Goal: Task Accomplishment & Management: Manage account settings

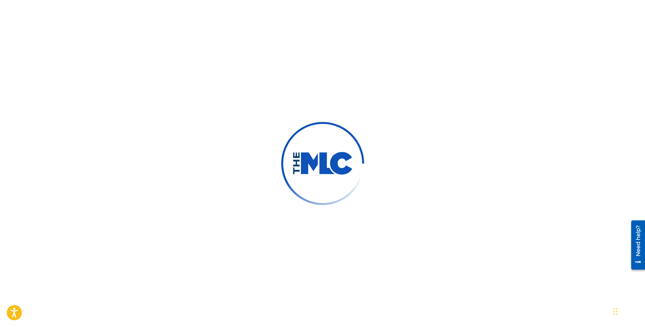
click at [398, 138] on div at bounding box center [322, 163] width 645 height 327
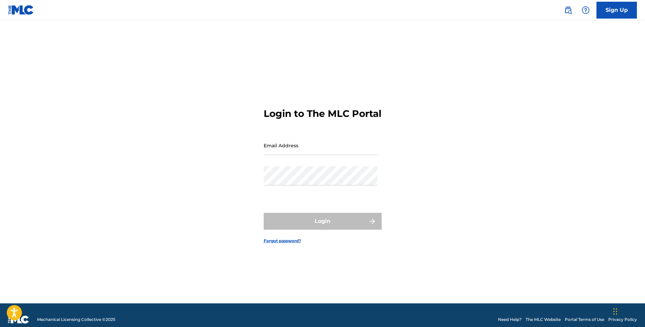
click at [288, 152] on input "Email Address" at bounding box center [321, 145] width 114 height 19
type input "[EMAIL_ADDRESS][DOMAIN_NAME]"
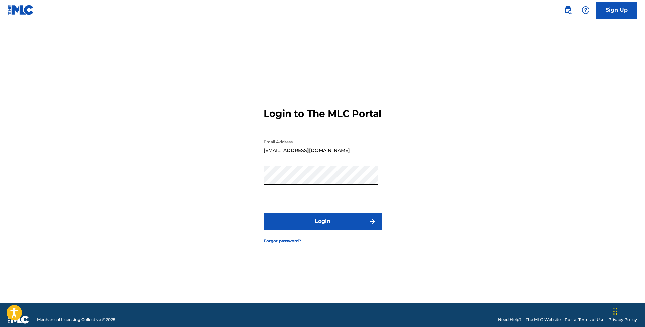
click at [264, 213] on button "Login" at bounding box center [323, 221] width 118 height 17
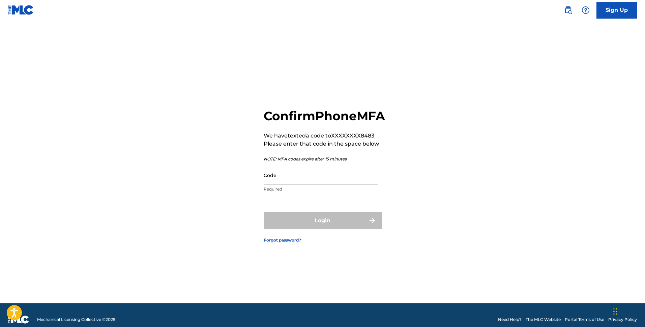
click at [321, 184] on input "Code" at bounding box center [321, 174] width 114 height 19
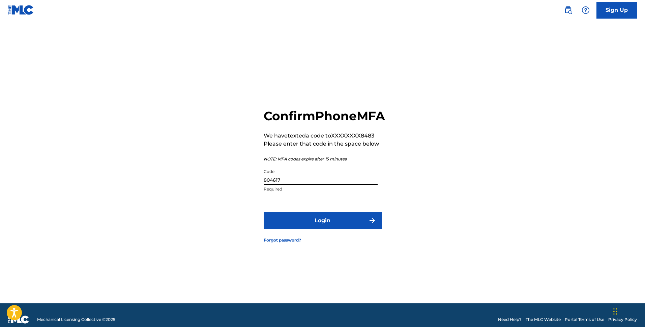
type input "804617"
click at [339, 229] on button "Login" at bounding box center [323, 220] width 118 height 17
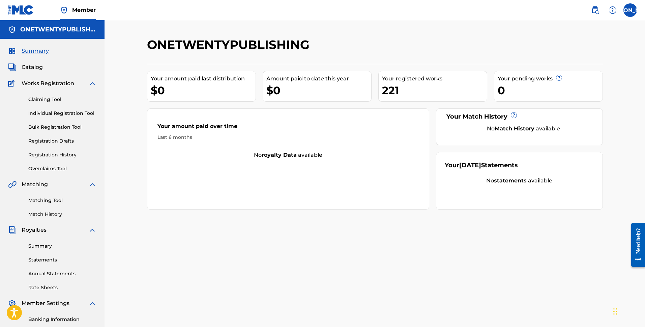
click at [287, 157] on strong "royalty data" at bounding box center [279, 154] width 35 height 6
click at [37, 67] on span "Catalog" at bounding box center [32, 67] width 21 height 8
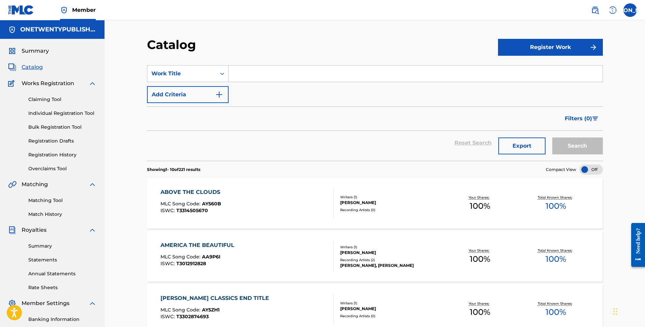
click at [275, 71] on input "Search Form" at bounding box center [416, 73] width 374 height 16
type input "Friends"
click at [553, 137] on button "Search" at bounding box center [578, 145] width 51 height 17
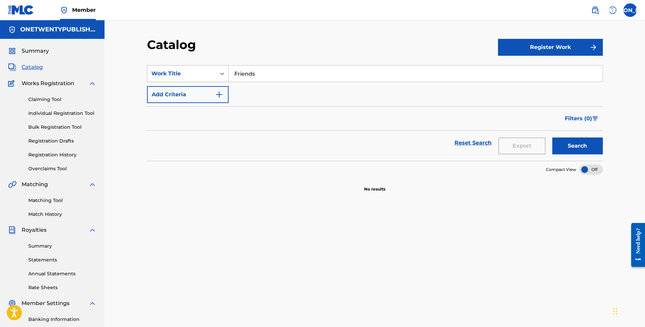
drag, startPoint x: 258, startPoint y: 75, endPoint x: 211, endPoint y: 72, distance: 47.7
click at [212, 72] on div "SearchWithCriteriaedc696a4-b943-4ef6-868c-4a219884062a Work Title Friends" at bounding box center [375, 73] width 456 height 17
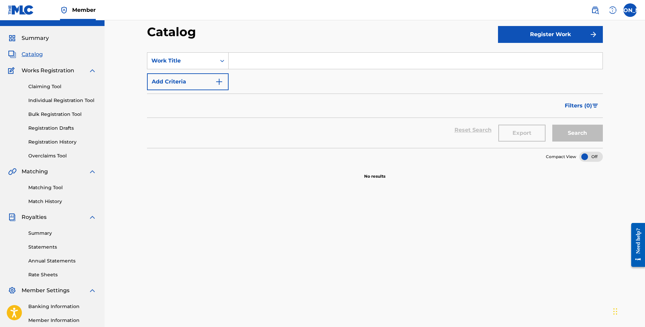
scroll to position [22, 0]
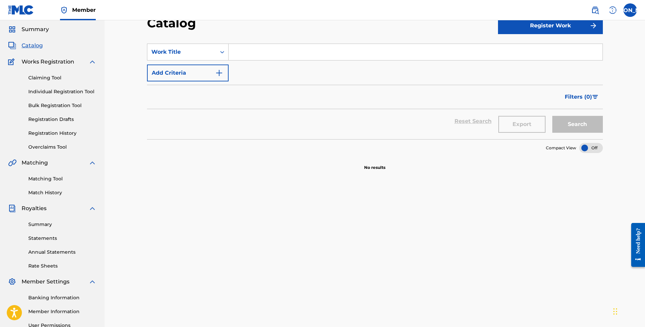
click at [57, 79] on link "Claiming Tool" at bounding box center [62, 77] width 68 height 7
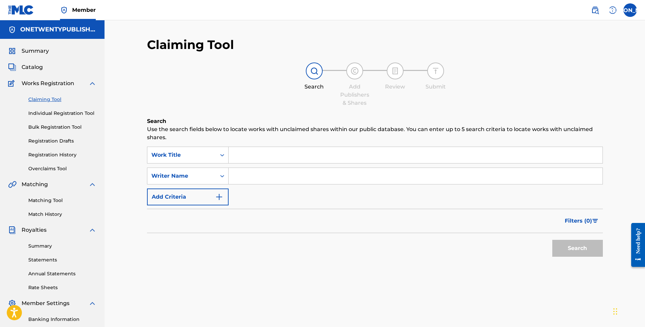
click at [249, 156] on input "Search Form" at bounding box center [416, 155] width 374 height 16
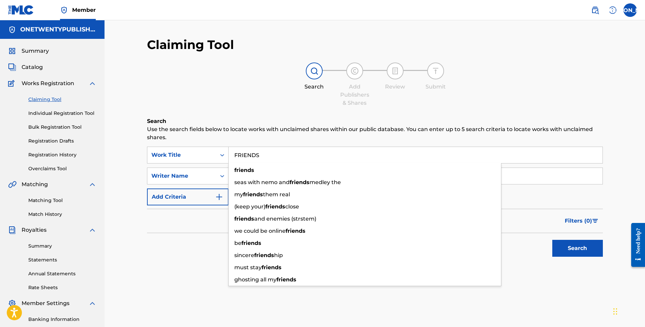
type input "FRIENDS"
click at [553, 240] on button "Search" at bounding box center [578, 248] width 51 height 17
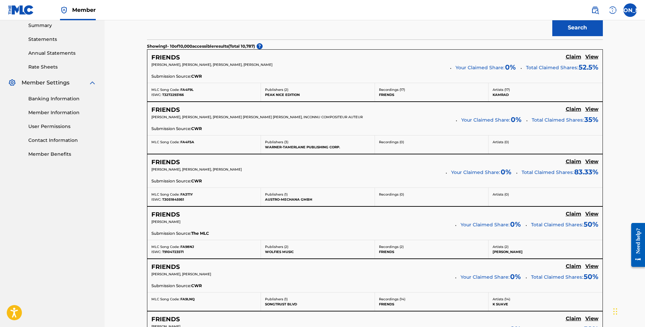
scroll to position [92, 0]
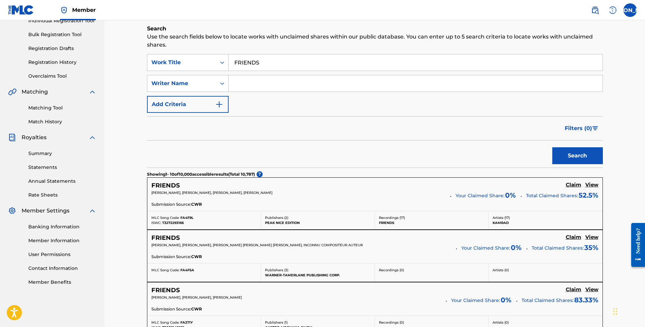
click at [244, 82] on input "Search Form" at bounding box center [416, 83] width 374 height 16
type input "[PERSON_NAME] [PERSON_NAME]"
click at [553, 147] on button "Search" at bounding box center [578, 155] width 51 height 17
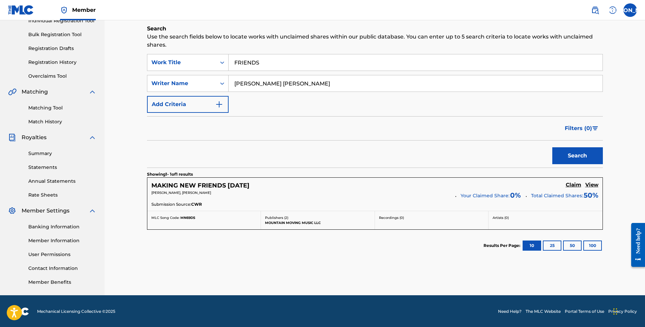
click at [241, 184] on h5 "MAKING NEW FRIENDS [DATE]" at bounding box center [200, 186] width 98 height 8
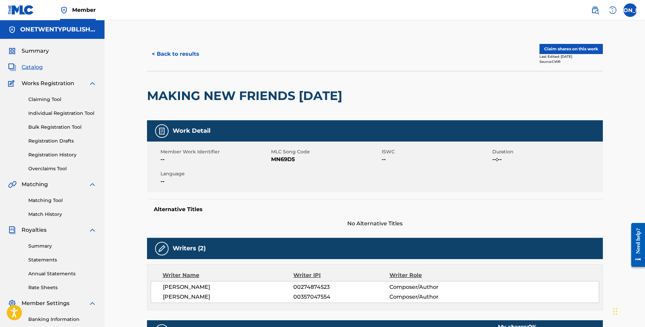
click at [173, 53] on button "< Back to results" at bounding box center [175, 54] width 57 height 17
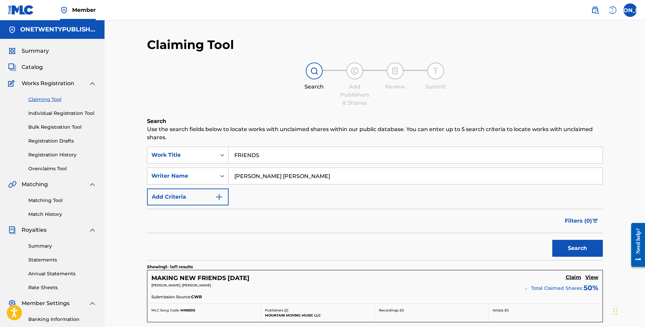
scroll to position [92, 0]
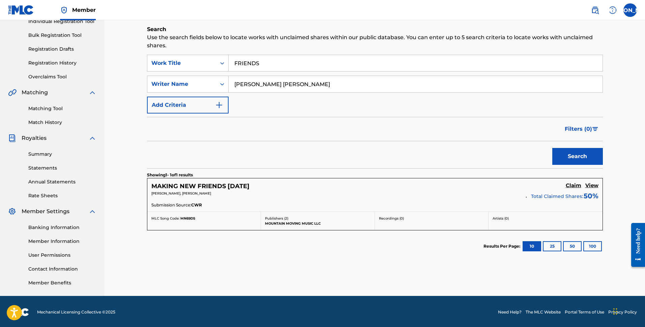
click at [47, 109] on link "Matching Tool" at bounding box center [62, 108] width 68 height 7
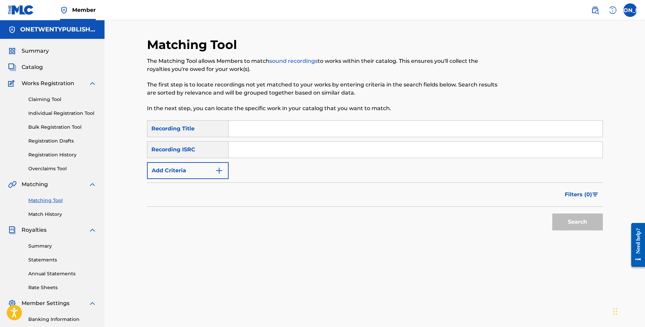
click at [254, 130] on input "Search Form" at bounding box center [416, 128] width 374 height 16
type input "Friends Forever"
click at [236, 154] on input "Search Form" at bounding box center [416, 149] width 374 height 16
click at [243, 167] on div "SearchWithCriteria6a62ff03-fffb-44e3-9b6f-3d4fa6d1e2a2 Recording Title Friends …" at bounding box center [375, 149] width 456 height 59
click at [219, 171] on img "Search Form" at bounding box center [219, 170] width 8 height 8
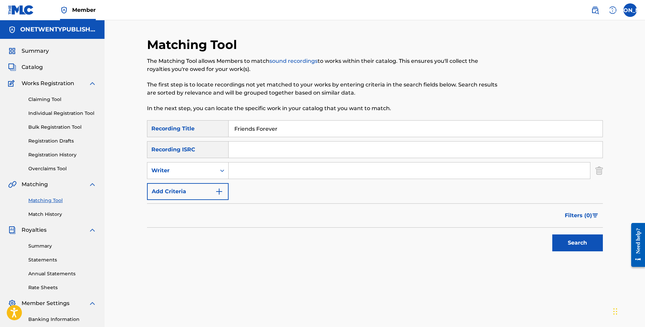
click at [269, 172] on input "Search Form" at bounding box center [410, 170] width 362 height 16
click at [268, 171] on input "Search Form" at bounding box center [410, 170] width 362 height 16
click at [553, 234] on button "Search" at bounding box center [578, 242] width 51 height 17
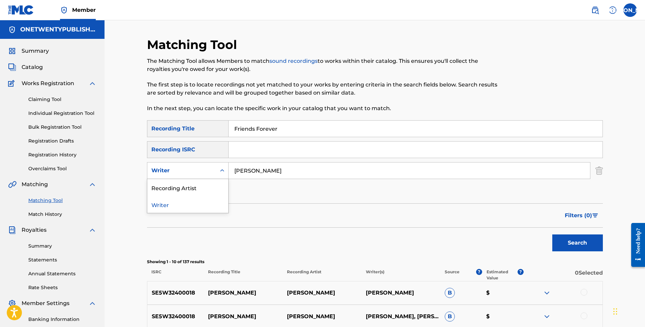
click at [225, 169] on icon "Search Form" at bounding box center [222, 170] width 7 height 7
click at [321, 191] on div "SearchWithCriteria6a62ff03-fffb-44e3-9b6f-3d4fa6d1e2a2 Recording Title Friends …" at bounding box center [375, 160] width 456 height 80
click at [254, 172] on input "[PERSON_NAME]" at bounding box center [410, 170] width 362 height 16
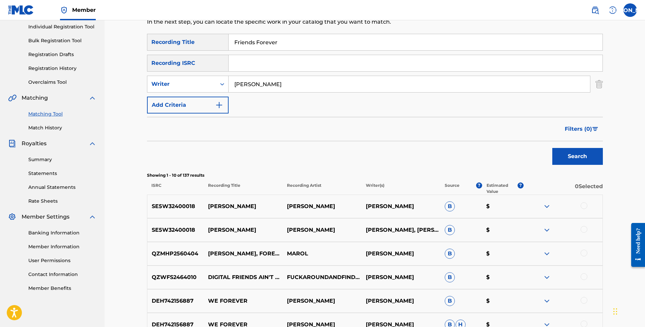
scroll to position [251, 0]
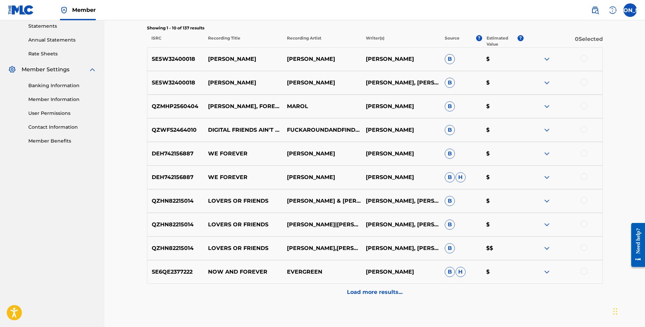
click at [386, 298] on div "Load more results..." at bounding box center [375, 291] width 456 height 17
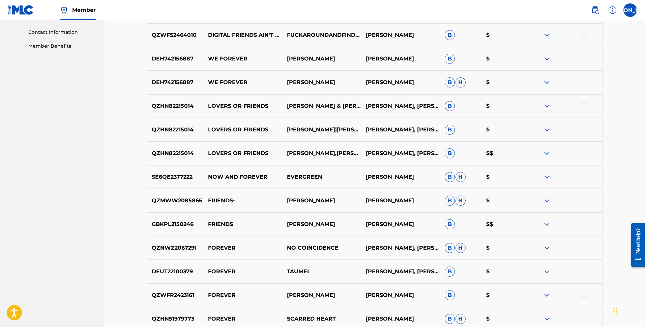
scroll to position [0, 0]
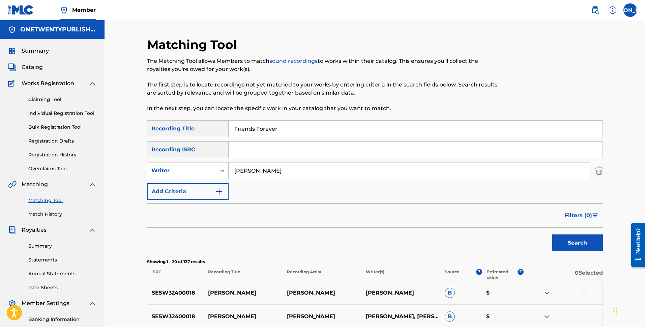
click at [253, 171] on input "[PERSON_NAME]" at bounding box center [410, 170] width 362 height 16
type input "[PERSON_NAME] [PERSON_NAME]"
click at [553, 234] on button "Search" at bounding box center [578, 242] width 51 height 17
click at [283, 130] on input "Friends Forever" at bounding box center [416, 128] width 374 height 16
type input "Friends Forever!"
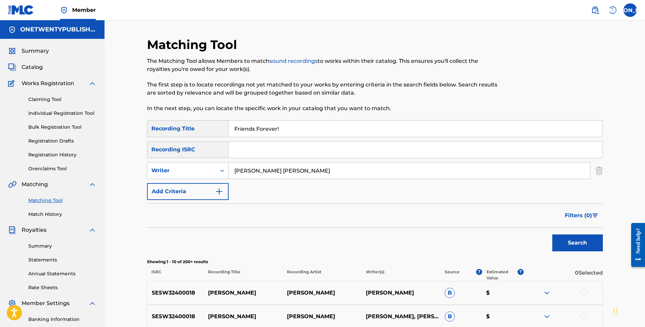
click at [553, 234] on button "Search" at bounding box center [578, 242] width 51 height 17
drag, startPoint x: 313, startPoint y: 171, endPoint x: 226, endPoint y: 164, distance: 87.3
click at [229, 164] on input "[PERSON_NAME] [PERSON_NAME]" at bounding box center [410, 170] width 362 height 16
click at [236, 152] on input "Search Form" at bounding box center [416, 149] width 374 height 16
click at [285, 157] on input "Search Form" at bounding box center [416, 149] width 374 height 16
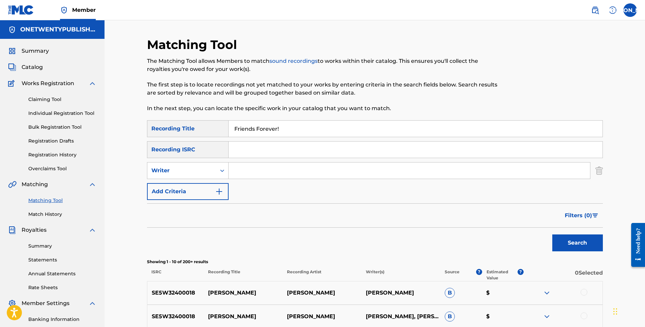
paste input "QZX4M2301235"
type input "QZX4M2301235"
click at [576, 245] on button "Search" at bounding box center [578, 242] width 51 height 17
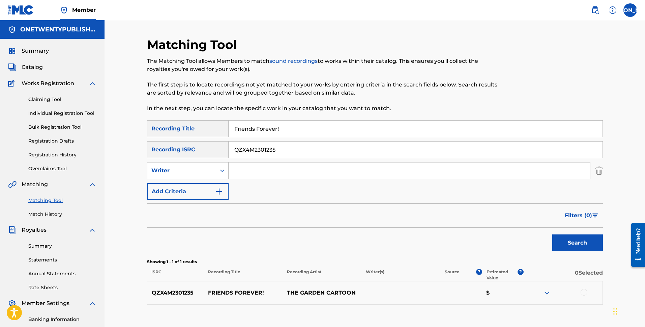
scroll to position [4, 0]
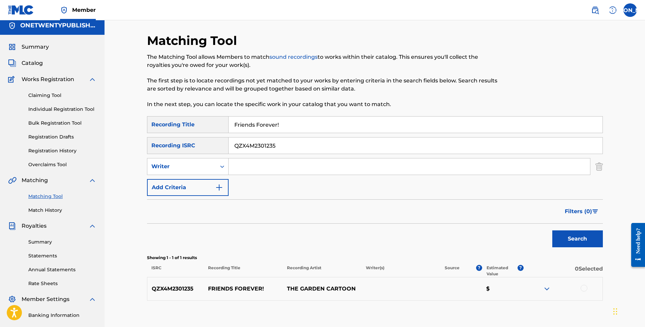
click at [251, 288] on p "FRIENDS FOREVER!" at bounding box center [243, 288] width 79 height 8
click at [314, 285] on p "THE GARDEN CARTOON" at bounding box center [322, 288] width 79 height 8
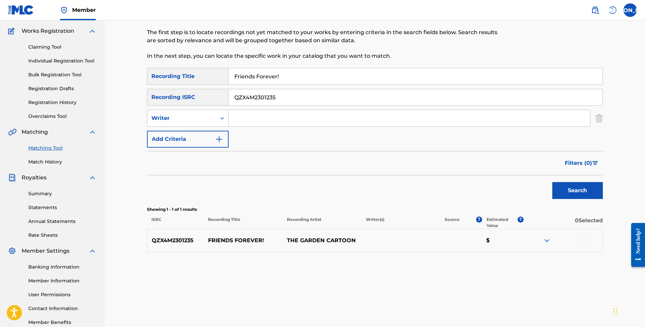
scroll to position [92, 0]
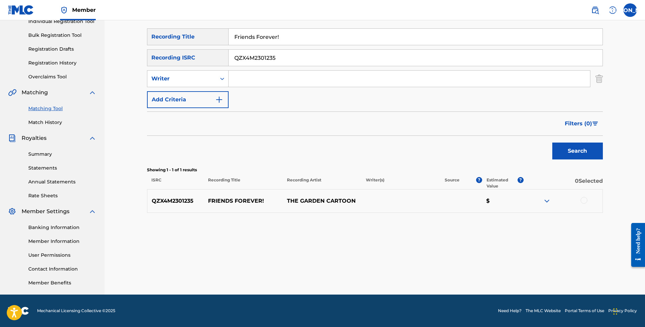
click at [548, 202] on img at bounding box center [547, 201] width 8 height 8
drag, startPoint x: 226, startPoint y: 201, endPoint x: 184, endPoint y: 200, distance: 42.2
click at [226, 201] on p "FRIENDS FOREVER!" at bounding box center [243, 201] width 79 height 8
click at [180, 200] on p "QZX4M2301235" at bounding box center [175, 201] width 57 height 8
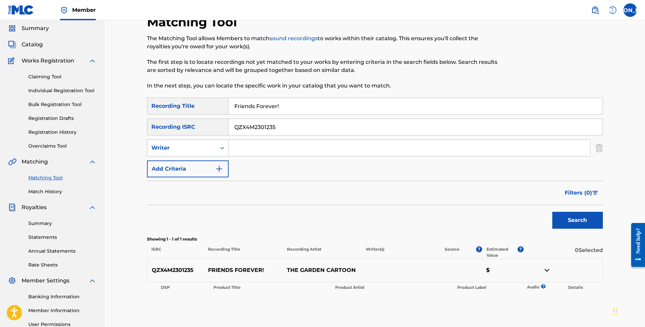
scroll to position [5, 0]
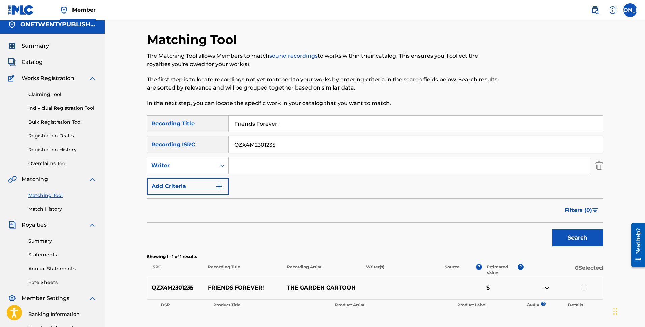
drag, startPoint x: 269, startPoint y: 124, endPoint x: 213, endPoint y: 120, distance: 56.8
click at [213, 120] on div "SearchWithCriteria6a62ff03-fffb-44e3-9b6f-3d4fa6d1e2a2 Recording Title Friends …" at bounding box center [375, 123] width 456 height 17
click at [34, 64] on span "Catalog" at bounding box center [32, 62] width 21 height 8
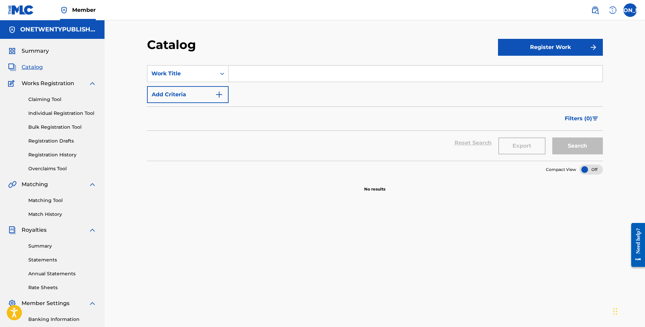
click at [58, 156] on link "Registration History" at bounding box center [62, 154] width 68 height 7
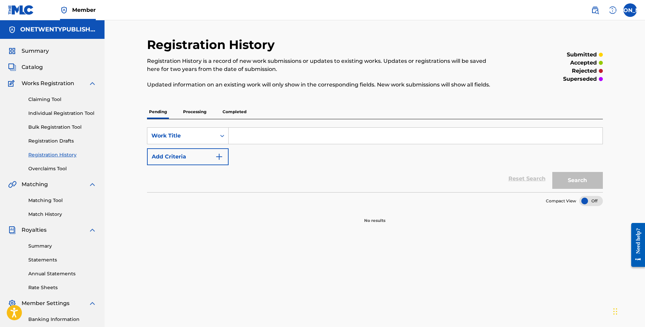
click at [198, 113] on p "Processing" at bounding box center [194, 112] width 27 height 14
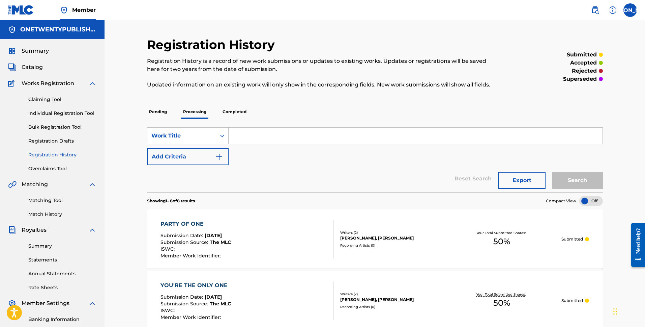
click at [233, 111] on p "Completed" at bounding box center [235, 112] width 28 height 14
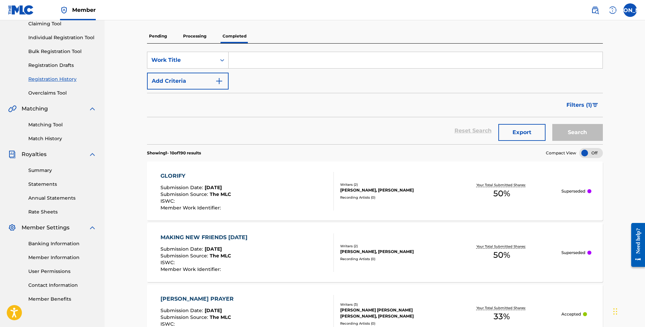
scroll to position [151, 0]
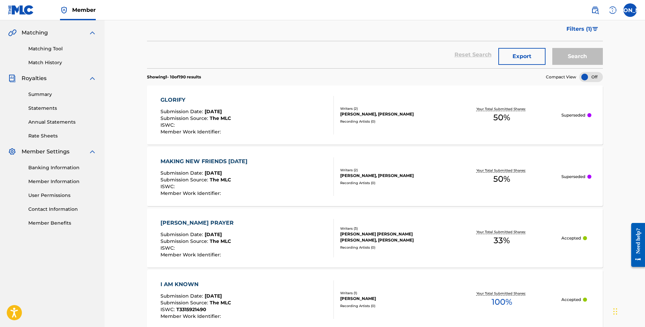
click at [228, 158] on div "MAKING NEW FRIENDS [DATE]" at bounding box center [206, 161] width 90 height 8
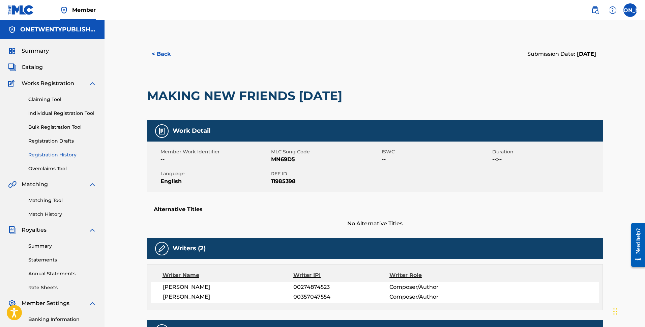
click at [163, 51] on button "< Back" at bounding box center [167, 54] width 40 height 17
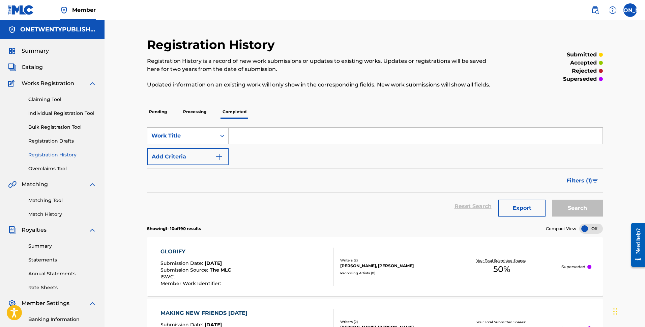
click at [249, 140] on input "Search Form" at bounding box center [416, 136] width 374 height 16
paste input "Friends Forever!"
type input "Friends Forever!"
click at [553, 199] on button "Search" at bounding box center [578, 207] width 51 height 17
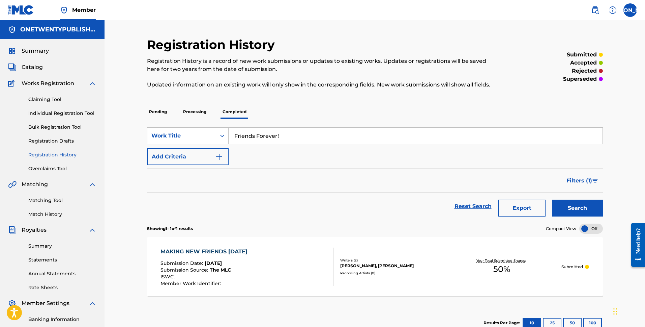
click at [193, 108] on p "Processing" at bounding box center [194, 112] width 27 height 14
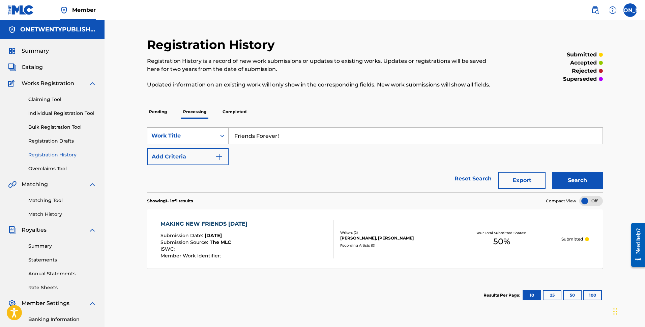
drag, startPoint x: 264, startPoint y: 135, endPoint x: 211, endPoint y: 134, distance: 52.6
click at [211, 134] on div "SearchWithCriteria806585ad-ba58-4d84-9f8f-44a2f43590d5 Work Title Friends Forev…" at bounding box center [375, 135] width 456 height 17
click at [553, 172] on button "Search" at bounding box center [578, 180] width 51 height 17
click at [159, 113] on p "Pending" at bounding box center [158, 112] width 22 height 14
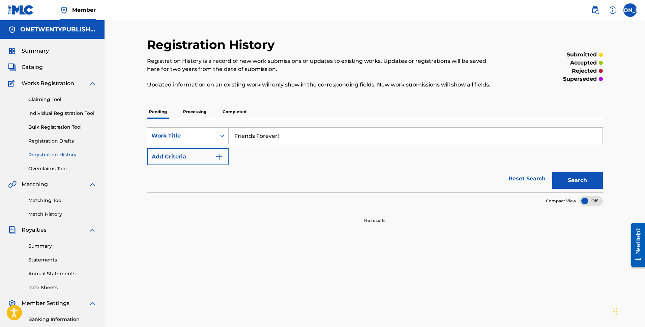
click at [283, 138] on input "Friends Forever!" at bounding box center [416, 136] width 374 height 16
click at [553, 172] on button "Search" at bounding box center [578, 180] width 51 height 17
click at [283, 137] on input "Friends Forever!" at bounding box center [416, 136] width 374 height 16
click at [52, 84] on span "Works Registration" at bounding box center [48, 83] width 53 height 8
click at [59, 112] on link "Individual Registration Tool" at bounding box center [62, 113] width 68 height 7
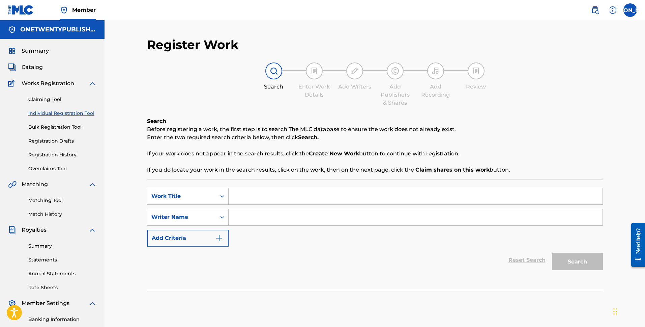
click at [251, 196] on input "Search Form" at bounding box center [416, 196] width 374 height 16
paste input "Friends Forever!"
type input "Friends Forever!"
click at [261, 218] on input "Search Form" at bounding box center [416, 217] width 374 height 16
type input "[PERSON_NAME]"
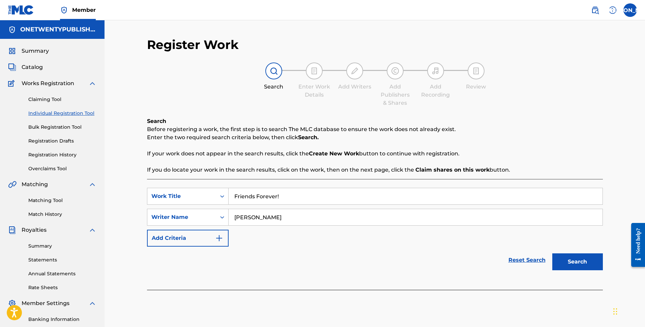
click at [553, 253] on button "Search" at bounding box center [578, 261] width 51 height 17
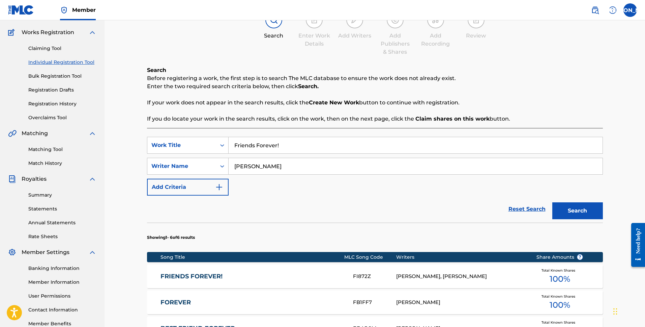
scroll to position [85, 0]
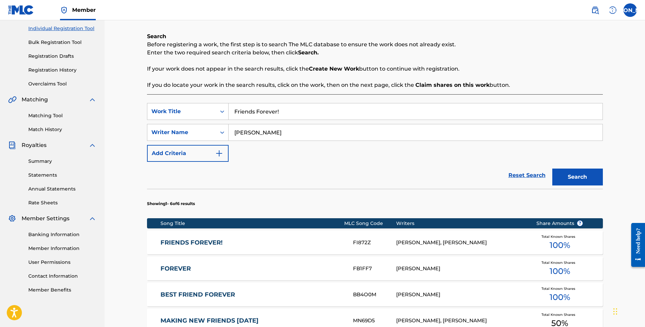
click at [214, 242] on link "FRIENDS FOREVER!" at bounding box center [253, 243] width 184 height 8
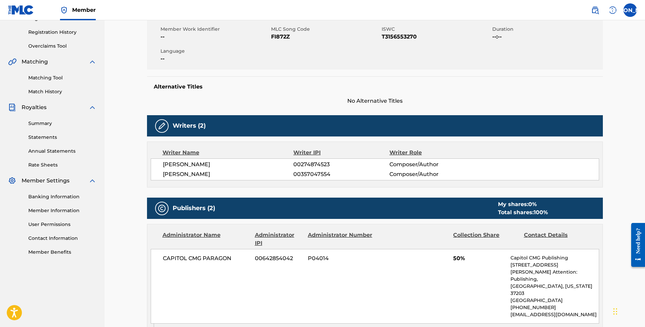
scroll to position [17, 0]
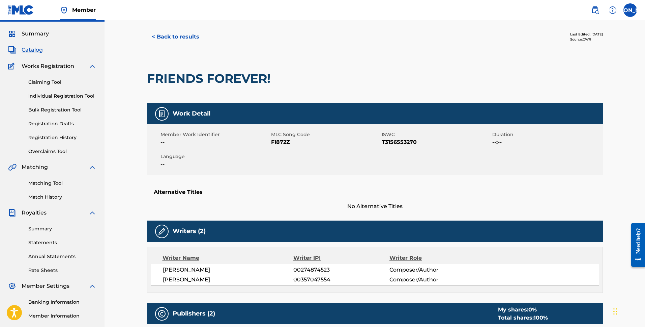
click at [282, 142] on span "FI872Z" at bounding box center [325, 142] width 109 height 8
copy span "FI872Z"
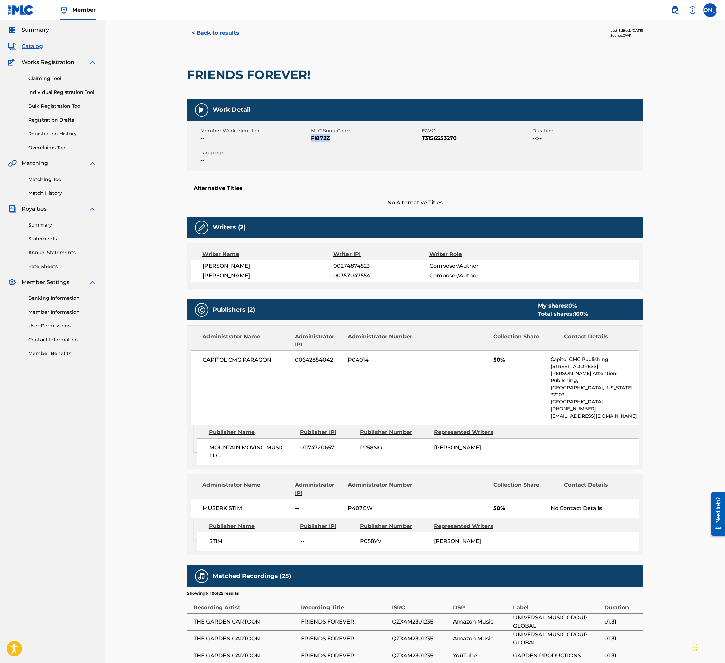
scroll to position [0, 0]
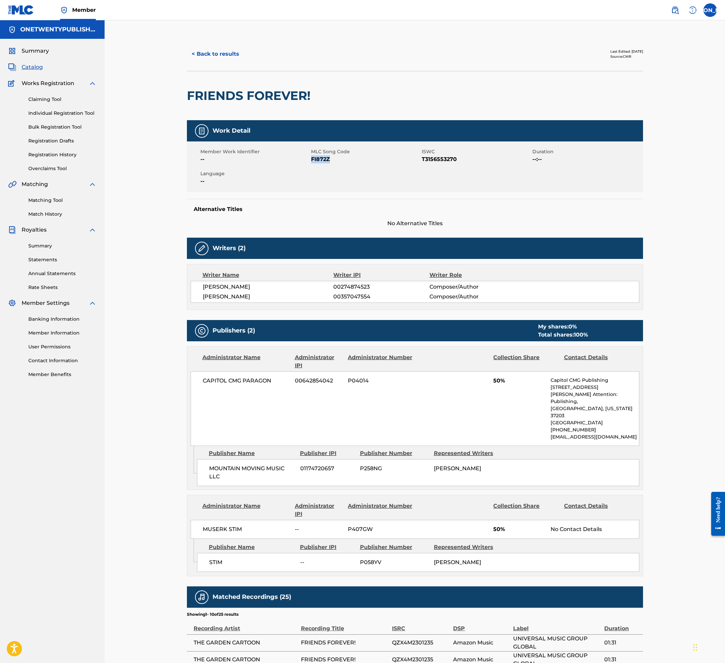
click at [212, 56] on button "< Back to results" at bounding box center [215, 54] width 57 height 17
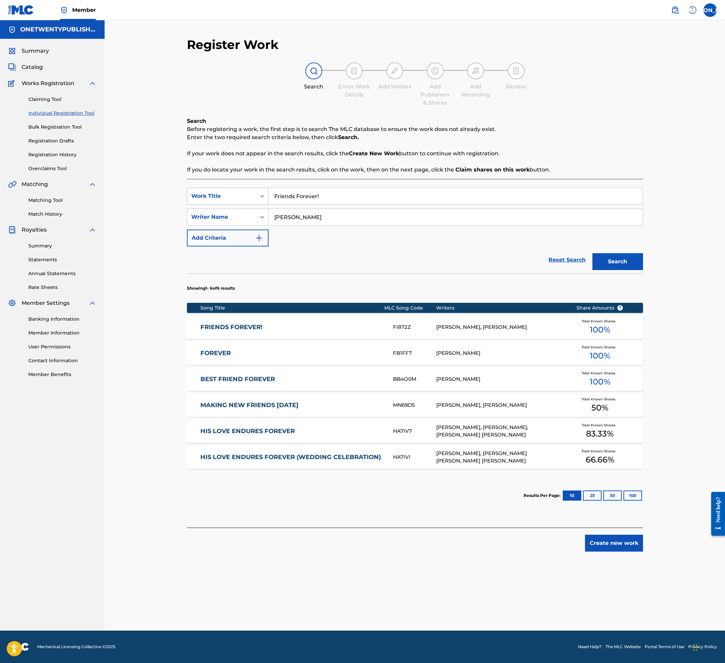
drag, startPoint x: 332, startPoint y: 199, endPoint x: 250, endPoint y: 195, distance: 82.1
click at [249, 195] on div "SearchWithCriteriaf8bfddfa-c76a-42a7-8f60-eb0251659ee7 Work Title Friends Forev…" at bounding box center [415, 196] width 456 height 17
click at [309, 196] on input "Knowing TheKing" at bounding box center [456, 196] width 374 height 16
type input "Knowing The King"
click at [592, 253] on button "Search" at bounding box center [617, 261] width 51 height 17
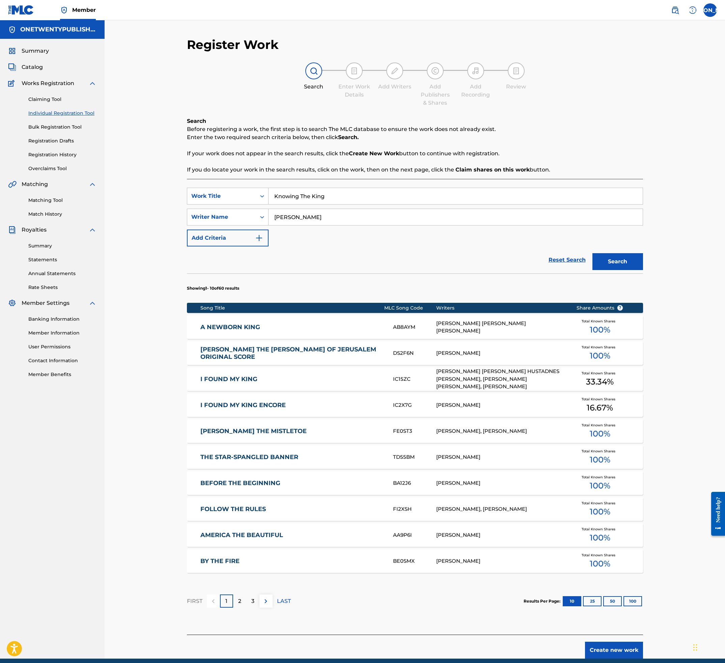
click at [237, 326] on div "2" at bounding box center [239, 600] width 13 height 13
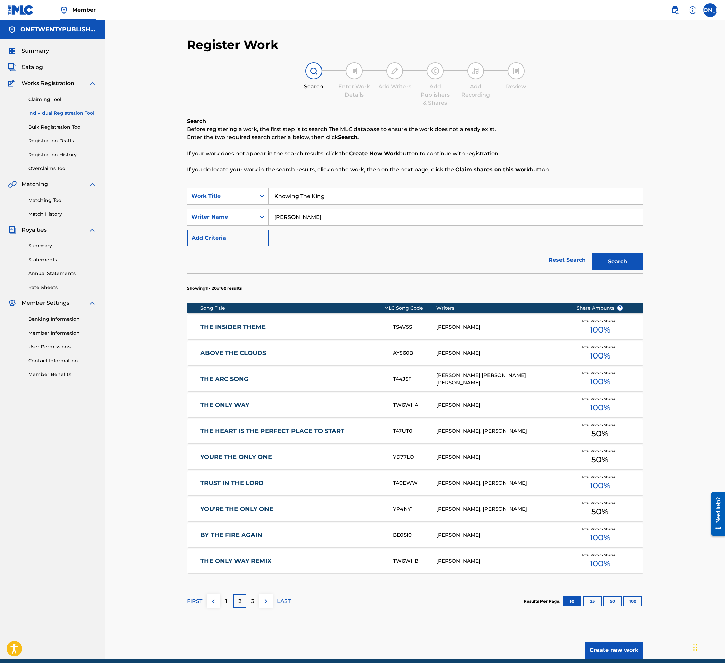
click at [253, 326] on p "3" at bounding box center [252, 601] width 3 height 8
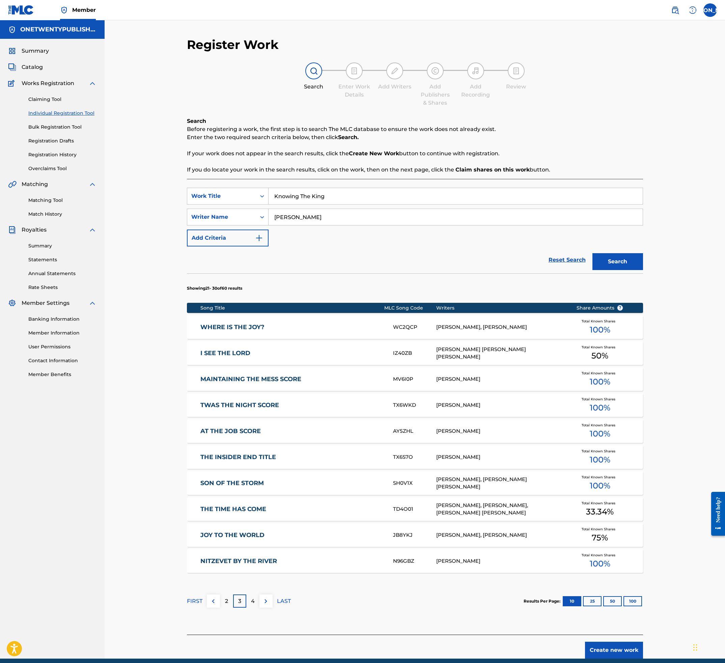
click at [244, 326] on link "WHERE IS THE JOY?" at bounding box center [292, 327] width 184 height 8
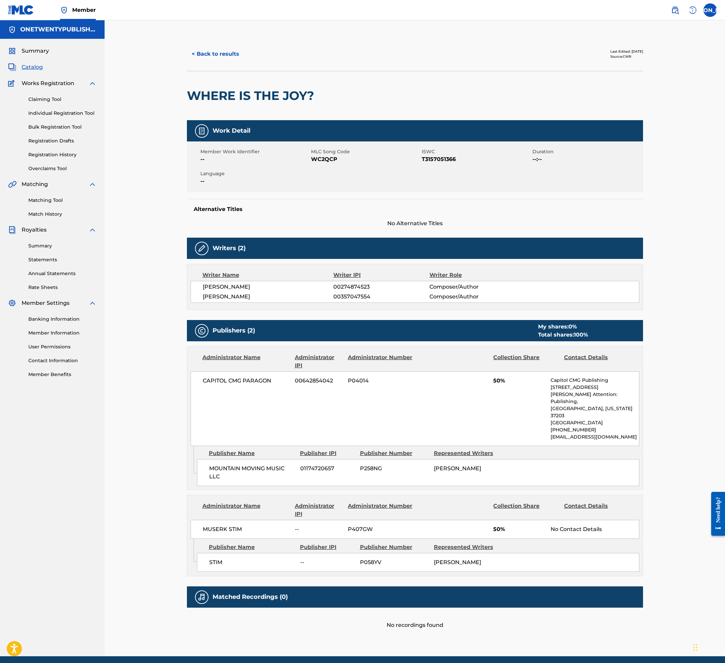
click at [332, 160] on span "WC2QCP" at bounding box center [365, 159] width 109 height 8
copy span "WC2QCP"
click at [217, 49] on button "< Back to results" at bounding box center [215, 54] width 57 height 17
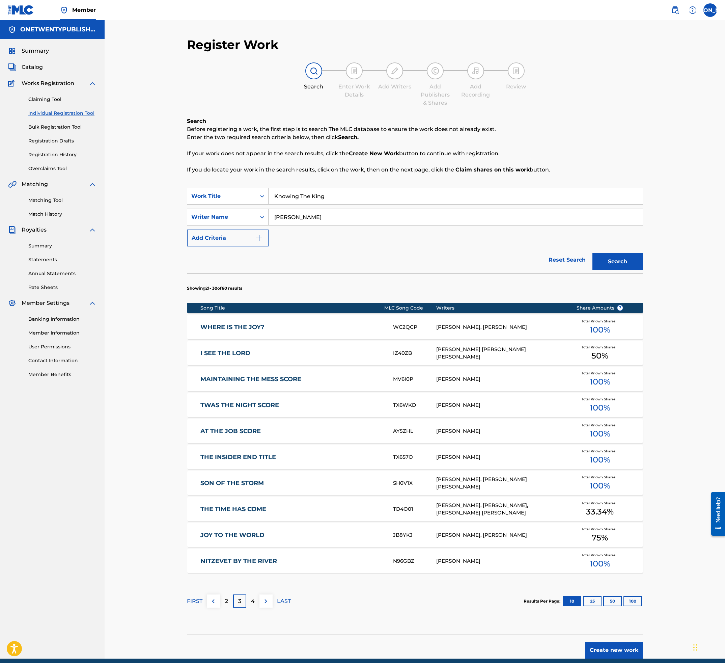
click at [634, 326] on button "100" at bounding box center [633, 601] width 19 height 10
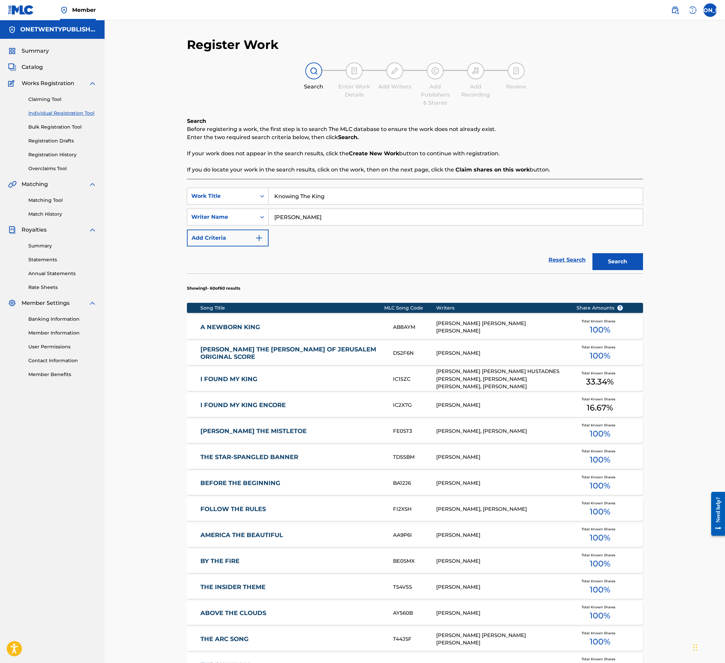
click at [329, 195] on input "Knowing The King" at bounding box center [456, 196] width 374 height 16
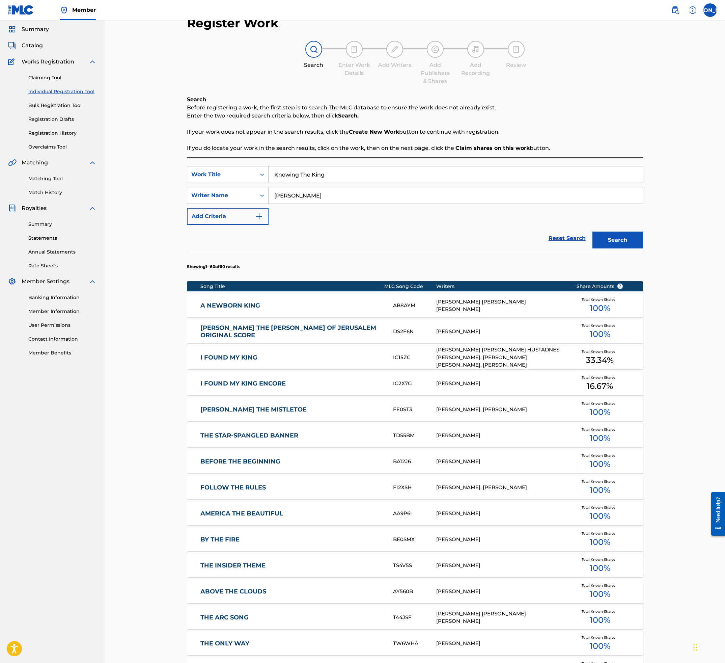
scroll to position [26, 0]
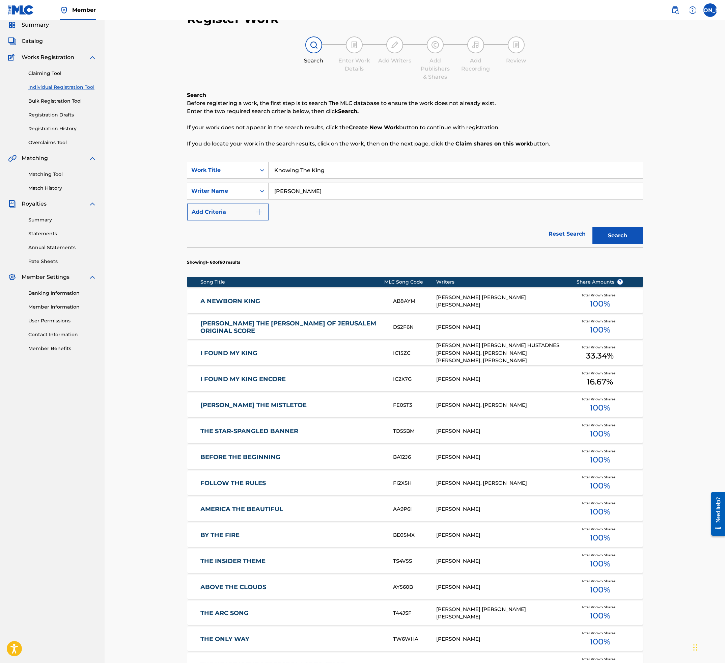
click at [249, 326] on link "FOLLOW THE RULES" at bounding box center [292, 483] width 184 height 8
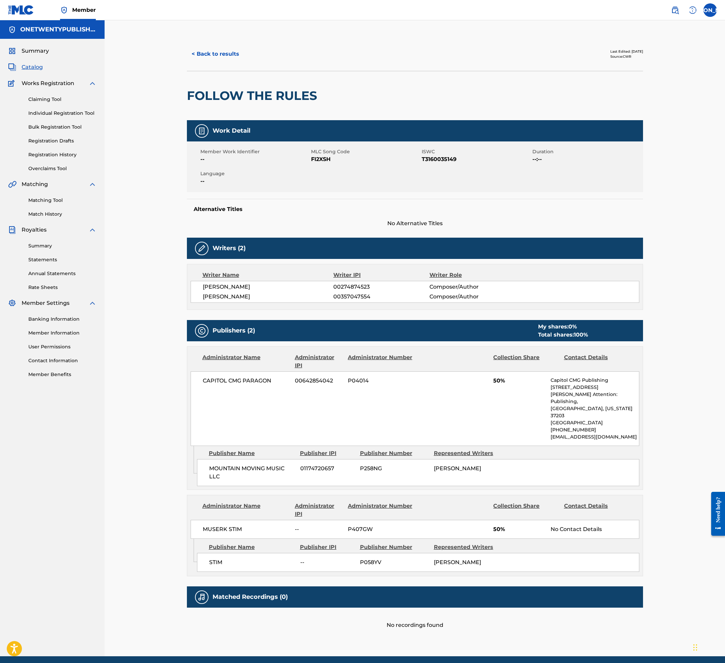
click at [323, 159] on span "FI2XSH" at bounding box center [365, 159] width 109 height 8
click at [200, 54] on button "< Back to results" at bounding box center [215, 54] width 57 height 17
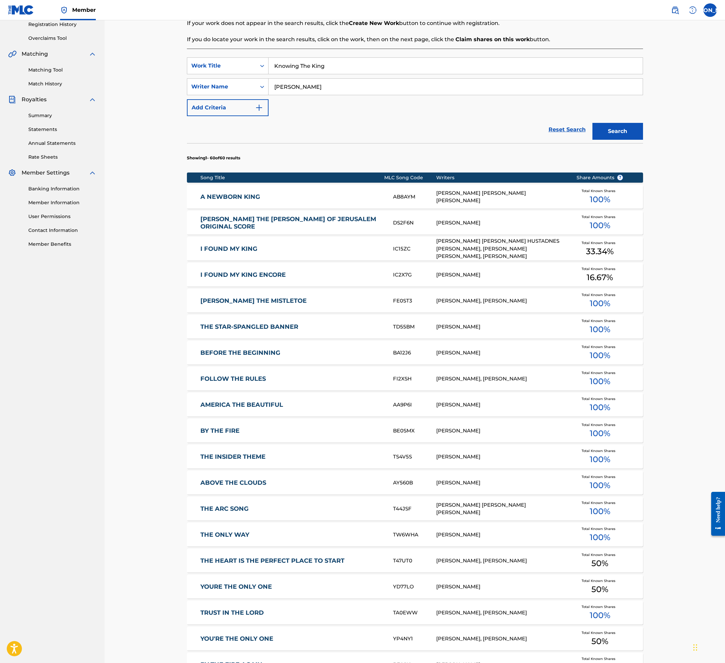
scroll to position [168, 0]
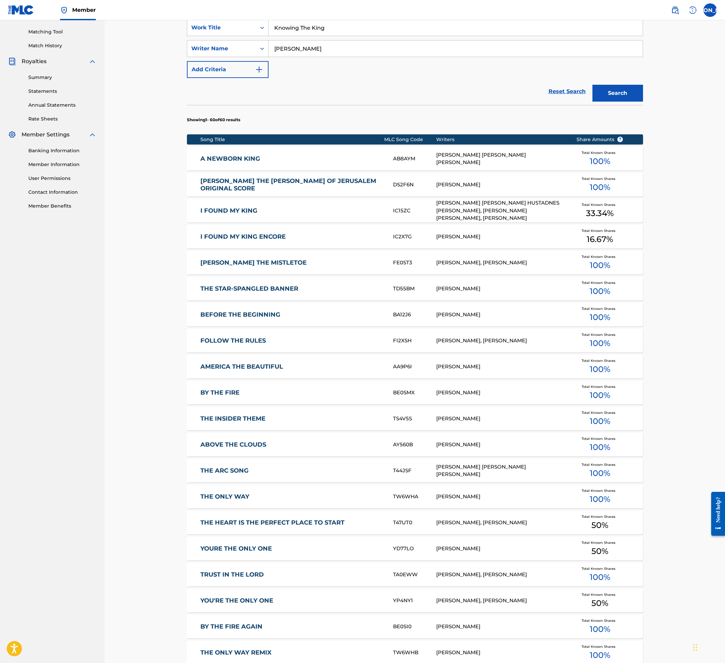
click at [245, 326] on link "THE HEART IS THE PERFECT PLACE TO START" at bounding box center [292, 523] width 184 height 8
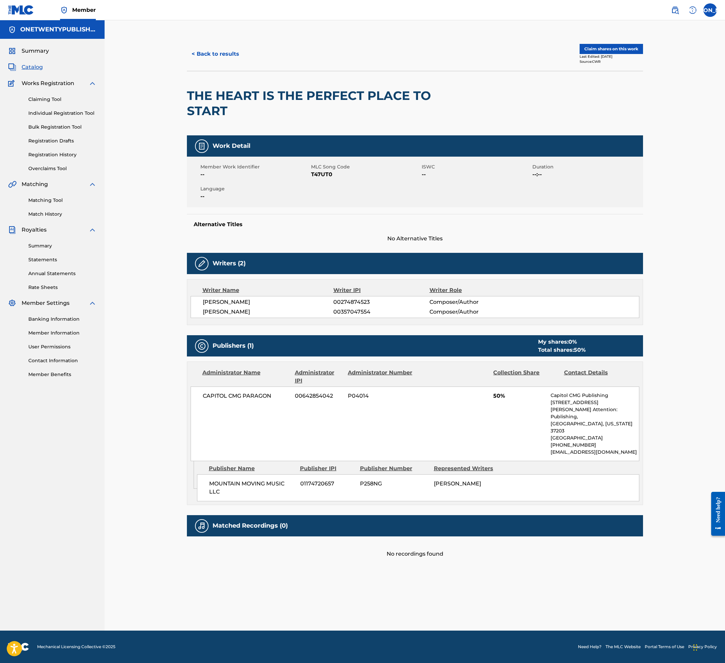
click at [324, 174] on span "T47UT0" at bounding box center [365, 174] width 109 height 8
copy span "T47UT0"
click at [603, 46] on button "Claim shares on this work" at bounding box center [611, 49] width 63 height 10
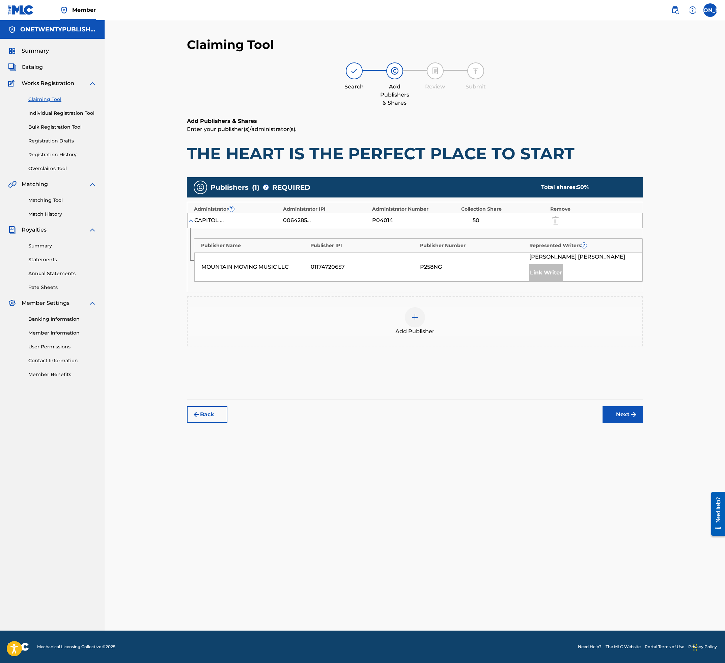
click at [413, 316] on img at bounding box center [415, 317] width 8 height 8
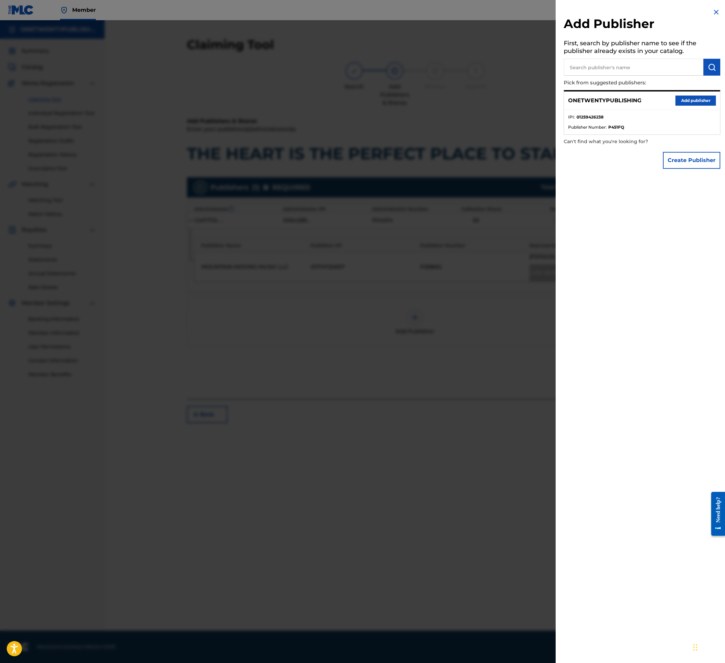
click at [645, 103] on button "Add publisher" at bounding box center [695, 100] width 40 height 10
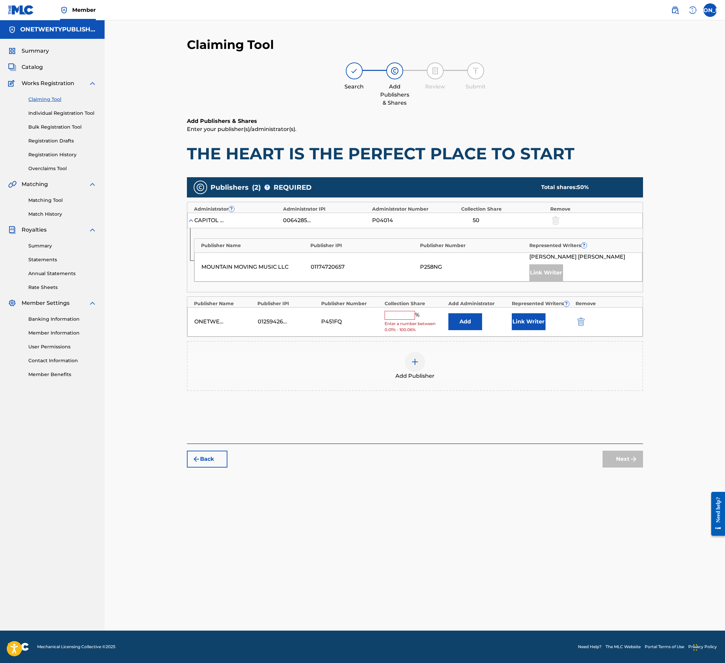
click at [400, 315] on input "text" at bounding box center [400, 315] width 30 height 9
type input "50"
click at [526, 316] on button "Link Writer" at bounding box center [529, 319] width 34 height 17
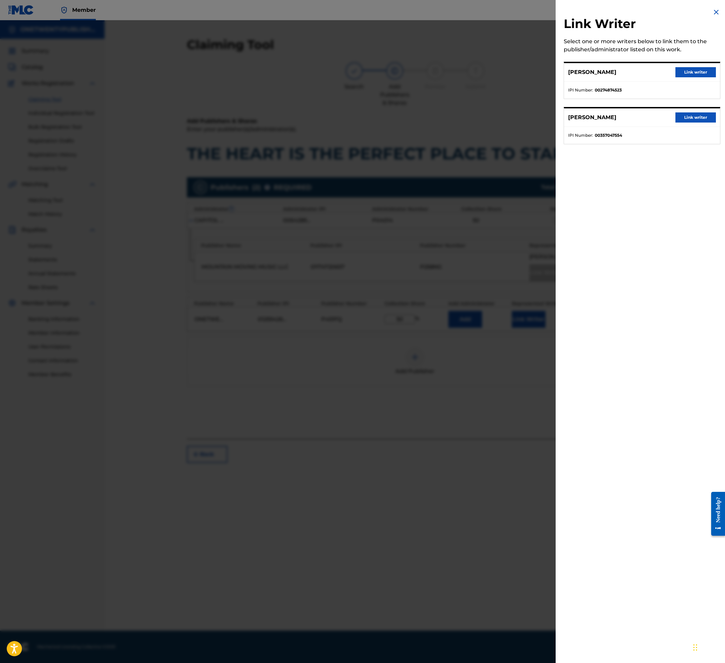
click at [645, 70] on button "Link writer" at bounding box center [695, 72] width 40 height 10
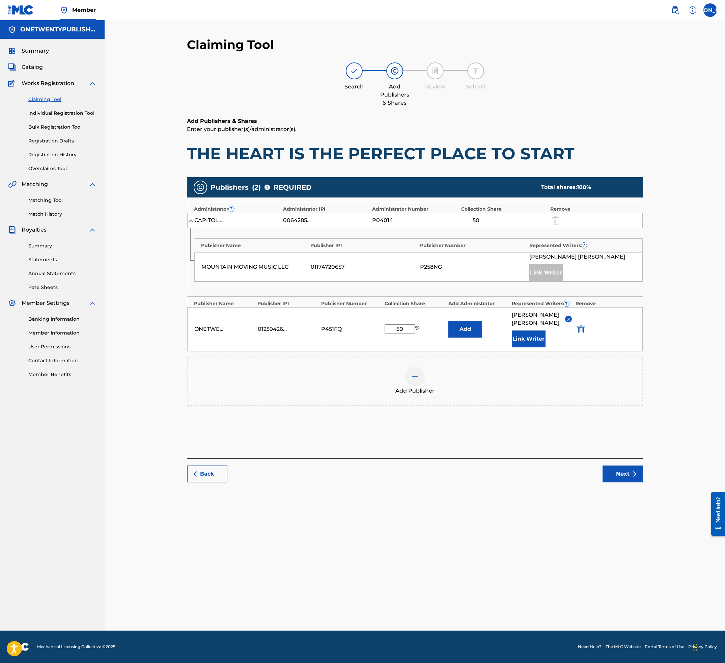
click at [510, 326] on div "Add Publisher" at bounding box center [415, 381] width 456 height 50
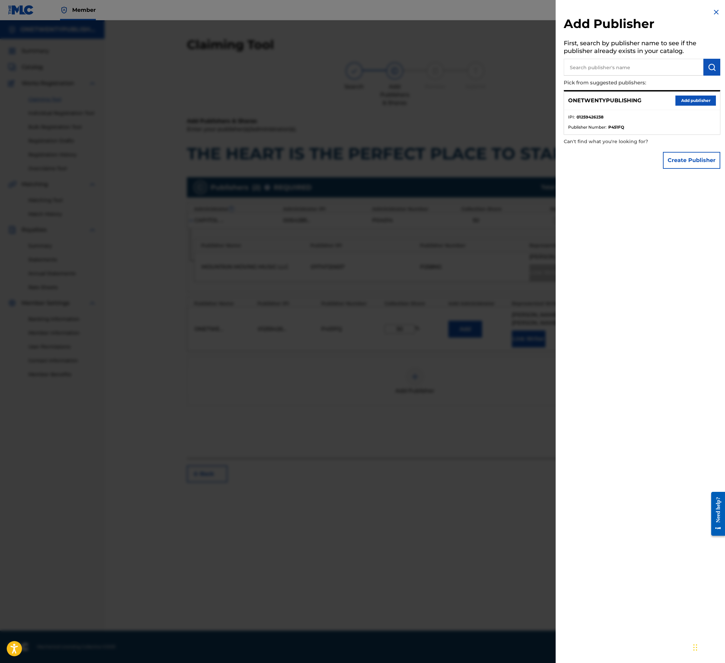
click at [645, 11] on img at bounding box center [716, 12] width 8 height 8
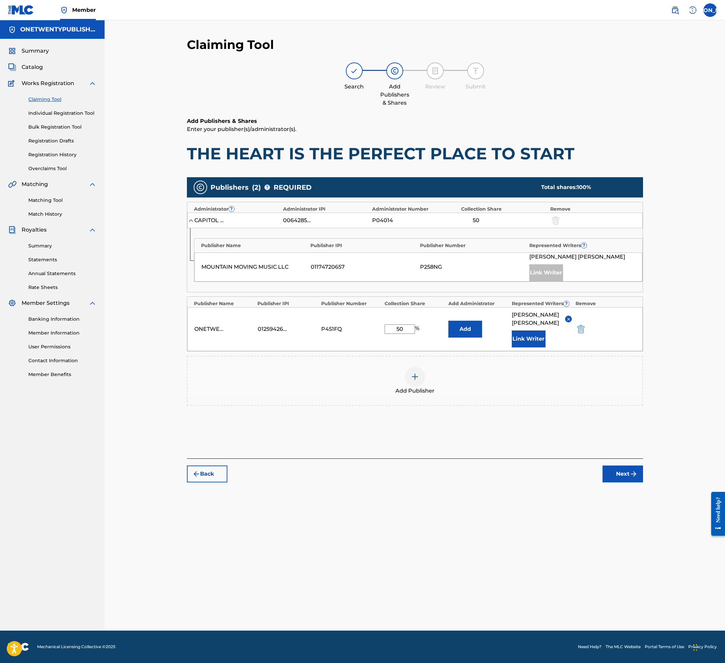
click at [634, 326] on img "submit" at bounding box center [634, 474] width 8 height 8
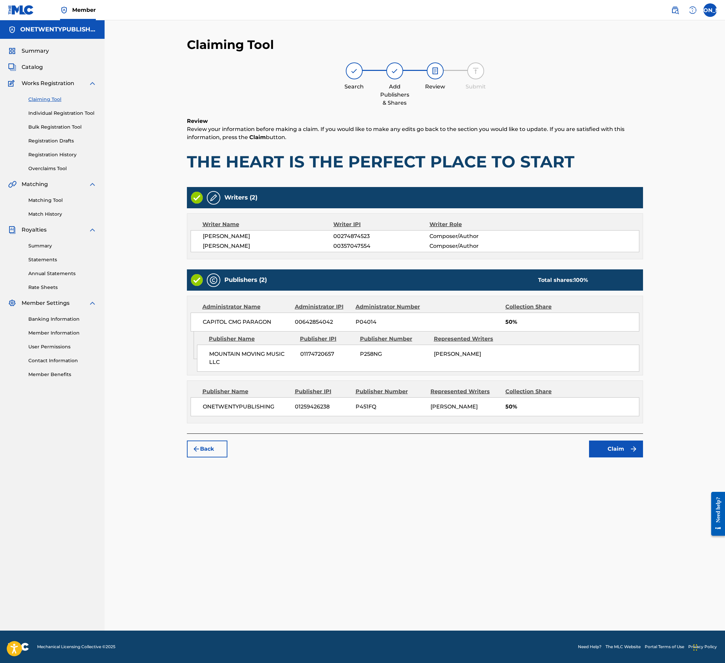
click at [611, 326] on button "Claim" at bounding box center [616, 448] width 54 height 17
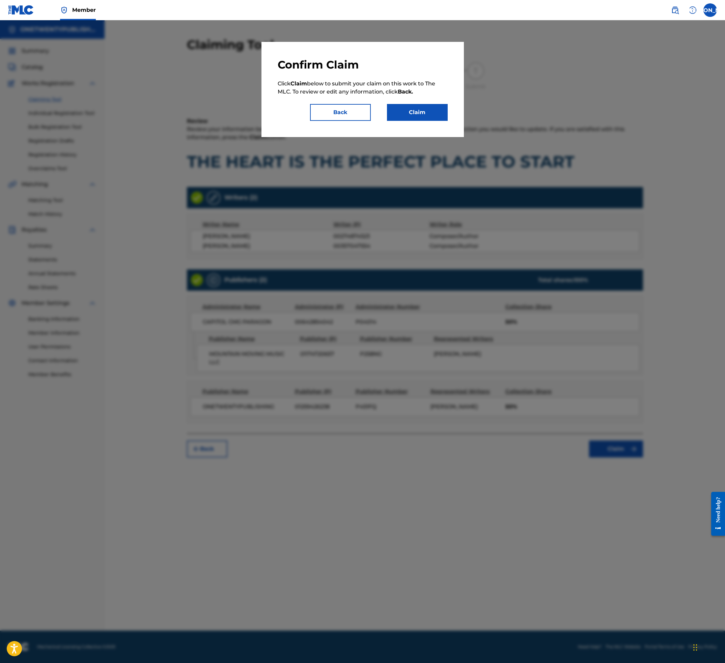
click at [414, 111] on button "Claim" at bounding box center [417, 112] width 61 height 17
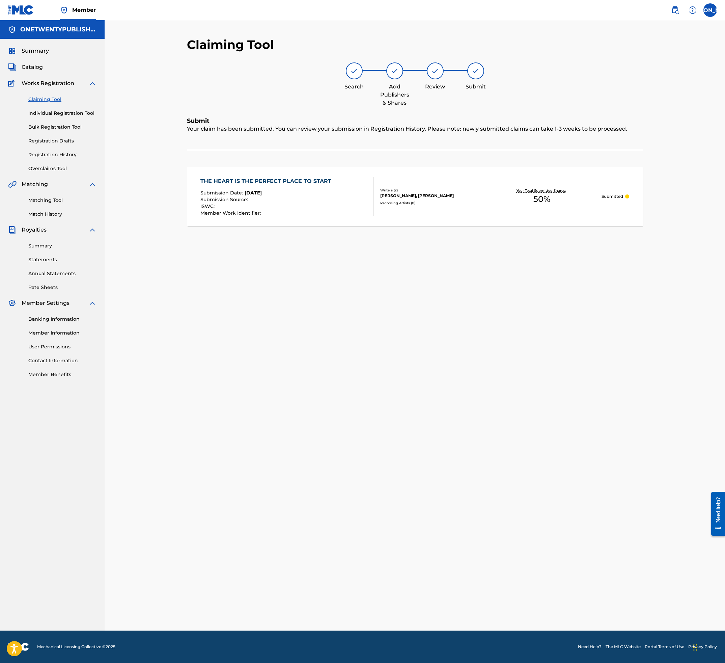
click at [56, 98] on link "Claiming Tool" at bounding box center [62, 99] width 68 height 7
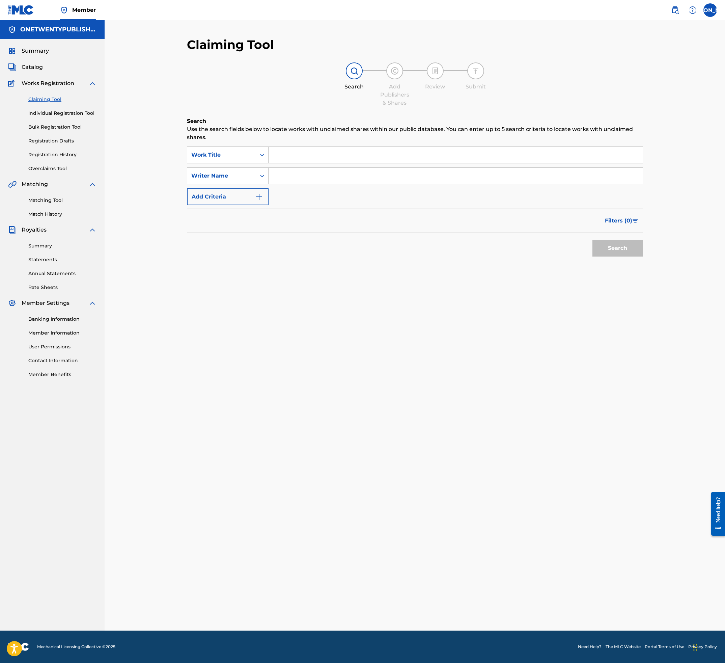
click at [291, 154] on input "Search Form" at bounding box center [456, 155] width 374 height 16
type input "Knowing The King"
click at [302, 178] on input "Search Form" at bounding box center [456, 176] width 374 height 16
type input "[PERSON_NAME] [PERSON_NAME]"
click at [615, 250] on button "Search" at bounding box center [617, 248] width 51 height 17
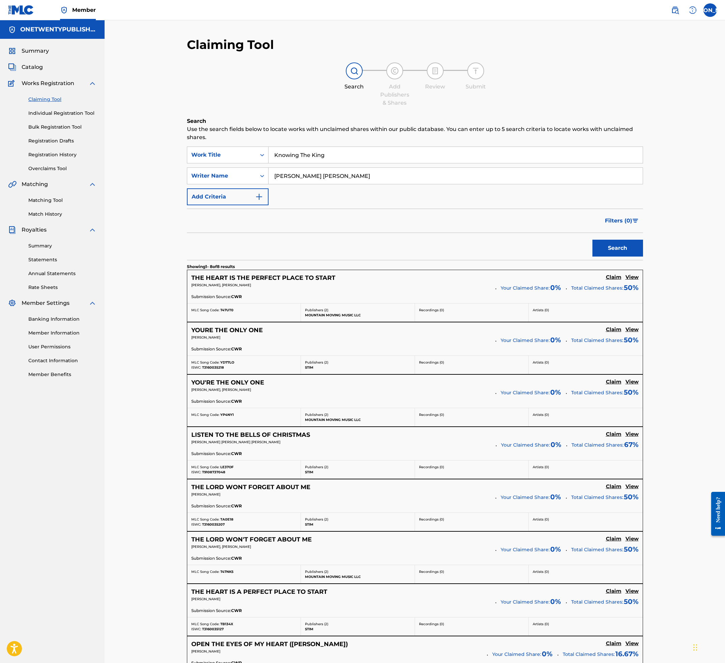
click at [288, 279] on h5 "THE HEART IS THE PERFECT PLACE TO START" at bounding box center [263, 278] width 144 height 8
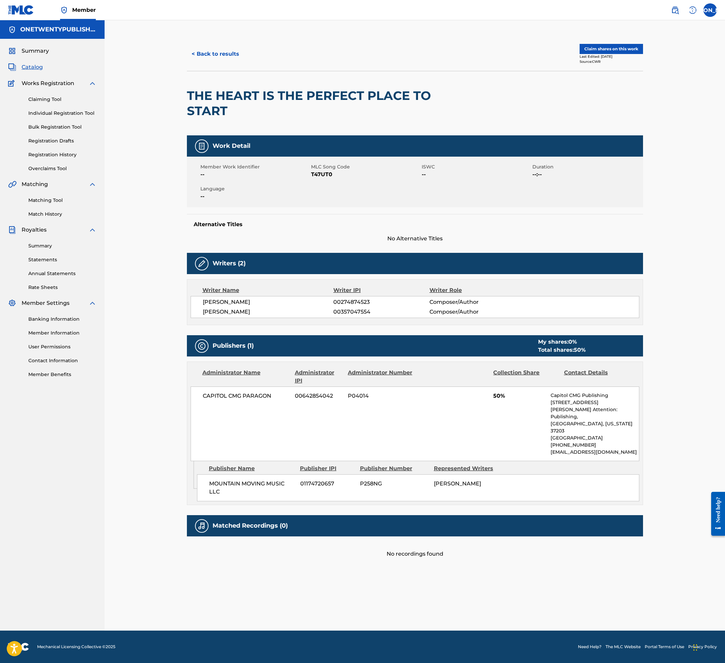
click at [606, 50] on button "Claim shares on this work" at bounding box center [611, 49] width 63 height 10
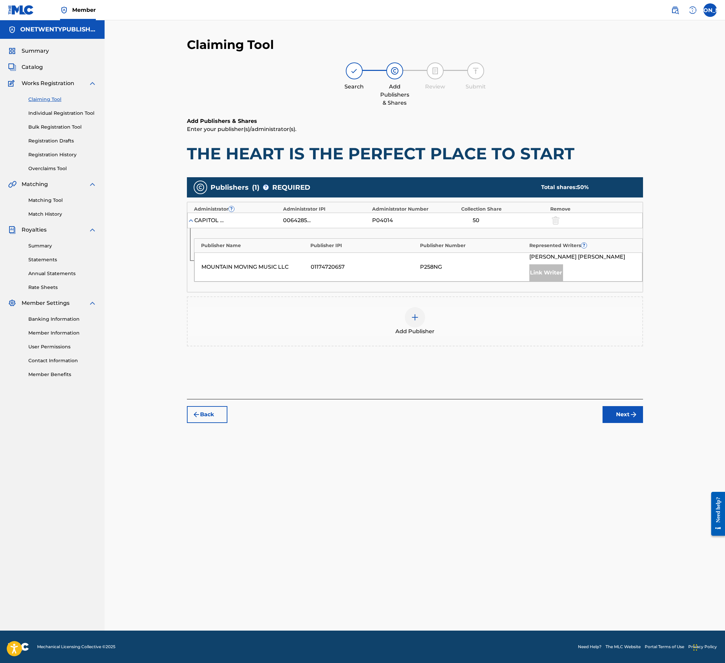
click at [415, 320] on img at bounding box center [415, 317] width 8 height 8
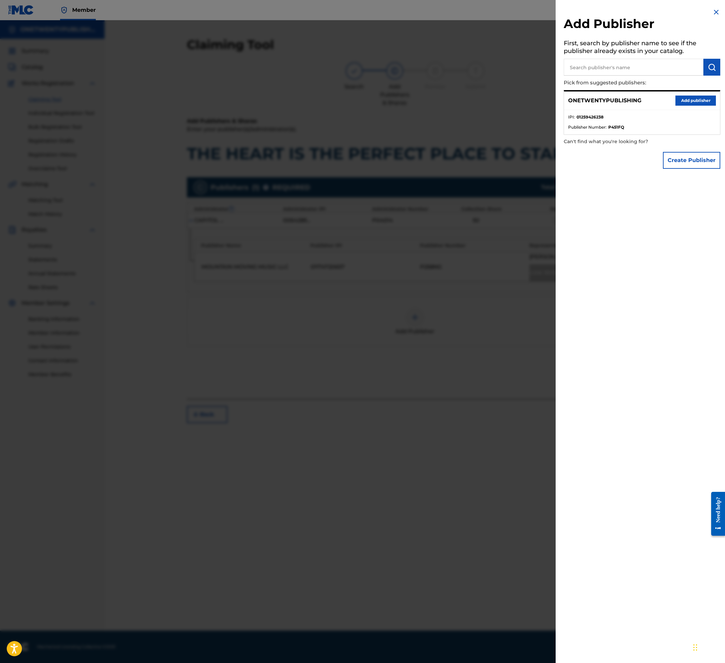
click at [645, 100] on button "Add publisher" at bounding box center [695, 100] width 40 height 10
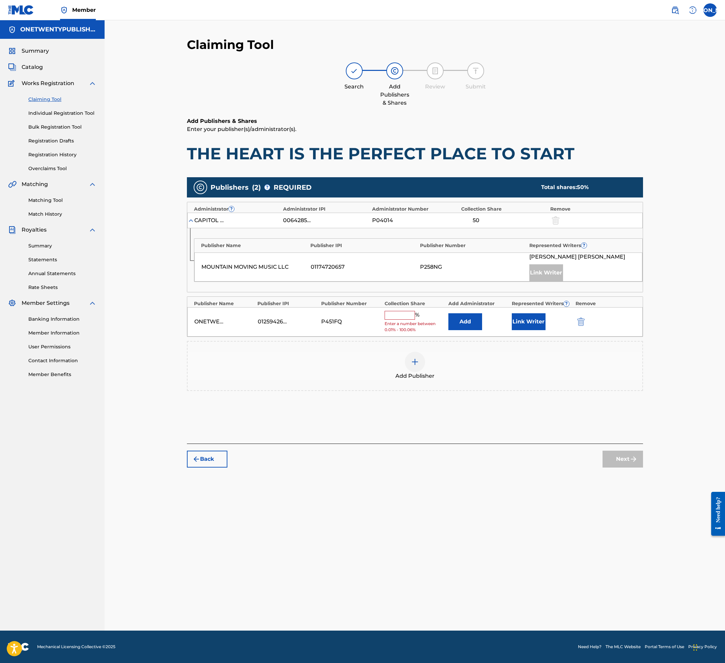
click at [399, 316] on input "text" at bounding box center [400, 315] width 30 height 9
type input "50"
click at [527, 319] on button "Link Writer" at bounding box center [529, 319] width 34 height 17
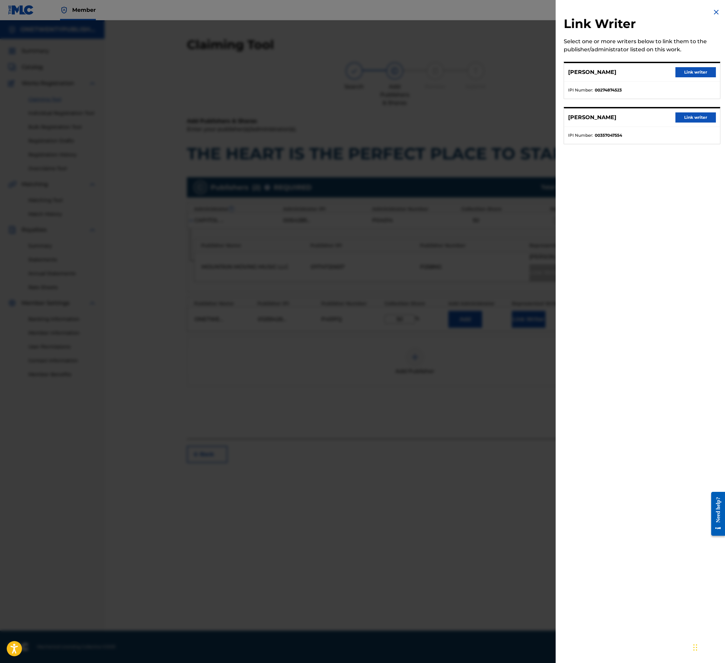
click at [645, 73] on button "Link writer" at bounding box center [695, 72] width 40 height 10
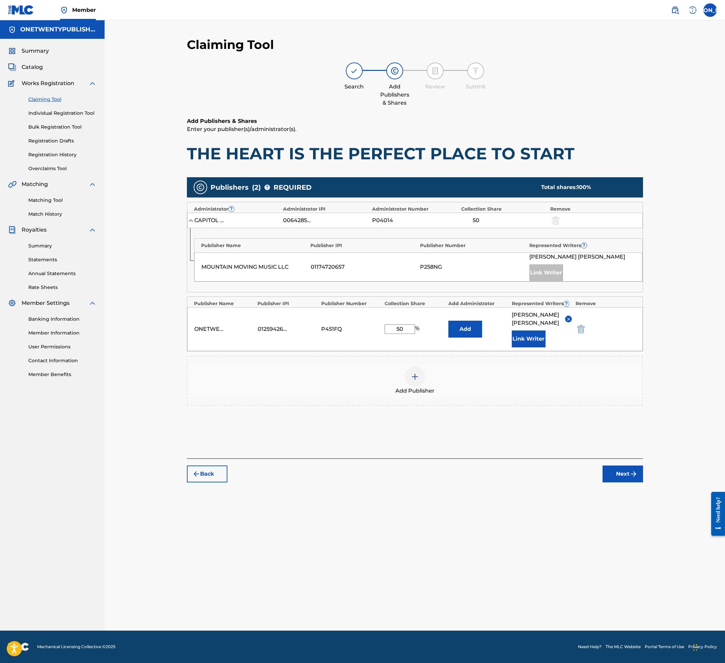
click at [622, 326] on button "Next" at bounding box center [623, 473] width 40 height 17
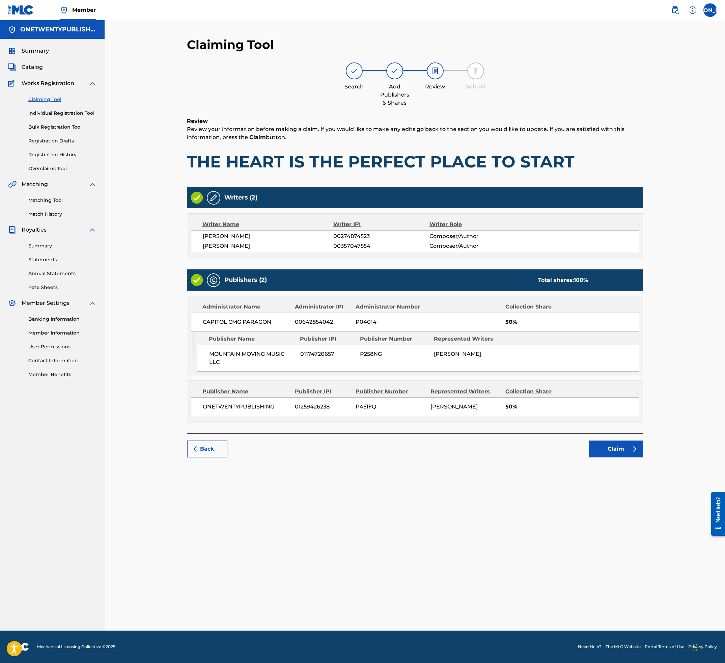
click at [618, 326] on button "Claim" at bounding box center [616, 448] width 54 height 17
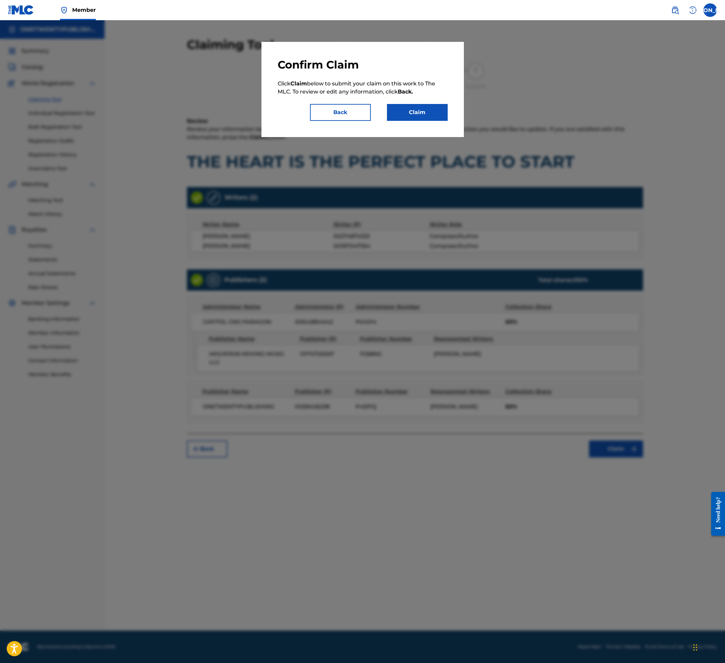
click at [425, 113] on button "Claim" at bounding box center [417, 112] width 61 height 17
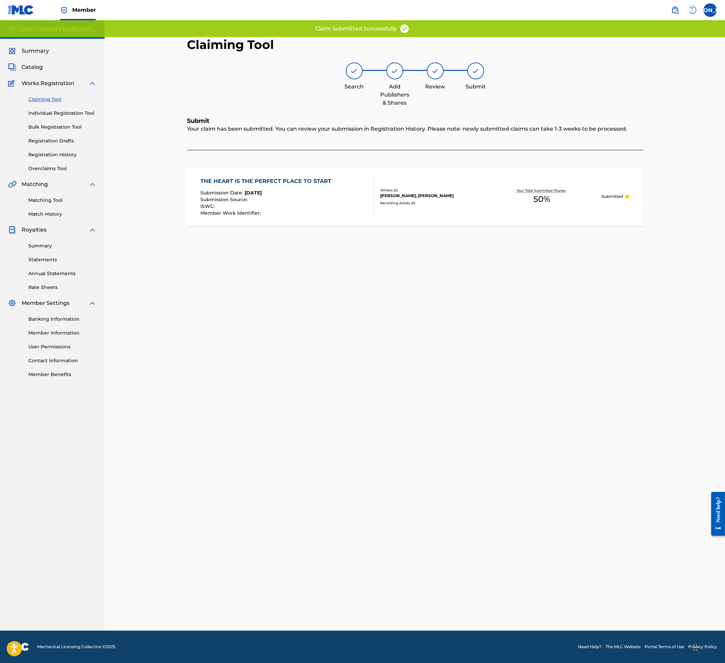
click at [211, 127] on div "Your claim has been submitted. You can review your submission in Registration H…" at bounding box center [415, 137] width 456 height 25
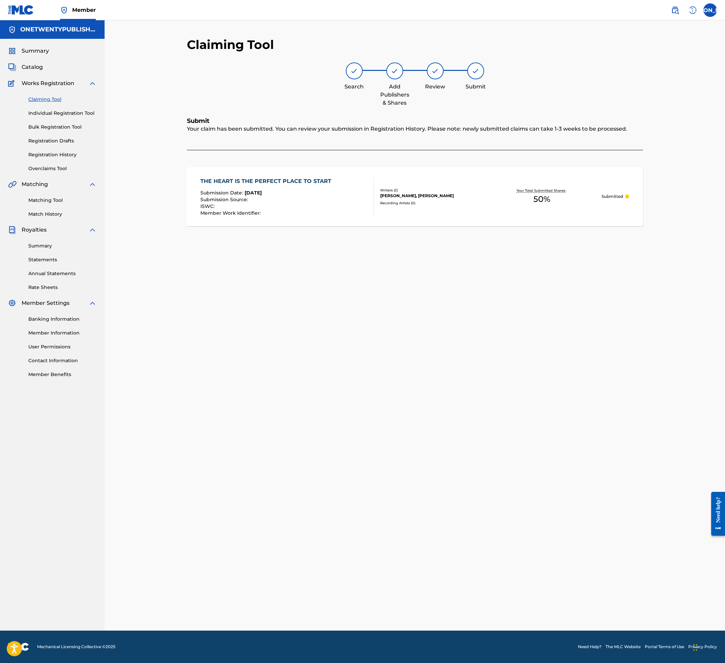
click at [57, 99] on link "Claiming Tool" at bounding box center [62, 99] width 68 height 7
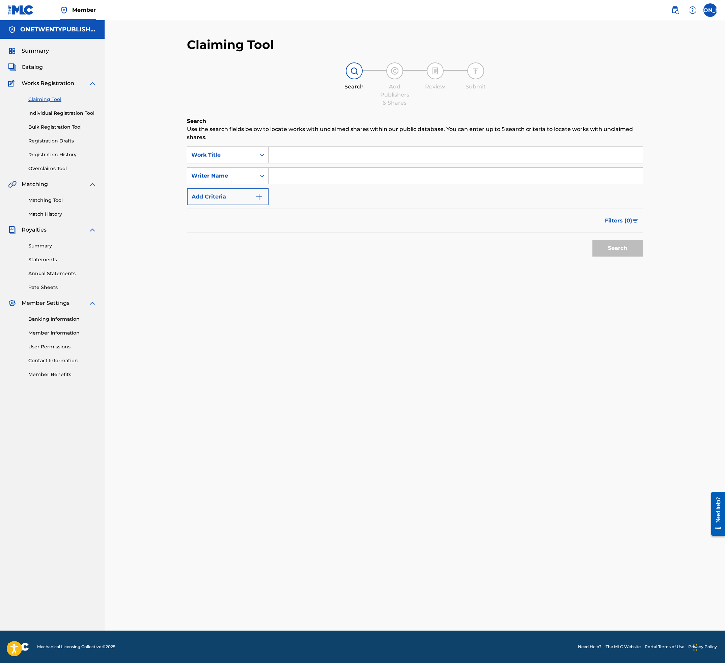
click at [297, 156] on input "Search Form" at bounding box center [456, 155] width 374 height 16
type input "Knowing The King"
click at [314, 177] on input "Search Form" at bounding box center [456, 176] width 374 height 16
type input "[PERSON_NAME] [PERSON_NAME]"
click at [637, 245] on button "Search" at bounding box center [617, 248] width 51 height 17
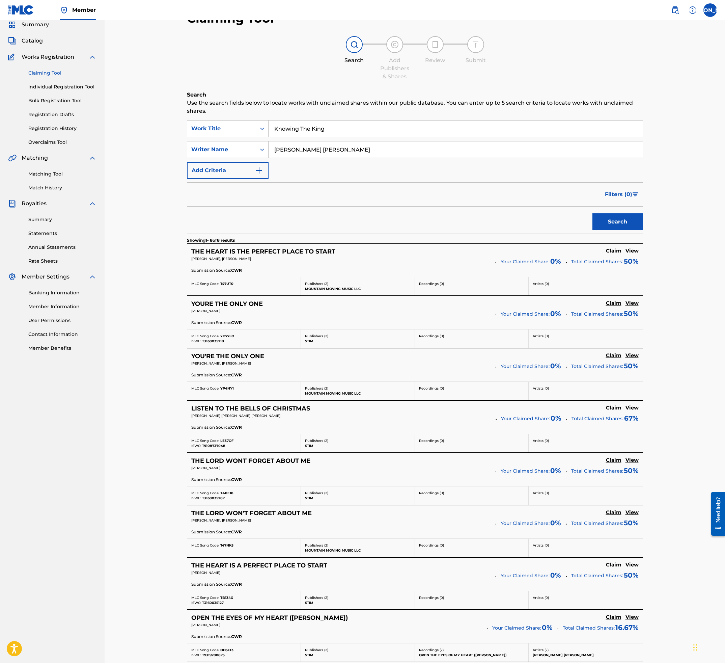
scroll to position [41, 0]
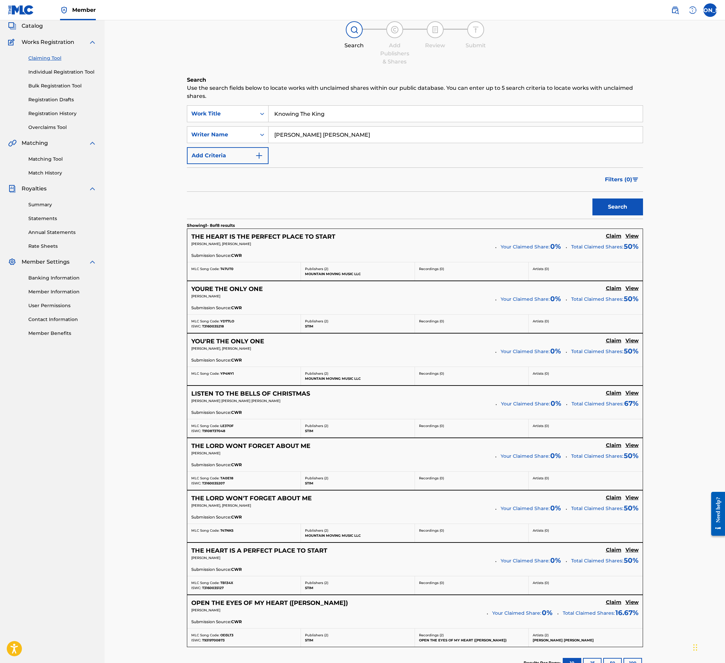
click at [238, 290] on h5 "YOURE THE ONLY ONE" at bounding box center [227, 289] width 72 height 8
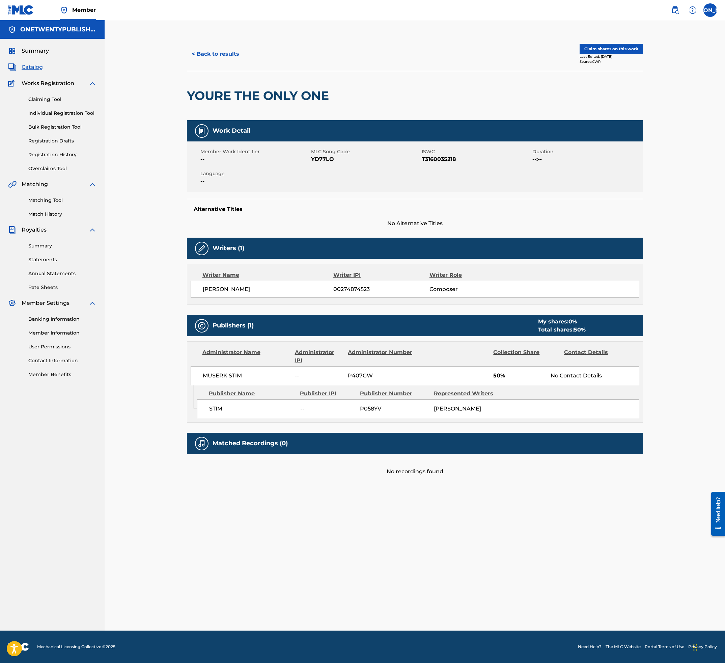
click at [322, 160] on span "YD77LO" at bounding box center [365, 159] width 109 height 8
copy span "YD77LO"
click at [215, 52] on button "< Back to results" at bounding box center [215, 54] width 57 height 17
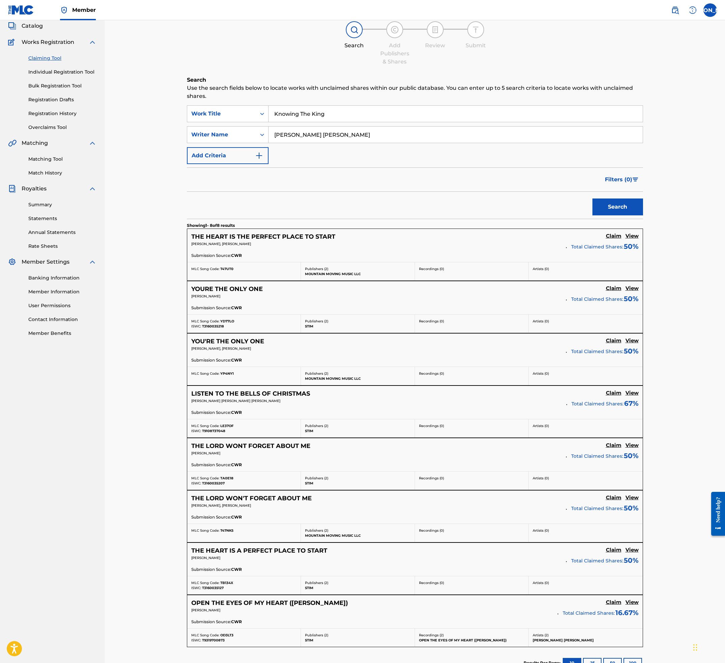
scroll to position [46, 0]
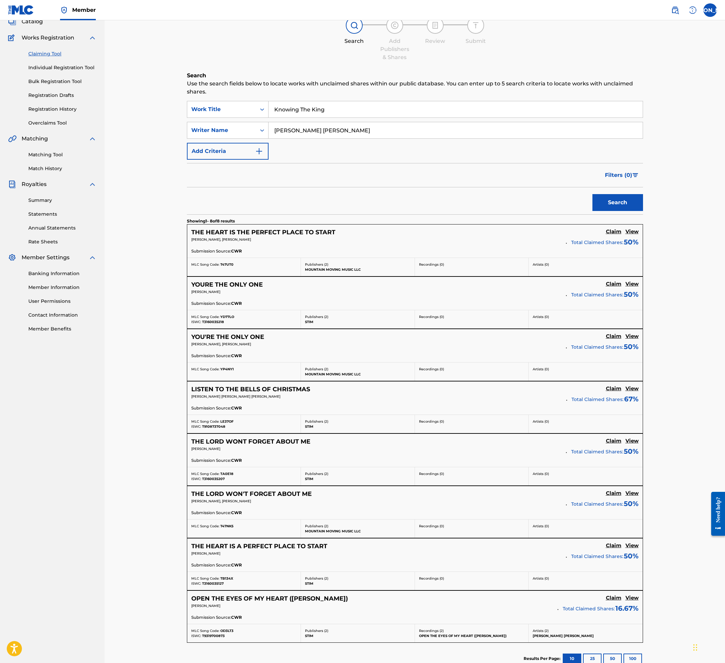
click at [251, 326] on h5 "YOU'RE THE ONLY ONE" at bounding box center [227, 337] width 73 height 8
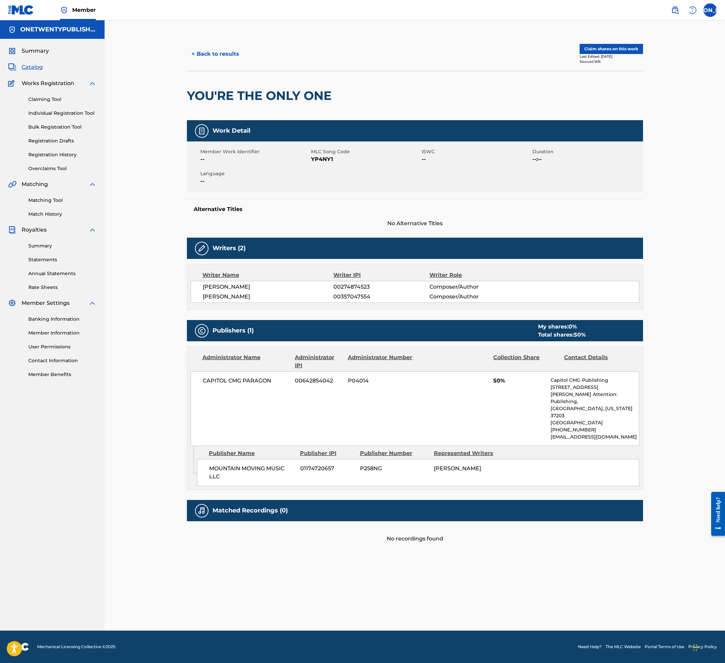
click at [611, 49] on button "Claim shares on this work" at bounding box center [611, 49] width 63 height 10
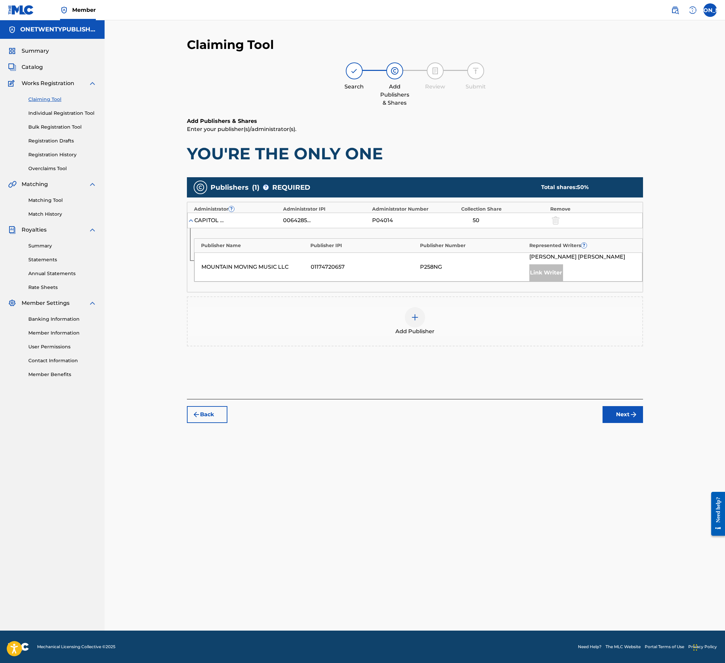
click at [416, 312] on div at bounding box center [415, 317] width 20 height 20
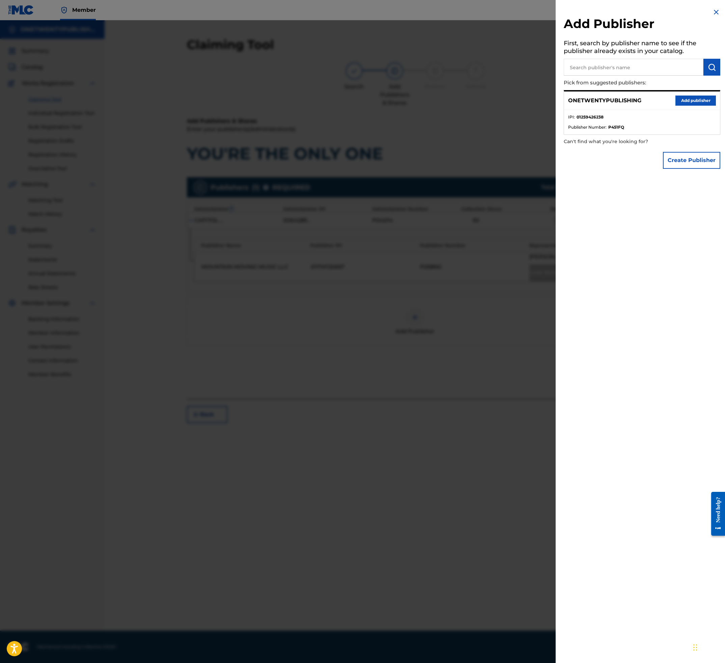
click at [645, 100] on button "Add publisher" at bounding box center [695, 100] width 40 height 10
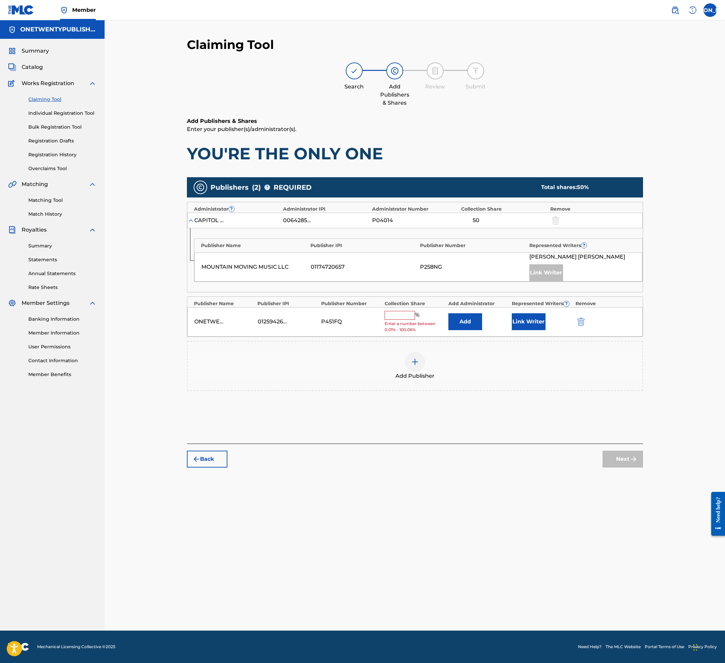
click at [397, 320] on div "% Enter a number between 0.01% - 100.06%" at bounding box center [415, 322] width 60 height 22
click at [402, 312] on input "text" at bounding box center [400, 315] width 30 height 9
type input "50"
click at [526, 318] on button "Link Writer" at bounding box center [529, 319] width 34 height 17
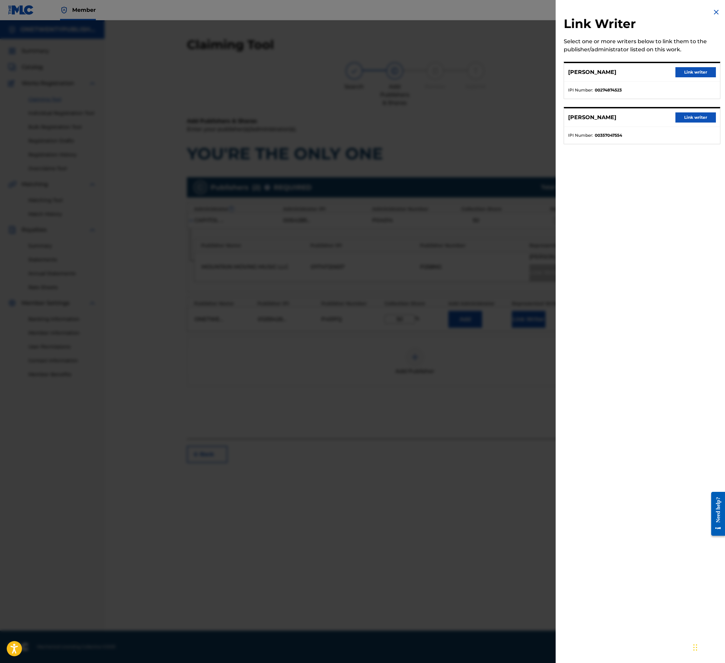
click at [645, 73] on button "Link writer" at bounding box center [695, 72] width 40 height 10
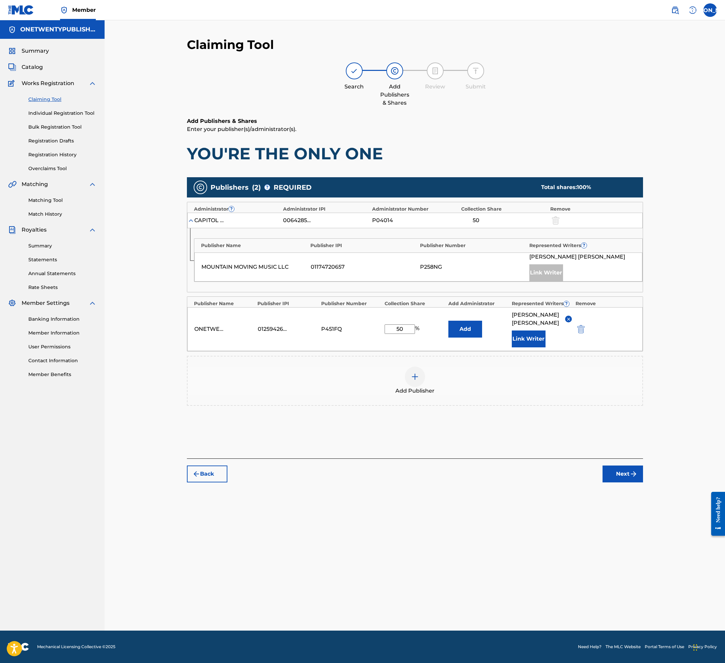
click at [626, 326] on button "Next" at bounding box center [623, 473] width 40 height 17
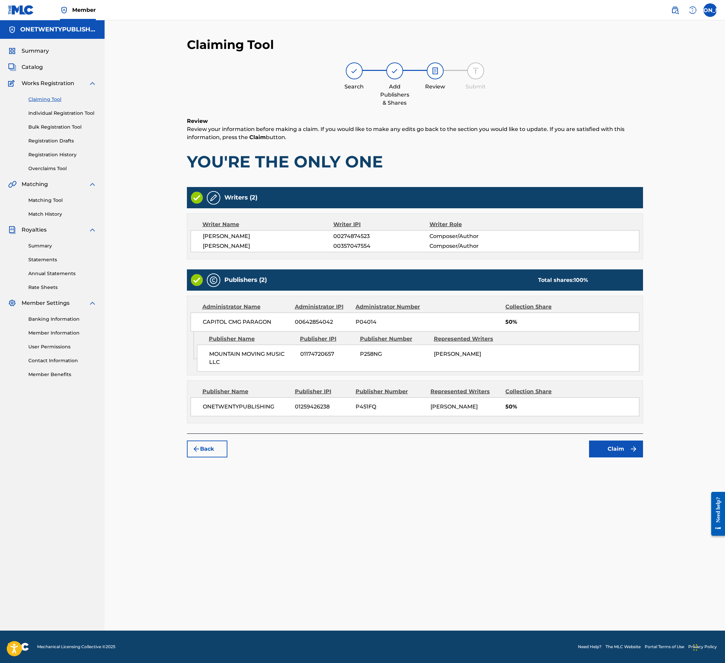
click at [619, 326] on button "Claim" at bounding box center [616, 448] width 54 height 17
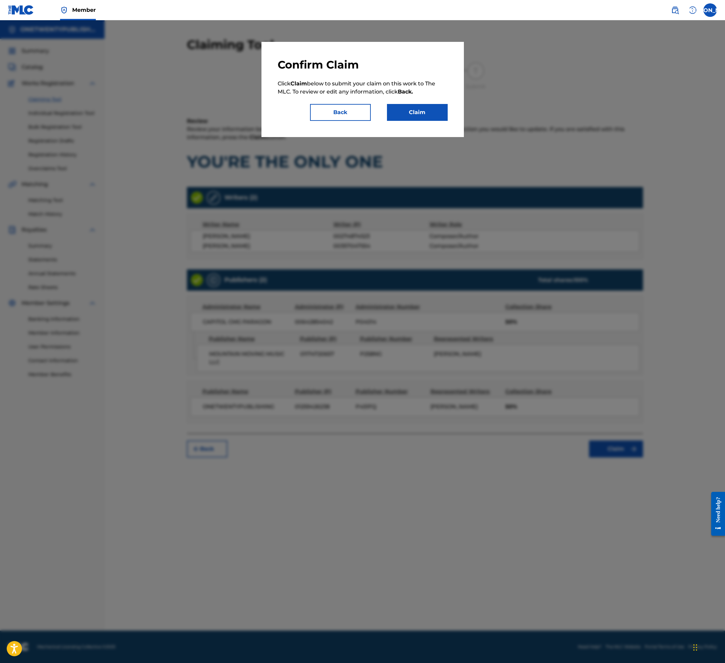
click at [422, 110] on button "Claim" at bounding box center [417, 112] width 61 height 17
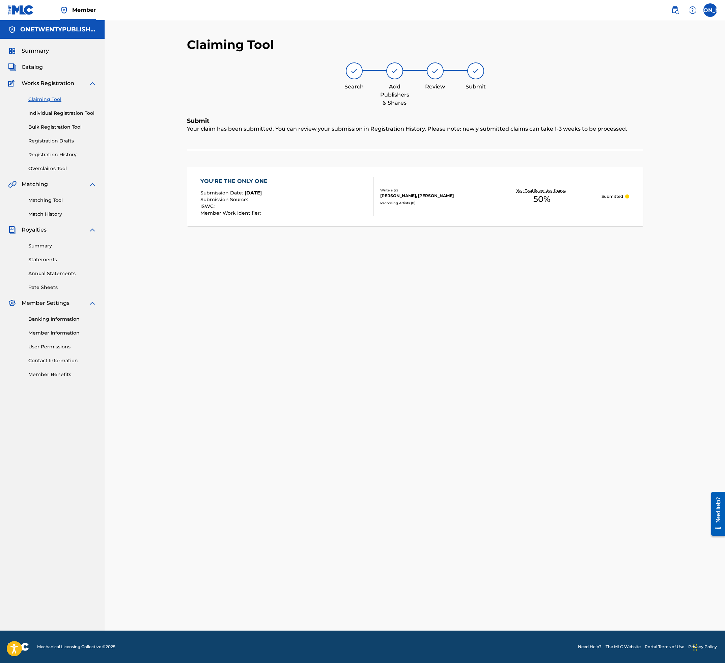
click at [245, 180] on div "YOU'RE THE ONLY ONE" at bounding box center [235, 181] width 71 height 8
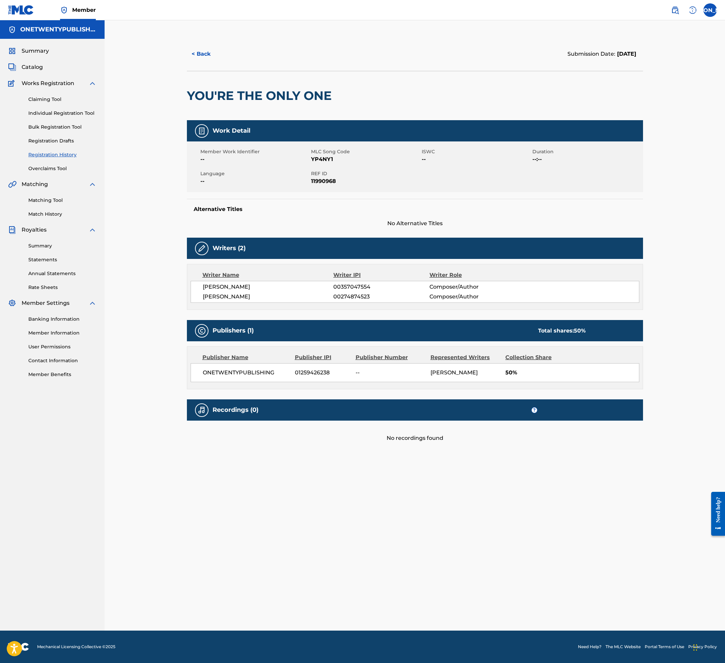
click at [205, 51] on button "< Back" at bounding box center [207, 54] width 40 height 17
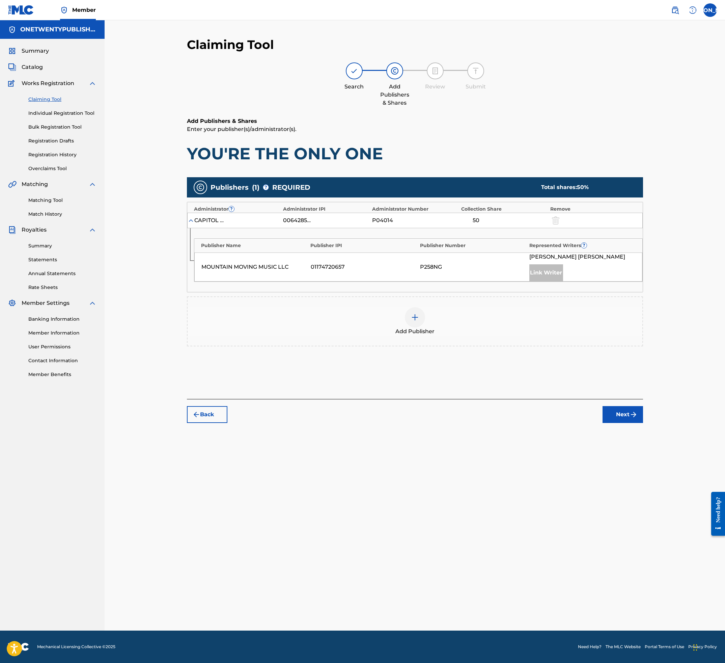
click at [50, 97] on link "Claiming Tool" at bounding box center [62, 99] width 68 height 7
click at [51, 100] on link "Claiming Tool" at bounding box center [62, 99] width 68 height 7
click at [52, 99] on link "Claiming Tool" at bounding box center [62, 99] width 68 height 7
click at [60, 113] on link "Individual Registration Tool" at bounding box center [62, 113] width 68 height 7
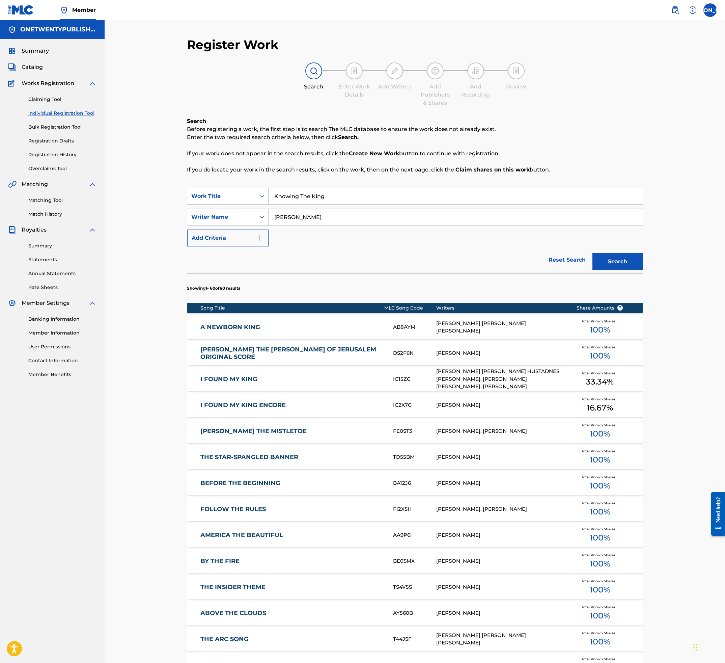
click at [53, 98] on link "Claiming Tool" at bounding box center [62, 99] width 68 height 7
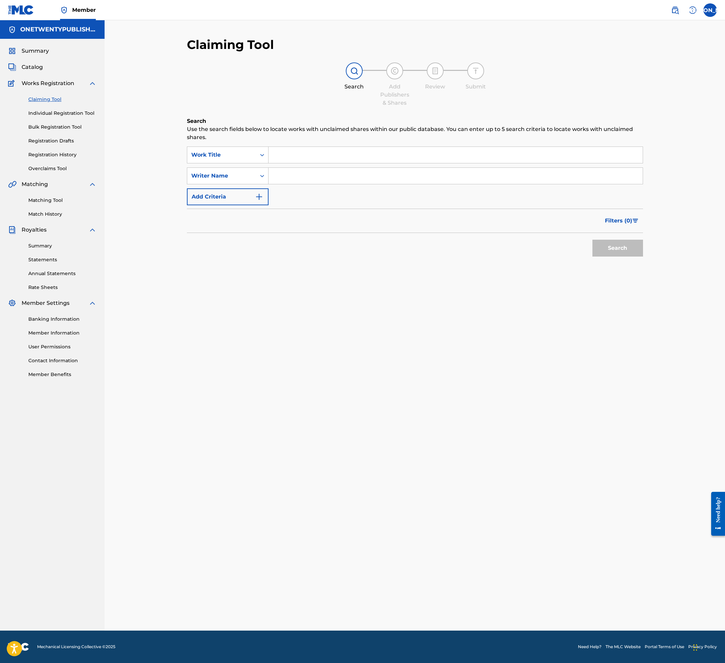
click at [59, 115] on link "Individual Registration Tool" at bounding box center [62, 113] width 68 height 7
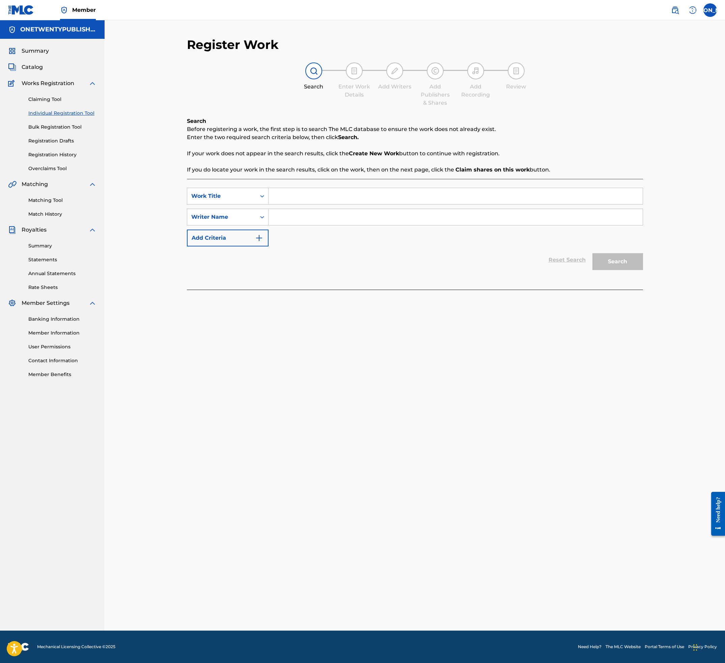
click at [292, 195] on input "Search Form" at bounding box center [456, 196] width 374 height 16
type input "Knowing The King"
click at [296, 222] on input "Search Form" at bounding box center [456, 217] width 374 height 16
click at [300, 220] on input "Search Form" at bounding box center [456, 217] width 374 height 16
type input "[PERSON_NAME]"
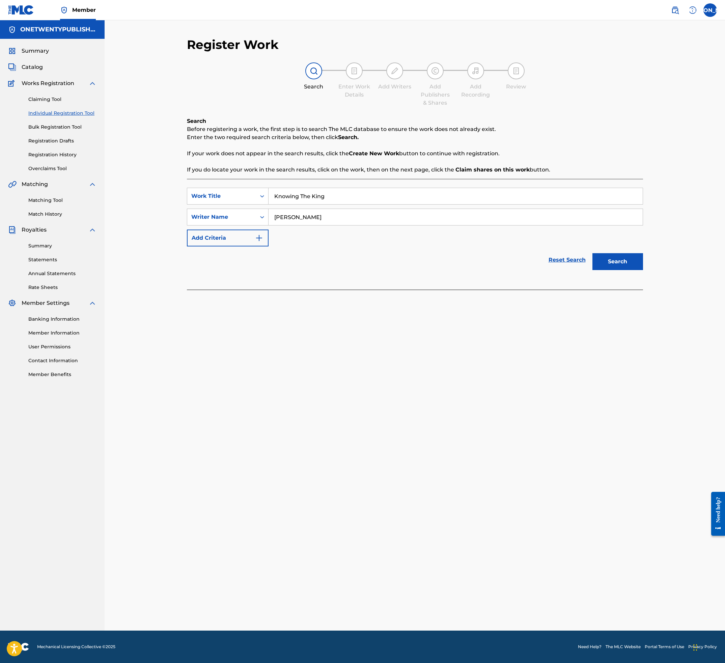
click at [592, 253] on button "Search" at bounding box center [617, 261] width 51 height 17
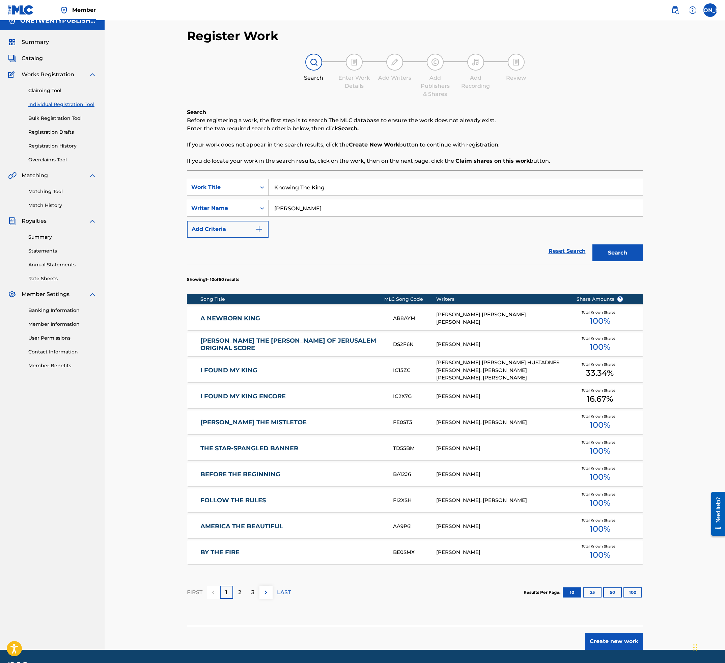
scroll to position [13, 0]
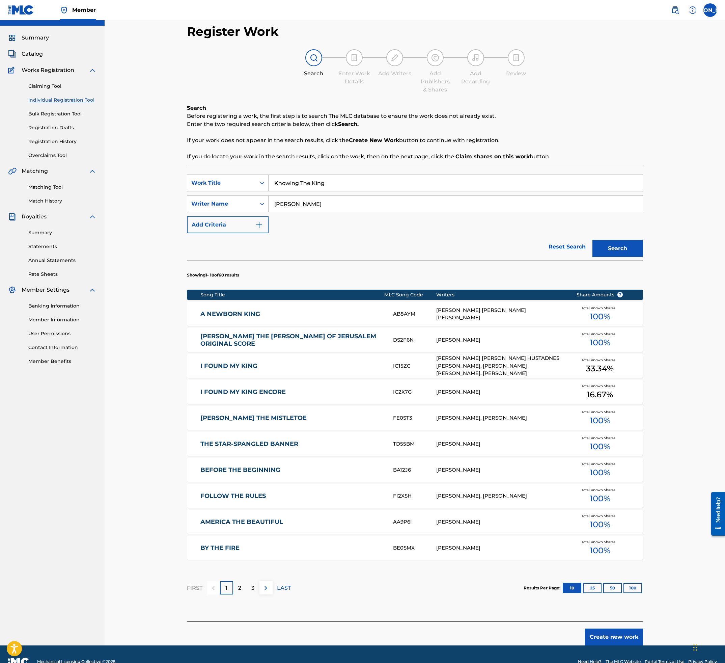
click at [52, 88] on link "Claiming Tool" at bounding box center [62, 86] width 68 height 7
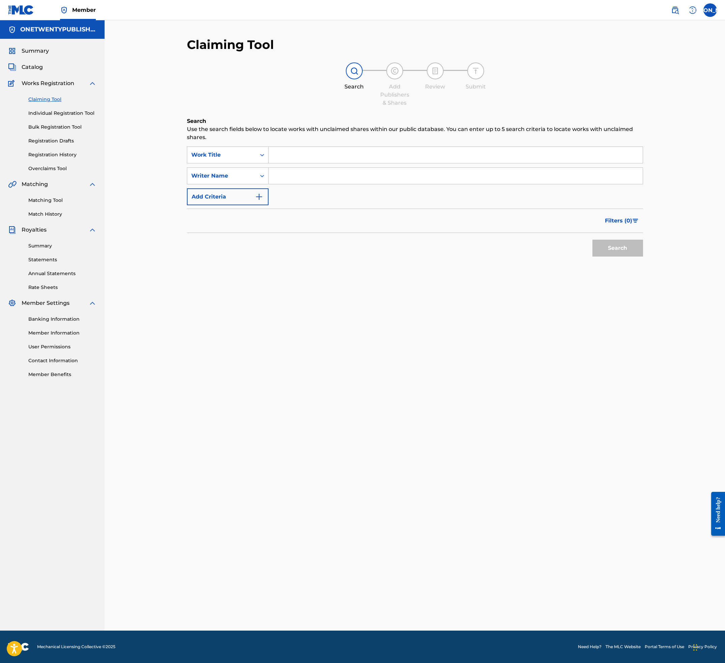
click at [285, 152] on input "Search Form" at bounding box center [456, 155] width 374 height 16
type input "Knowing The King"
click at [292, 176] on input "Search Form" at bounding box center [456, 176] width 374 height 16
type input "[PERSON_NAME] [PERSON_NAME]"
click at [614, 248] on button "Search" at bounding box center [617, 248] width 51 height 17
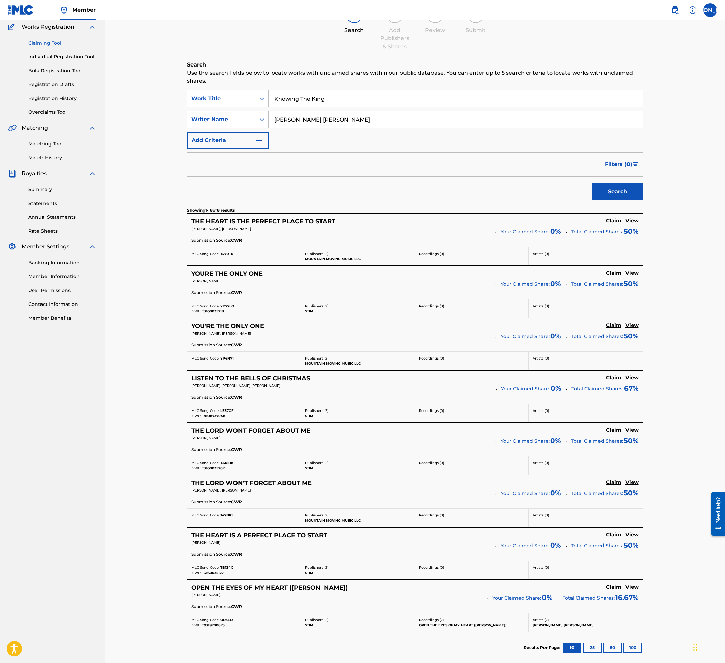
scroll to position [65, 0]
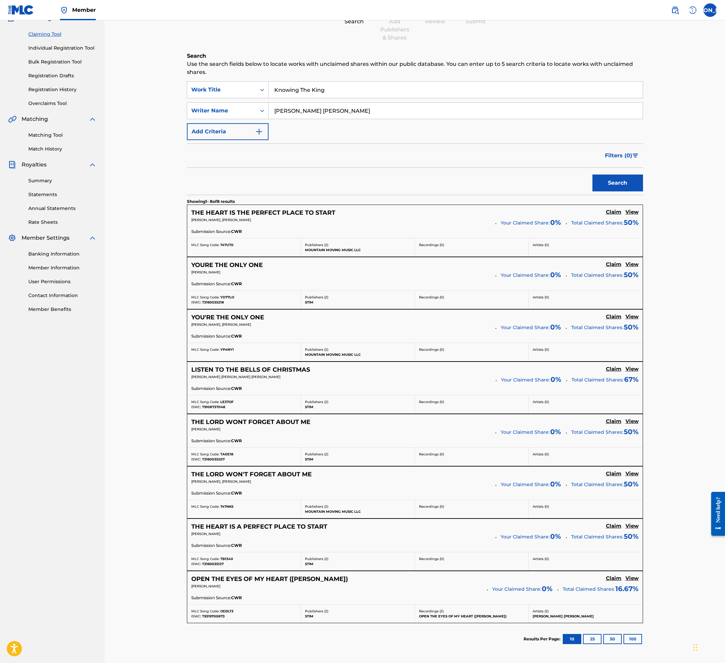
click at [227, 326] on span "YP4NY1" at bounding box center [226, 349] width 13 height 4
copy span "YP4NY1"
click at [304, 326] on p "[PERSON_NAME], [PERSON_NAME]" at bounding box center [340, 324] width 299 height 5
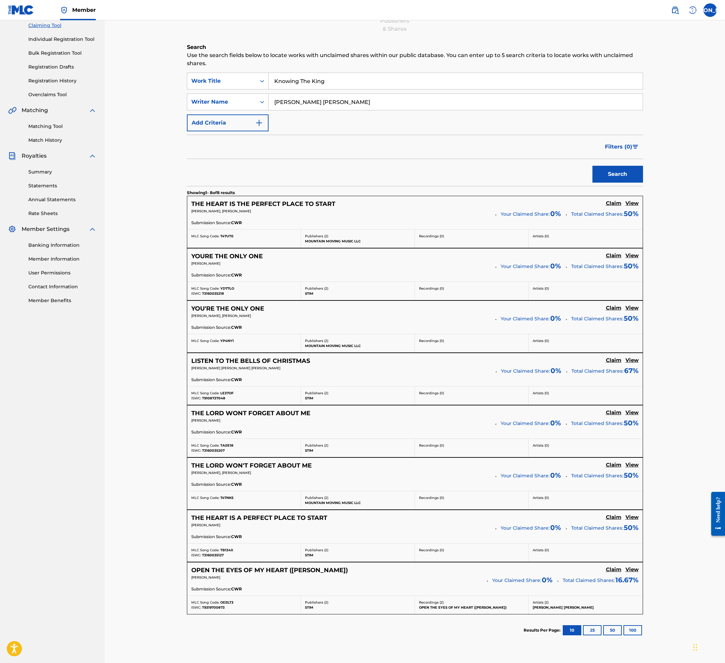
scroll to position [82, 0]
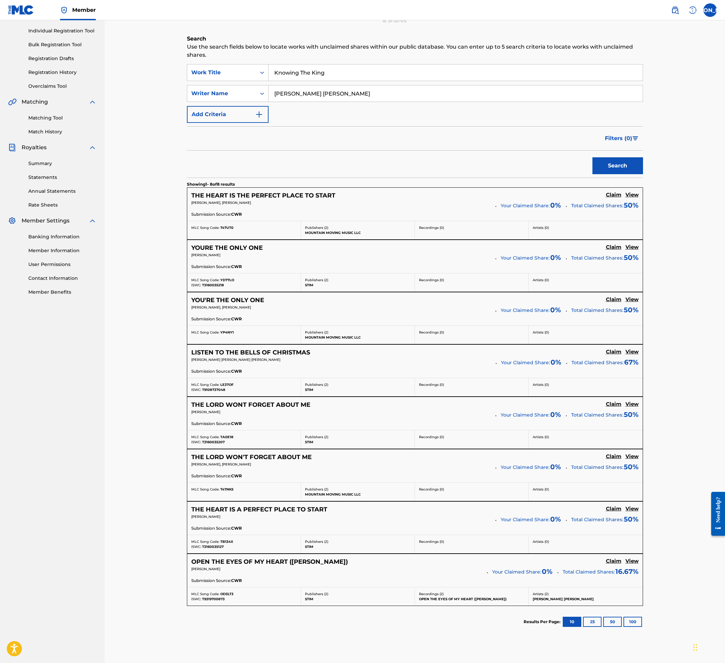
click at [251, 326] on h5 "THE LORD WON'T FORGET ABOUT ME" at bounding box center [251, 457] width 120 height 8
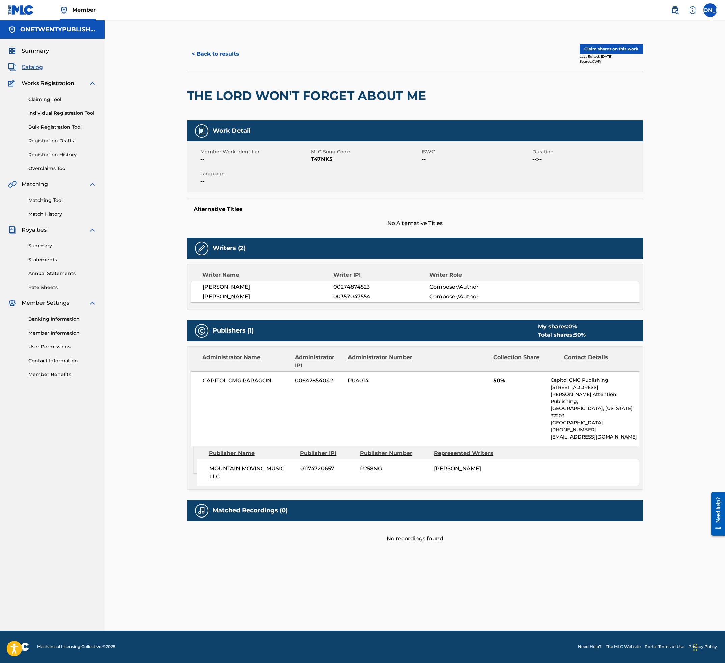
click at [222, 50] on button "< Back to results" at bounding box center [215, 54] width 57 height 17
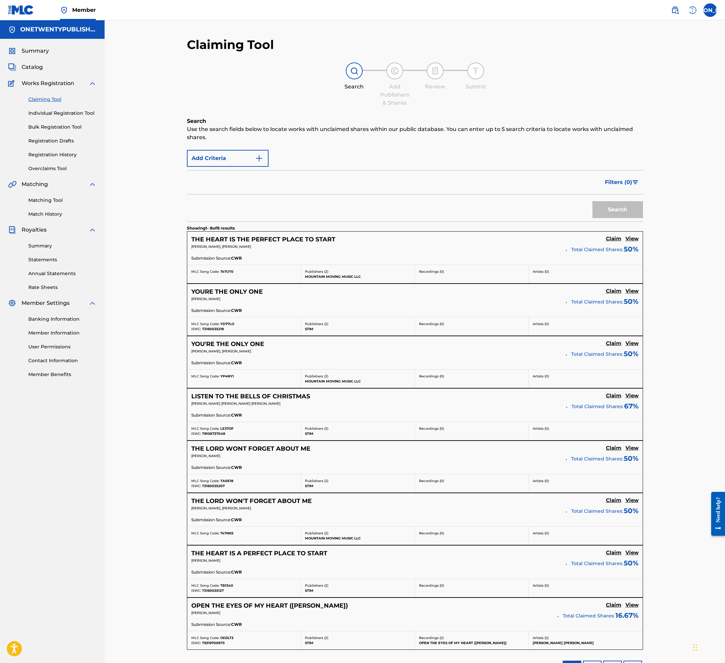
scroll to position [82, 0]
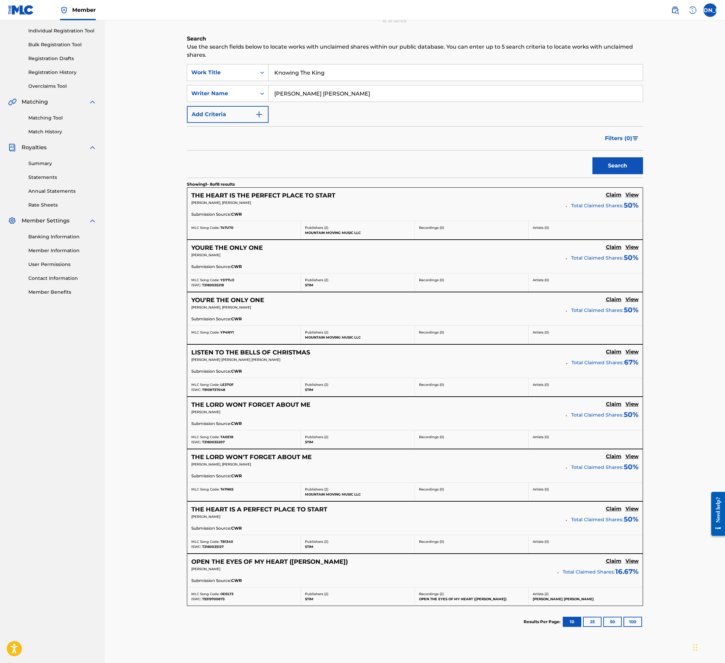
click at [245, 326] on h5 "THE LORD WONT FORGET ABOUT ME" at bounding box center [250, 405] width 119 height 8
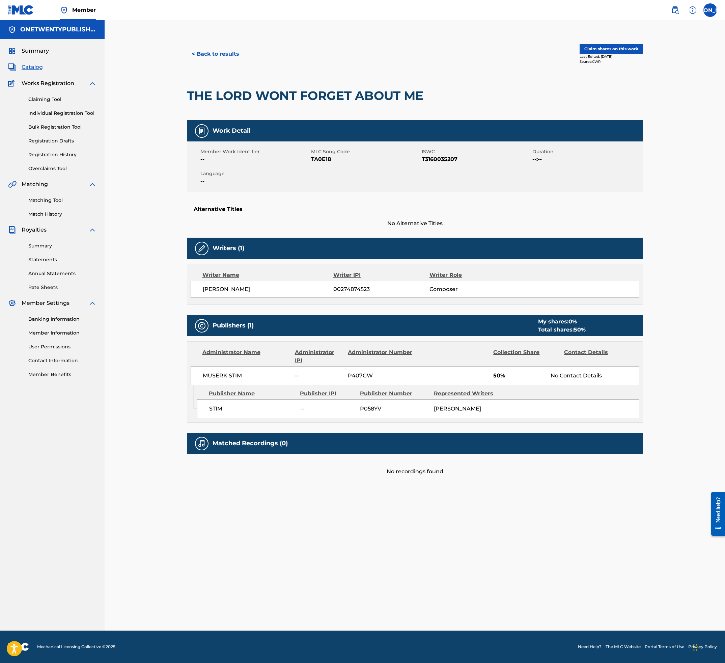
click at [218, 57] on button "< Back to results" at bounding box center [215, 54] width 57 height 17
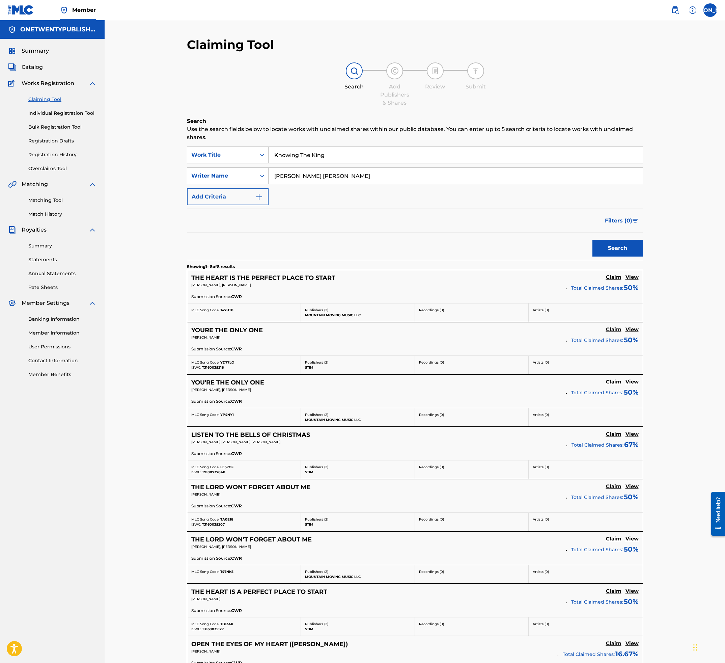
scroll to position [82, 0]
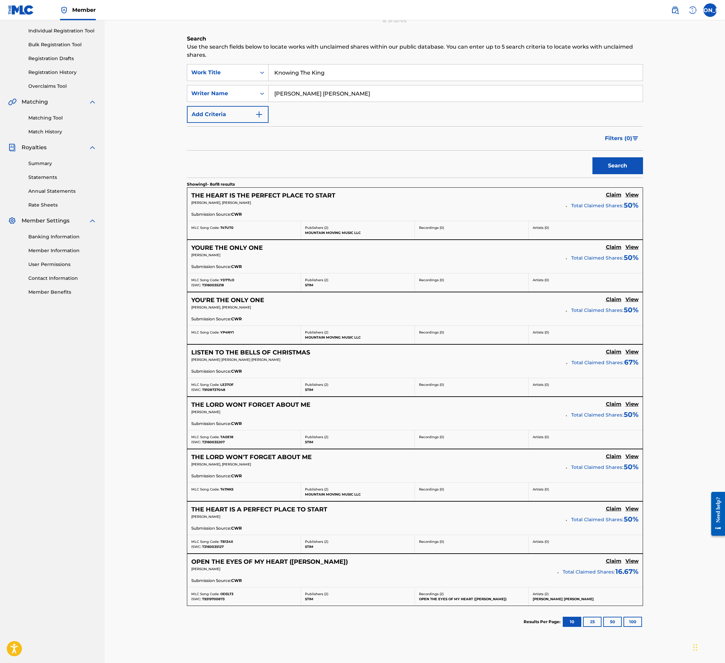
click at [228, 326] on span "TA0E18" at bounding box center [226, 437] width 13 height 4
copy span "TA0E18"
click at [252, 326] on h5 "THE LORD WON'T FORGET ABOUT ME" at bounding box center [251, 457] width 120 height 8
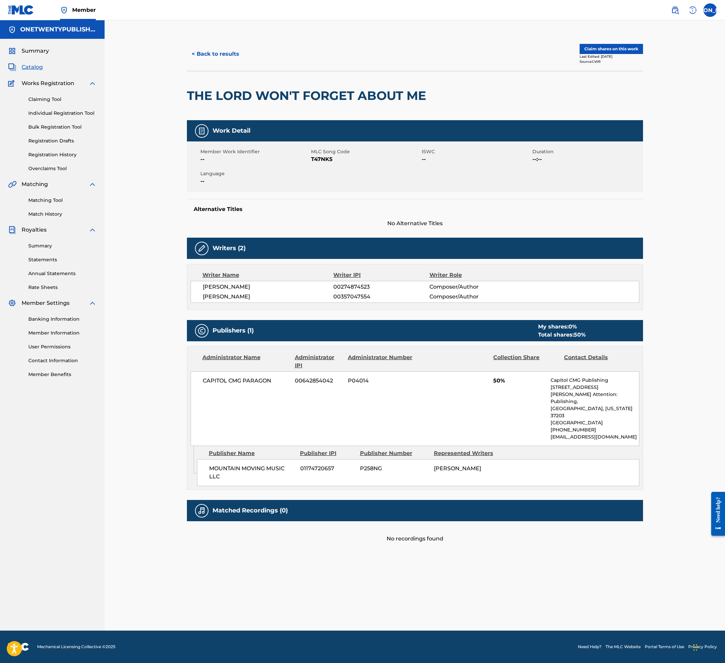
click at [232, 57] on button "< Back to results" at bounding box center [215, 54] width 57 height 17
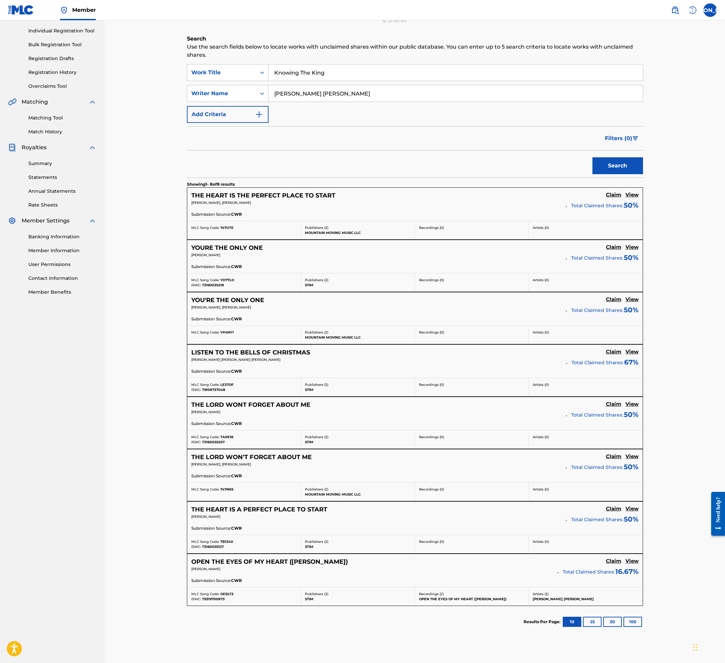
click at [228, 326] on span "TA0E18" at bounding box center [226, 437] width 13 height 4
copy span "TA0E18"
click at [258, 326] on h5 "THE LORD WONT FORGET ABOUT ME" at bounding box center [250, 405] width 119 height 8
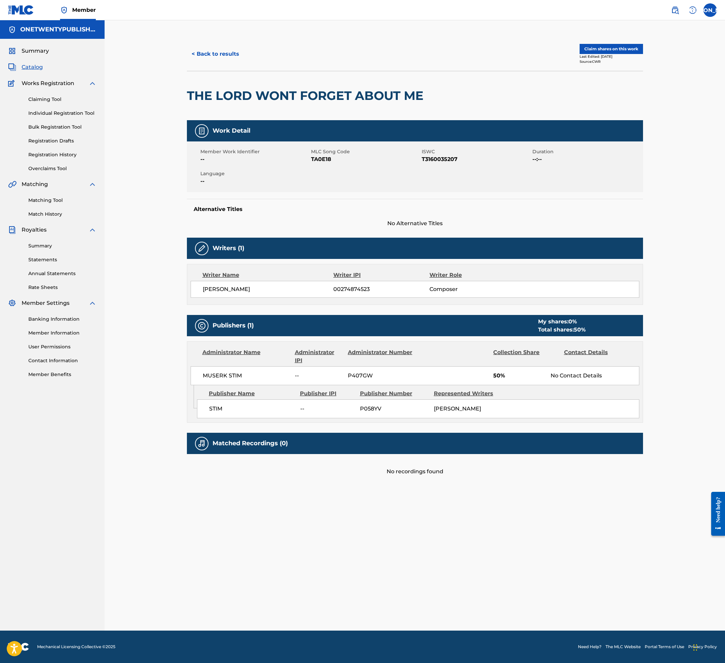
click at [321, 159] on span "TA0E18" at bounding box center [365, 159] width 109 height 8
click at [321, 158] on span "TA0E18" at bounding box center [365, 159] width 109 height 8
copy span "TA0E18"
click at [214, 55] on button "< Back to results" at bounding box center [215, 54] width 57 height 17
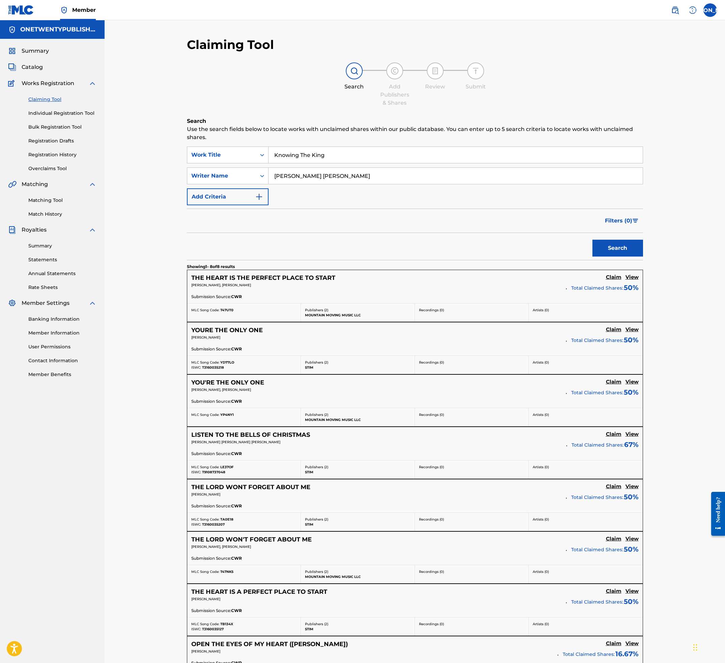
scroll to position [82, 0]
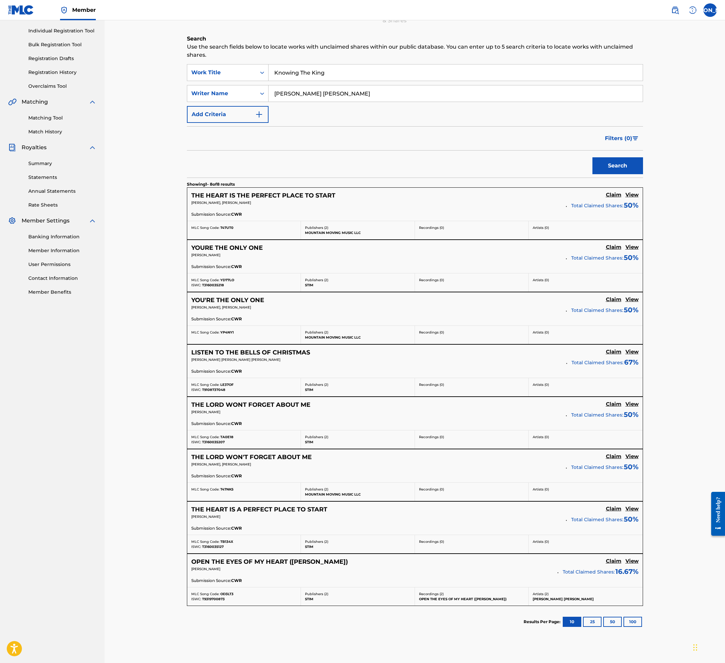
click at [289, 326] on h5 "THE LORD WON'T FORGET ABOUT ME" at bounding box center [251, 457] width 120 height 8
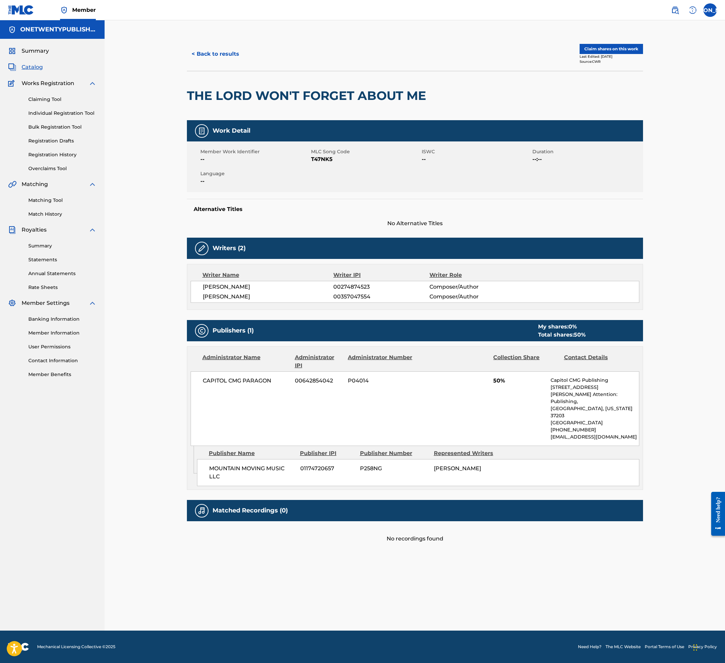
click at [609, 46] on button "Claim shares on this work" at bounding box center [611, 49] width 63 height 10
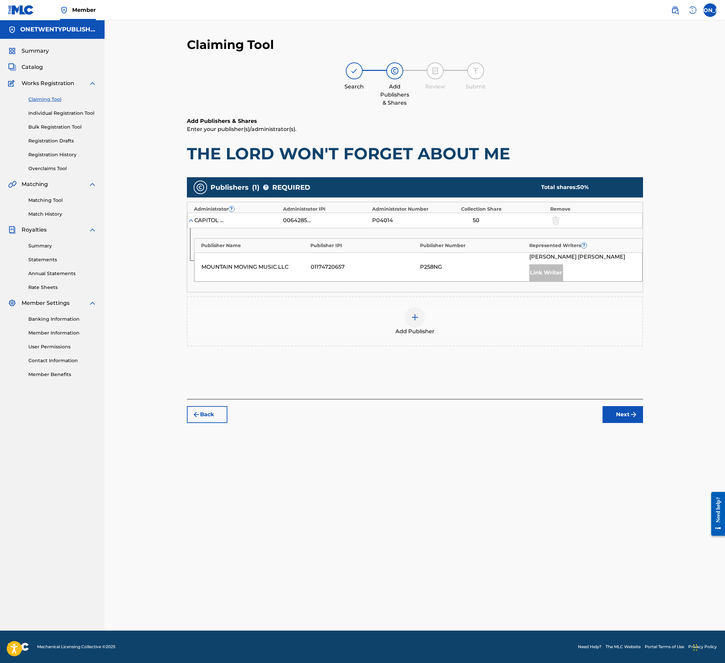
click at [414, 321] on img at bounding box center [415, 317] width 8 height 8
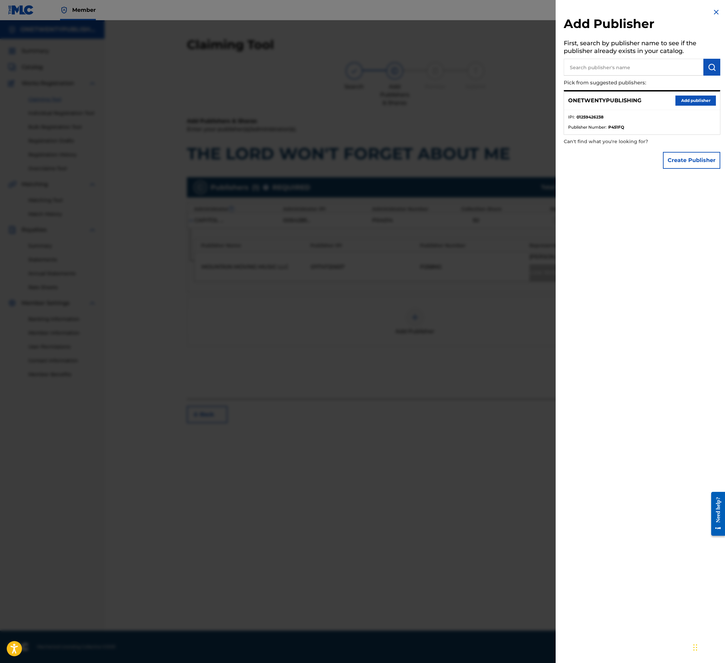
click at [645, 99] on button "Add publisher" at bounding box center [695, 100] width 40 height 10
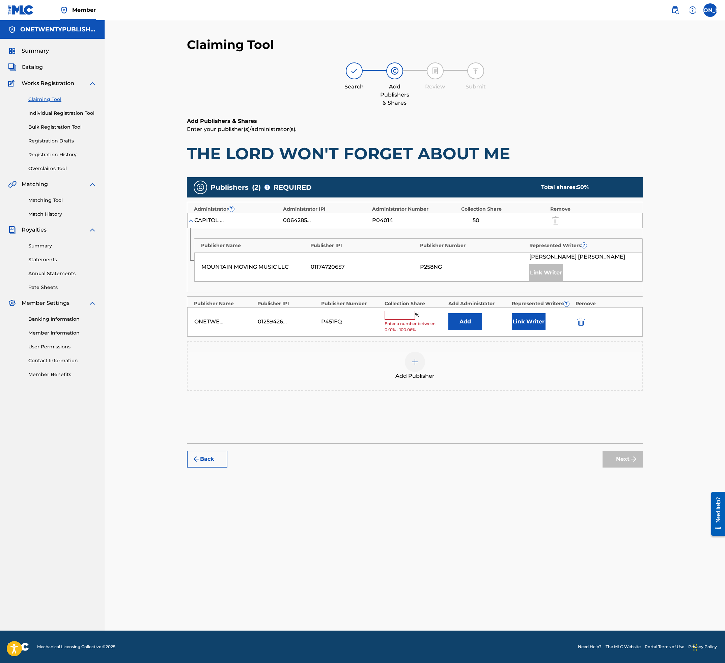
click at [408, 320] on div "% Enter a number between 0.01% - 100.06%" at bounding box center [415, 322] width 60 height 22
click at [407, 314] on input "text" at bounding box center [400, 315] width 30 height 9
type input "50"
click at [518, 321] on button "Link Writer" at bounding box center [529, 319] width 34 height 17
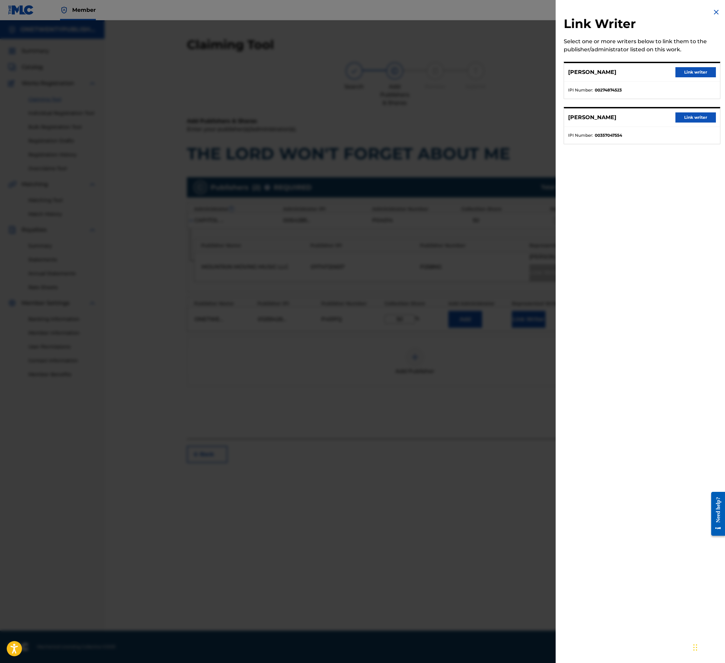
click at [645, 75] on button "Link writer" at bounding box center [695, 72] width 40 height 10
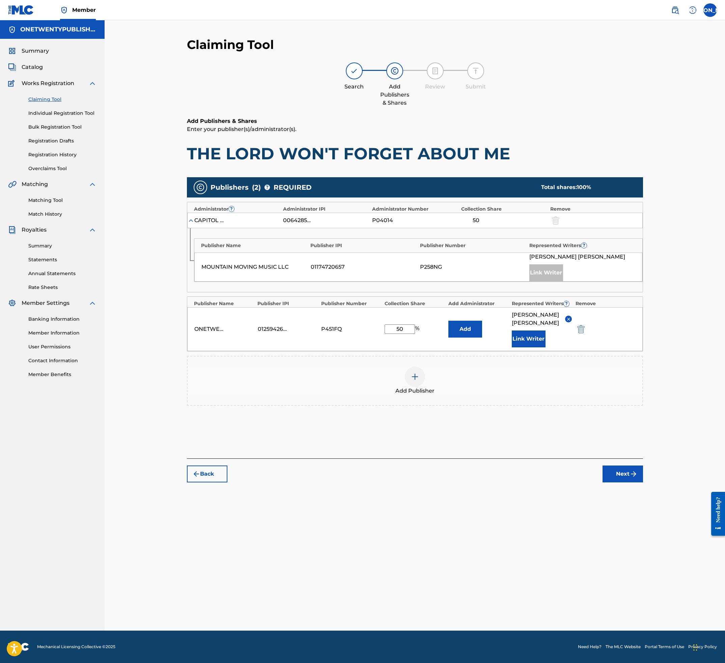
click at [551, 326] on div "Add Publishers & Shares Enter your publisher(s)/administrator(s). THE LORD WON'…" at bounding box center [415, 287] width 456 height 341
click at [618, 326] on button "Next" at bounding box center [623, 473] width 40 height 17
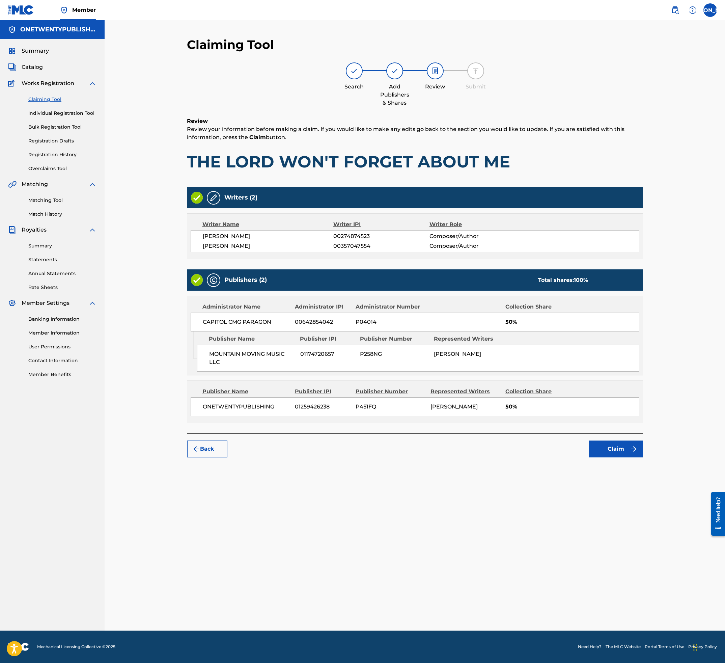
click at [623, 326] on button "Claim" at bounding box center [616, 448] width 54 height 17
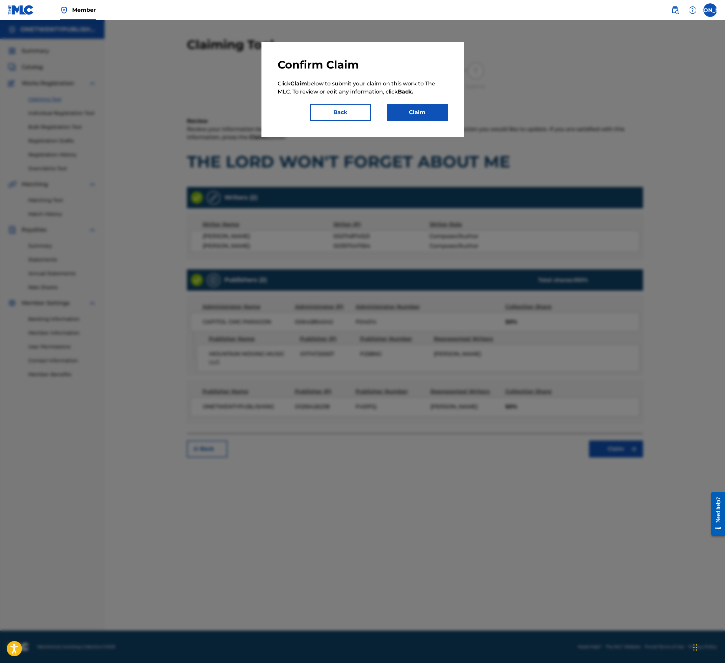
click at [416, 113] on button "Claim" at bounding box center [417, 112] width 61 height 17
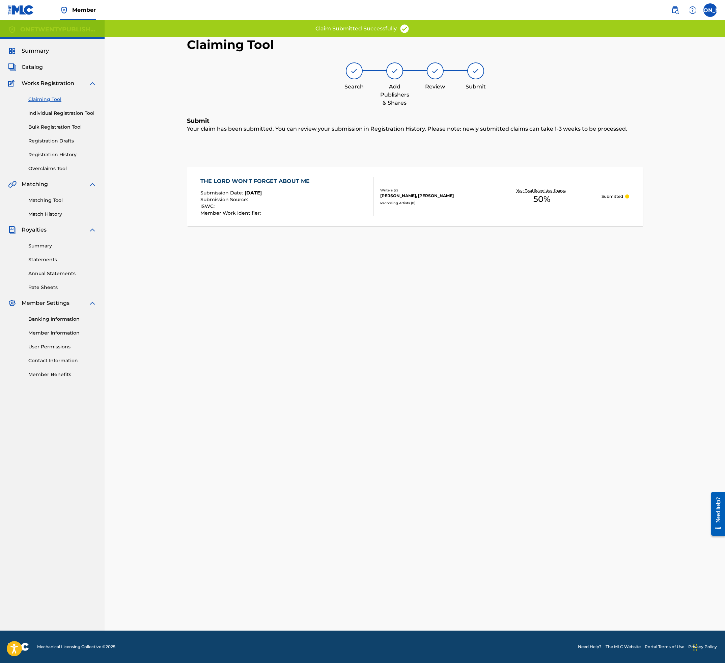
click at [49, 100] on link "Claiming Tool" at bounding box center [62, 99] width 68 height 7
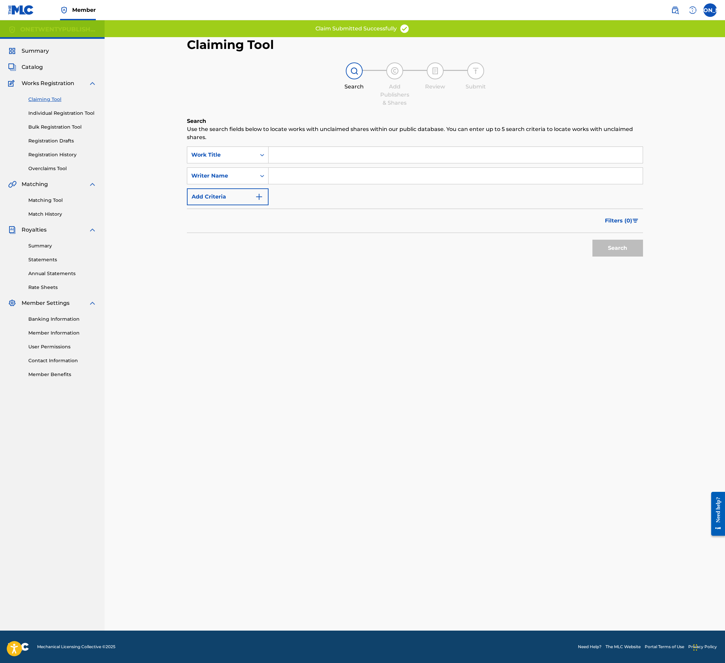
click at [320, 159] on input "Search Form" at bounding box center [456, 155] width 374 height 16
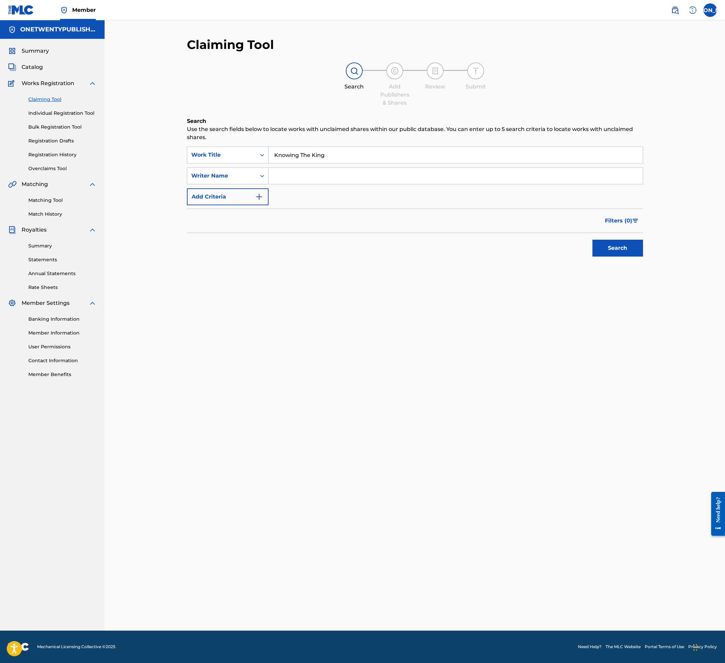
type input "Knowing The King"
click at [310, 178] on input "Search Form" at bounding box center [456, 176] width 374 height 16
type input "[PERSON_NAME] [PERSON_NAME]"
click at [624, 251] on button "Search" at bounding box center [617, 248] width 51 height 17
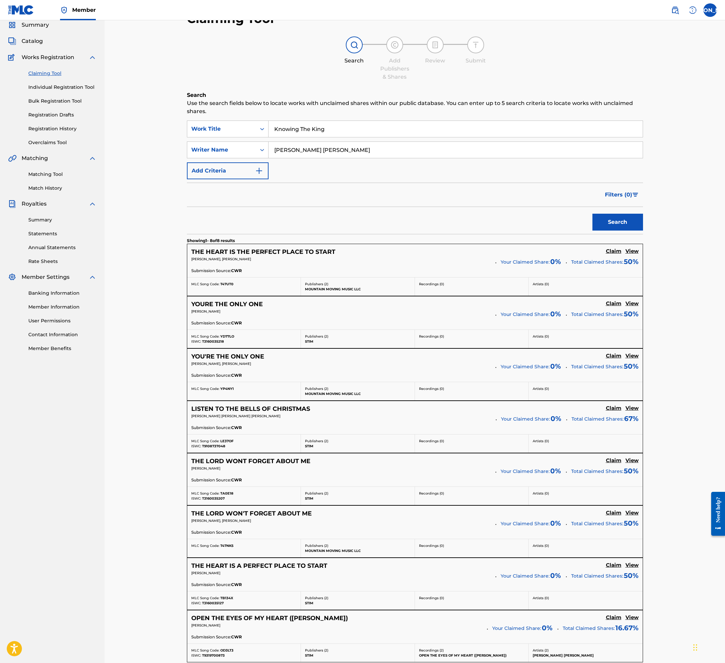
scroll to position [123, 0]
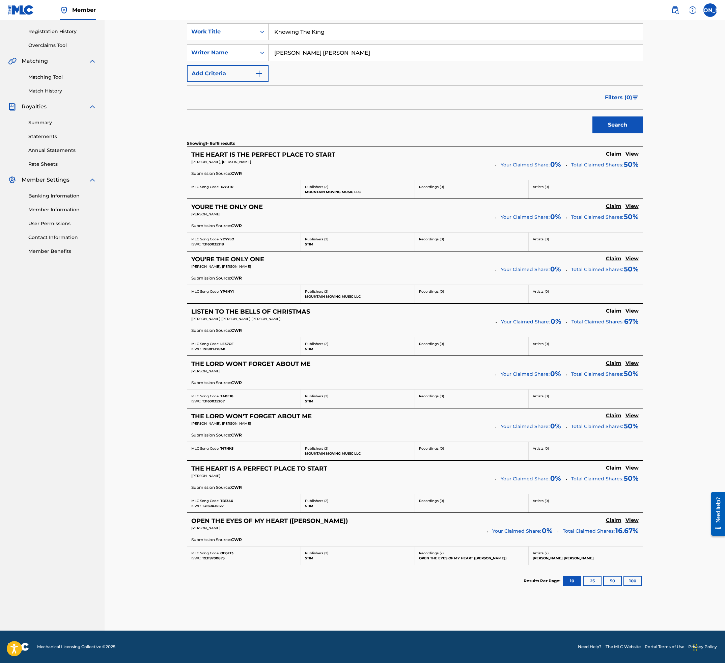
click at [282, 326] on h5 "THE HEART IS A PERFECT PLACE TO START" at bounding box center [259, 469] width 136 height 8
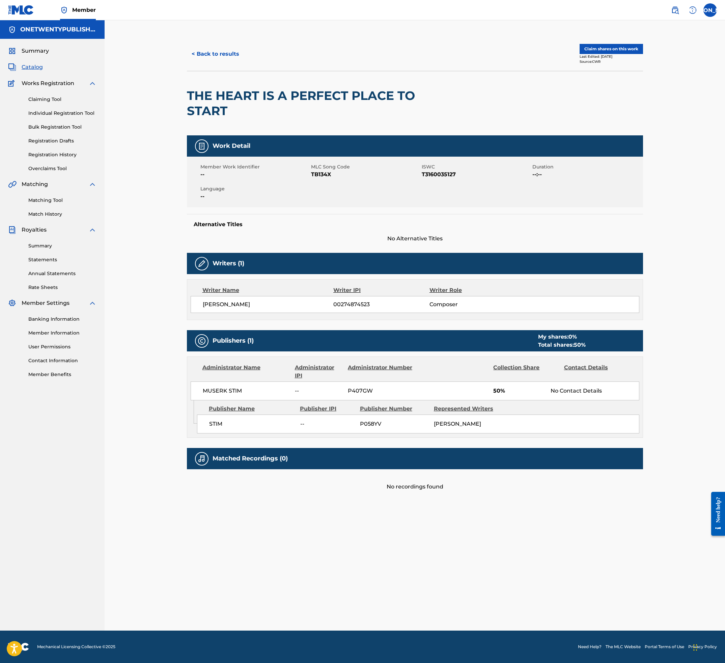
click at [213, 55] on button "< Back to results" at bounding box center [215, 54] width 57 height 17
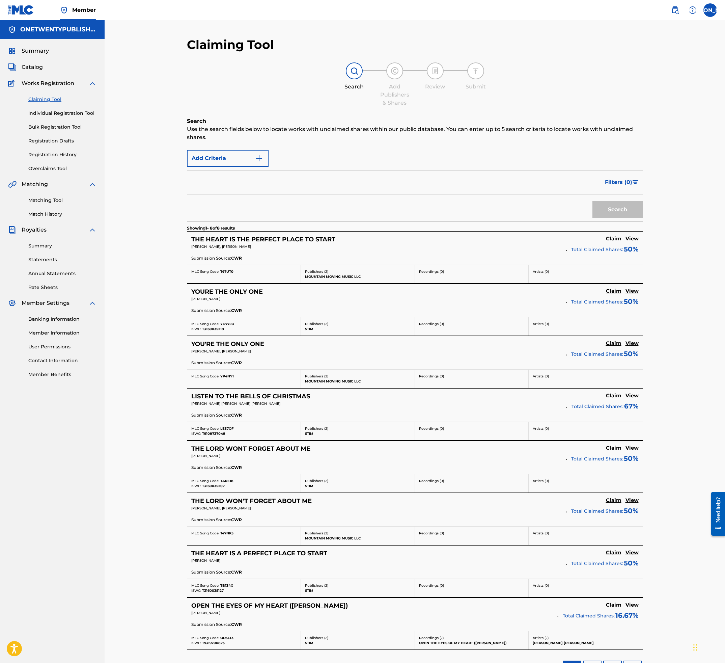
scroll to position [85, 0]
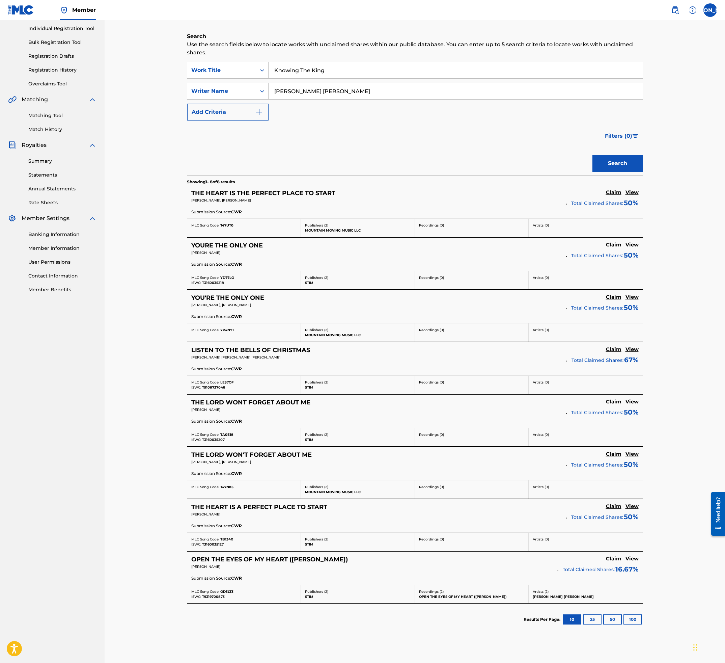
click at [274, 196] on h5 "THE HEART IS THE PERFECT PLACE TO START" at bounding box center [263, 193] width 144 height 8
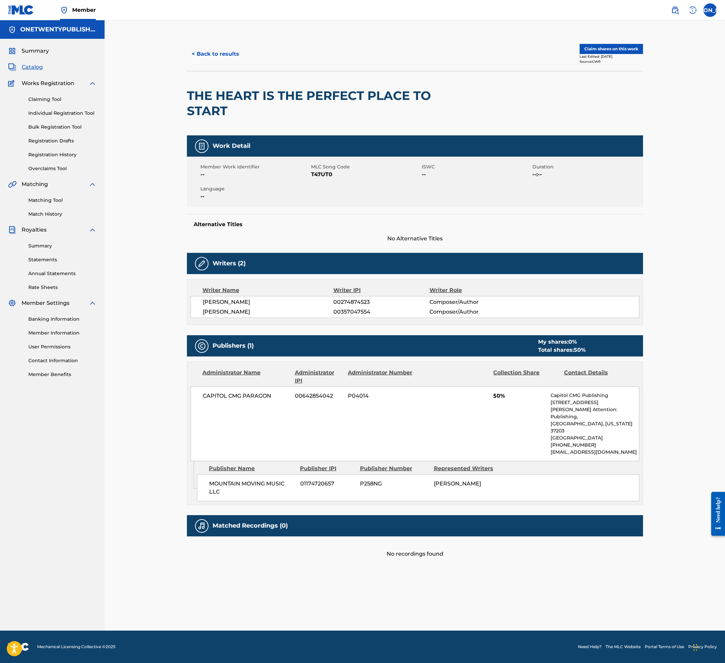
click at [206, 54] on button "< Back to results" at bounding box center [215, 54] width 57 height 17
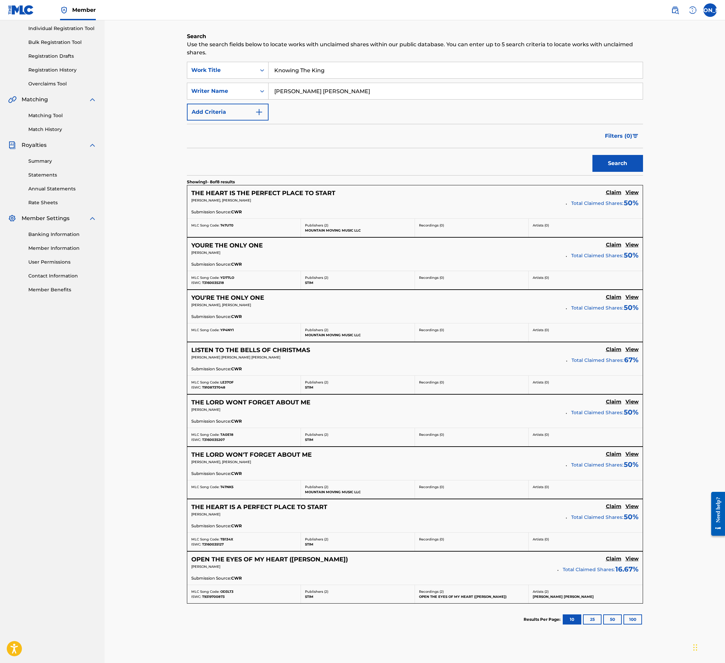
click at [245, 326] on h5 "THE HEART IS A PERFECT PLACE TO START" at bounding box center [259, 507] width 136 height 8
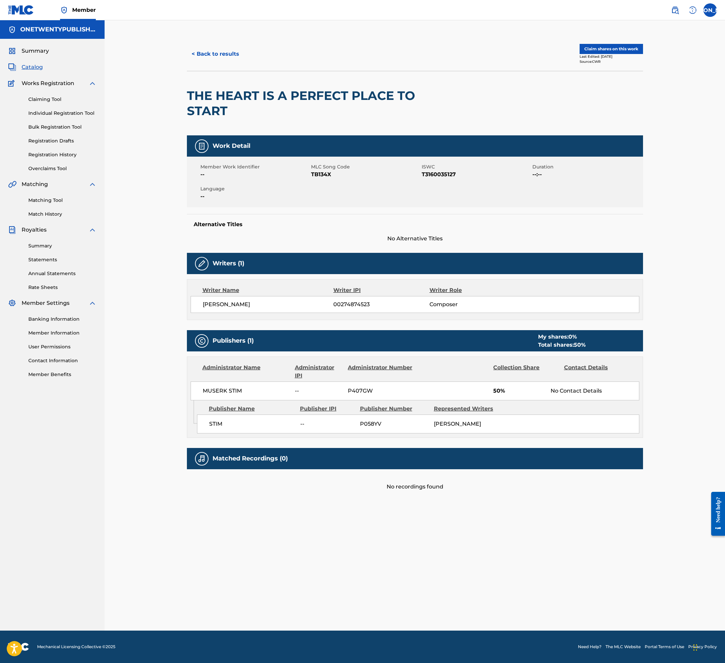
click at [321, 175] on span "TB134X" at bounding box center [365, 174] width 109 height 8
copy span "TB134X"
click at [216, 55] on button "< Back to results" at bounding box center [215, 54] width 57 height 17
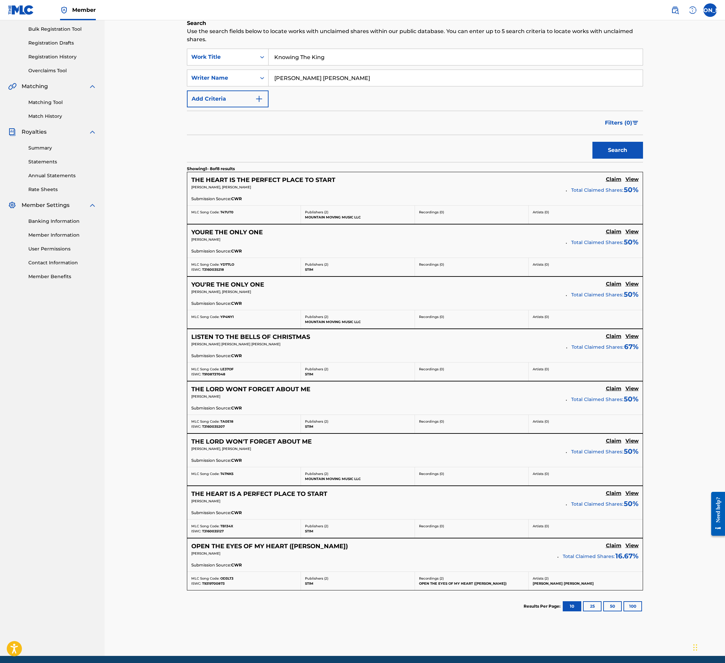
scroll to position [111, 0]
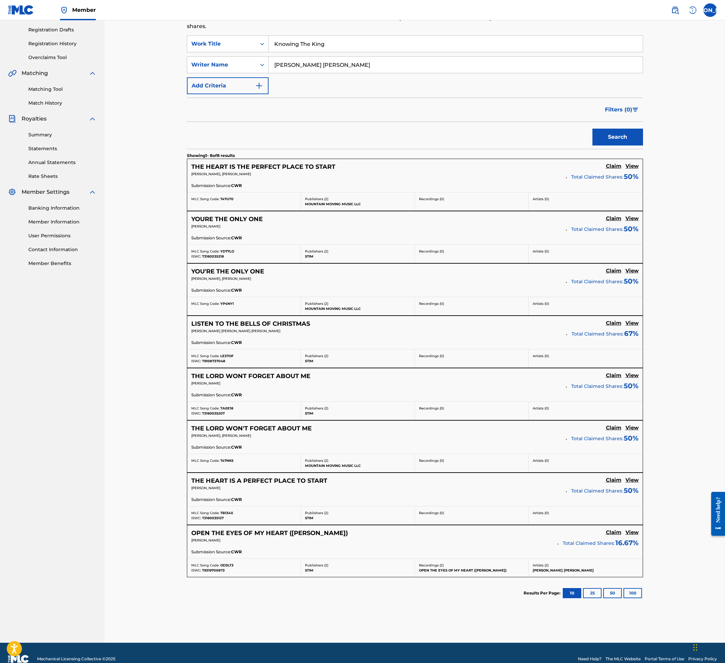
click at [633, 326] on button "100" at bounding box center [633, 593] width 19 height 10
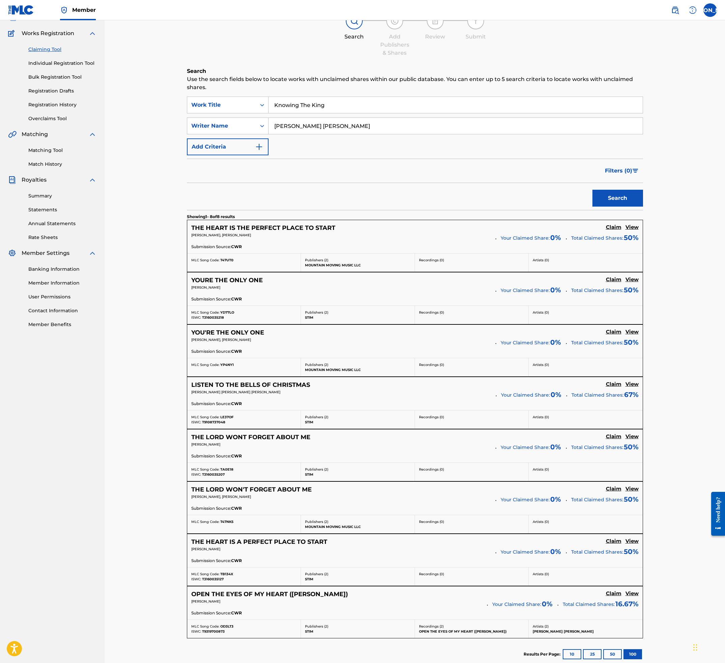
scroll to position [118, 0]
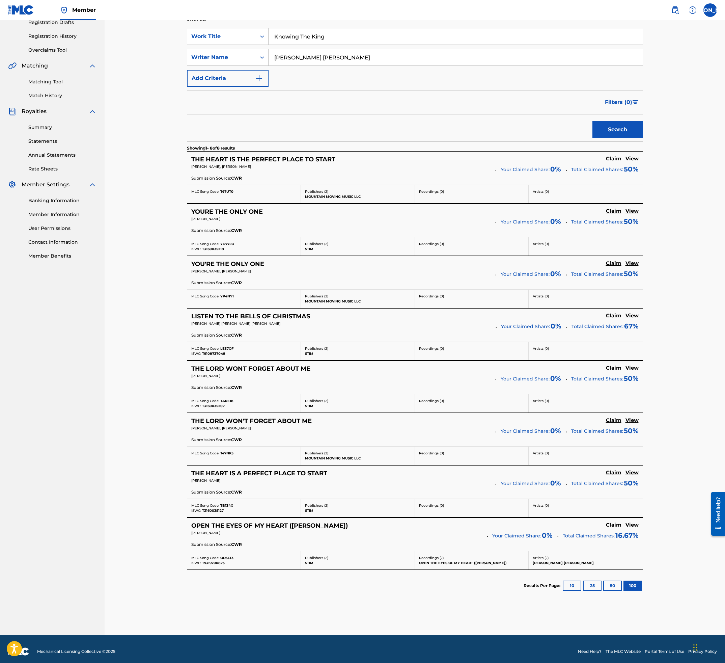
click at [610, 326] on button "50" at bounding box center [612, 585] width 19 height 10
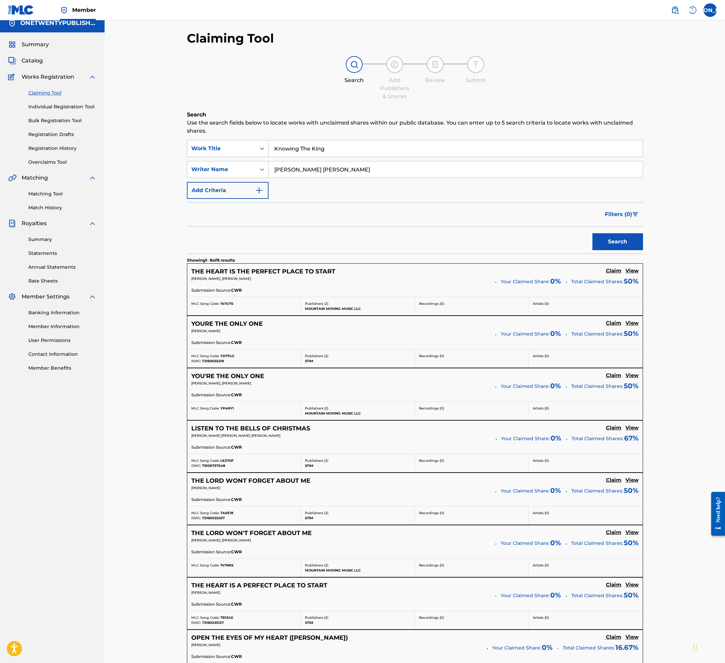
scroll to position [0, 0]
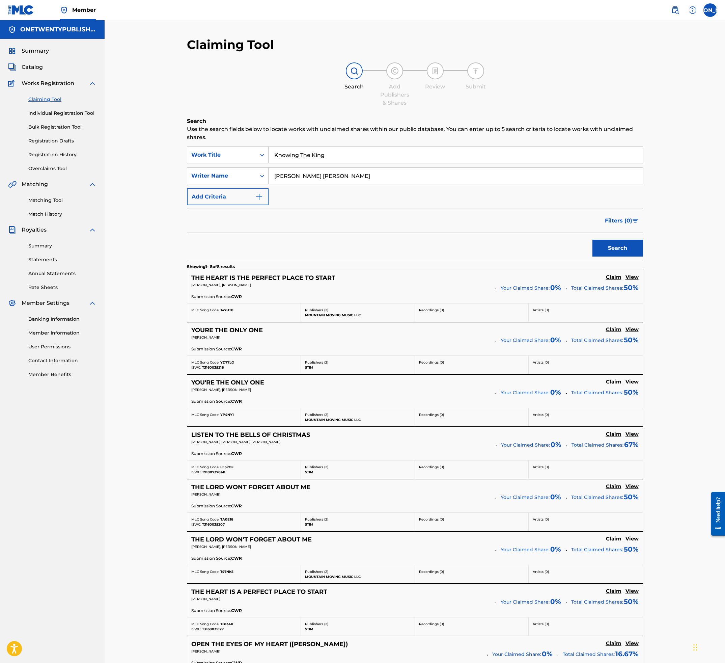
drag, startPoint x: 325, startPoint y: 156, endPoint x: 269, endPoint y: 154, distance: 56.1
click at [269, 154] on input "Knowing The King" at bounding box center [456, 155] width 374 height 16
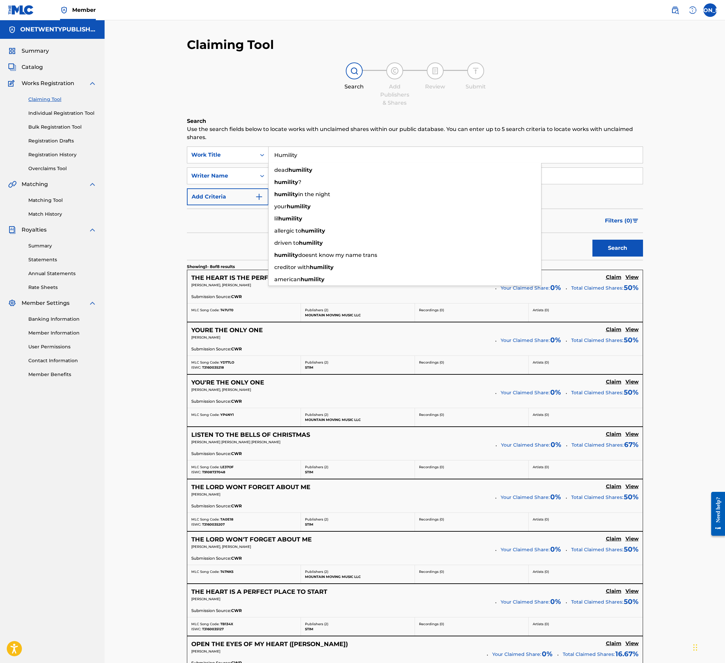
click at [592, 240] on button "Search" at bounding box center [617, 248] width 51 height 17
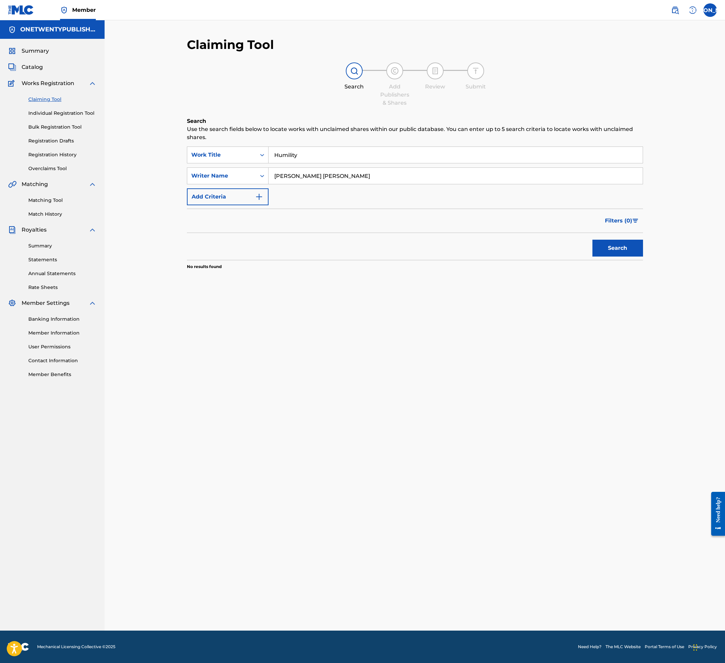
click at [623, 251] on button "Search" at bounding box center [617, 248] width 51 height 17
click at [321, 158] on input "Humility" at bounding box center [456, 155] width 374 height 16
type input "Humility Song"
click at [592, 240] on button "Search" at bounding box center [617, 248] width 51 height 17
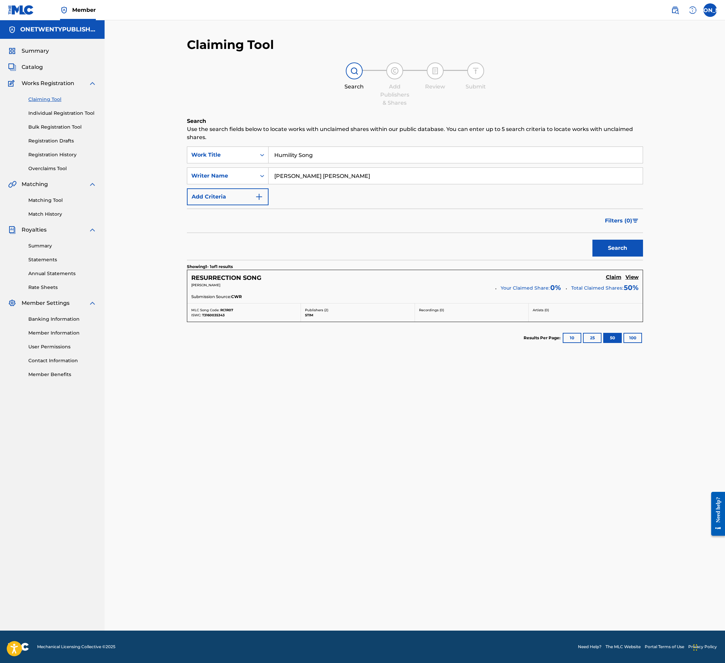
click at [255, 276] on h5 "RESURRECTION SONG" at bounding box center [226, 278] width 70 height 8
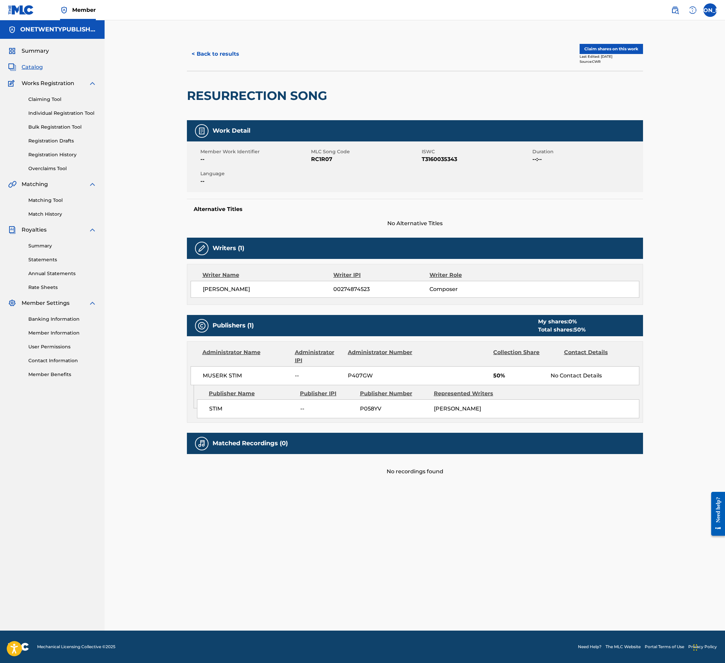
click at [210, 54] on button "< Back to results" at bounding box center [215, 54] width 57 height 17
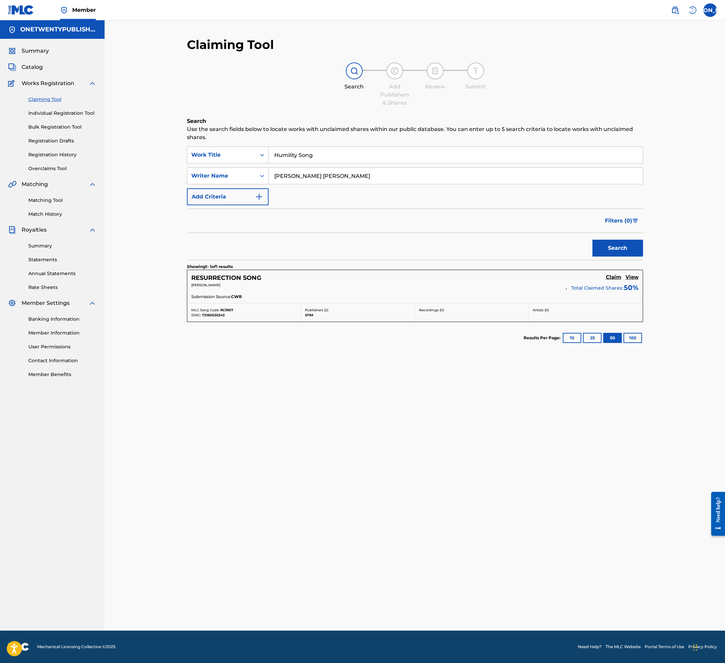
drag, startPoint x: 313, startPoint y: 155, endPoint x: 270, endPoint y: 149, distance: 43.2
click at [270, 149] on input "Humility Song" at bounding box center [456, 155] width 374 height 16
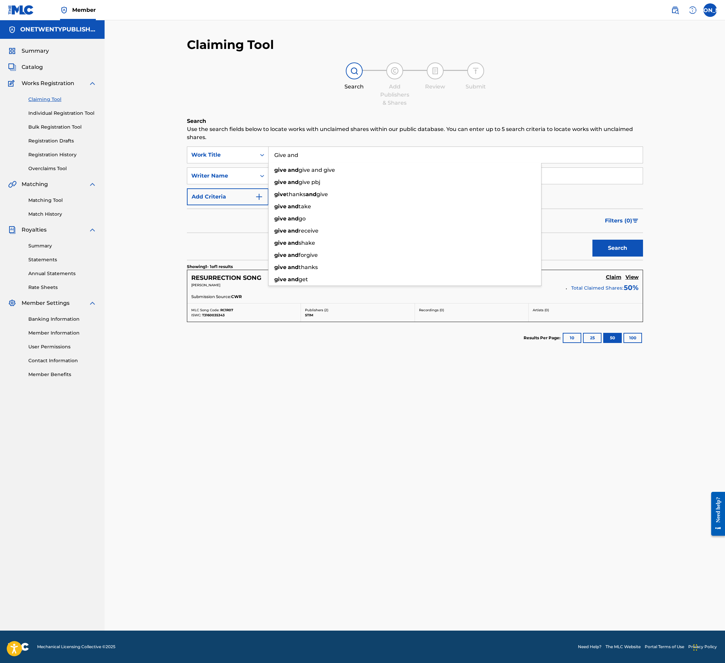
type input "Give and"
click at [592, 240] on button "Search" at bounding box center [617, 248] width 51 height 17
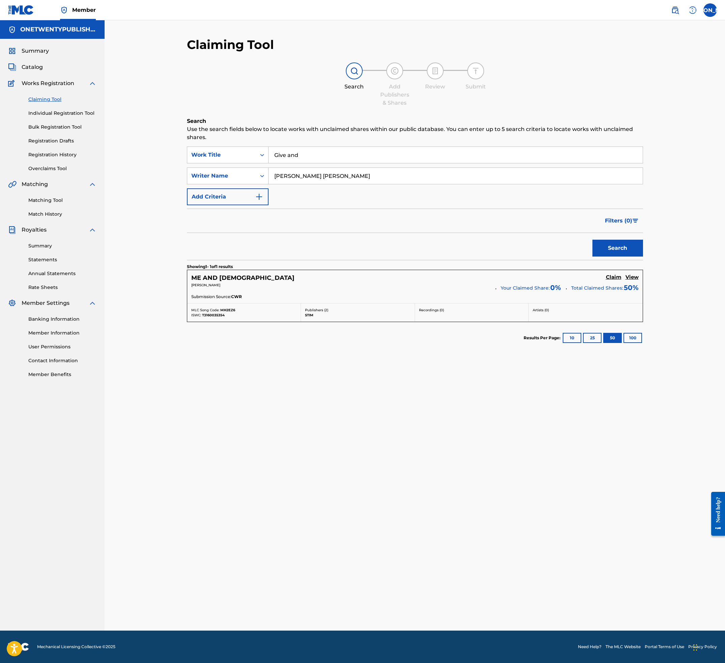
click at [37, 68] on span "Catalog" at bounding box center [32, 67] width 21 height 8
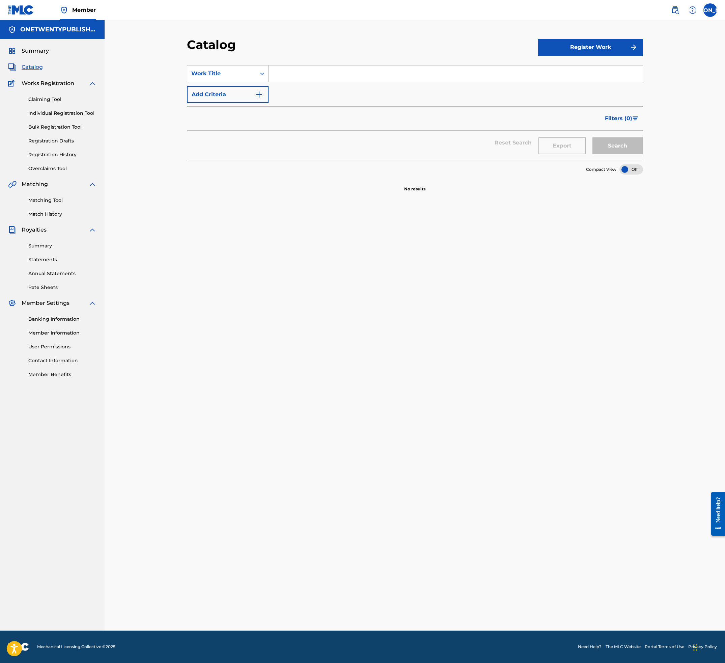
click at [301, 77] on input "Search Form" at bounding box center [456, 73] width 374 height 16
type input "Give"
click at [592, 137] on button "Search" at bounding box center [617, 145] width 51 height 17
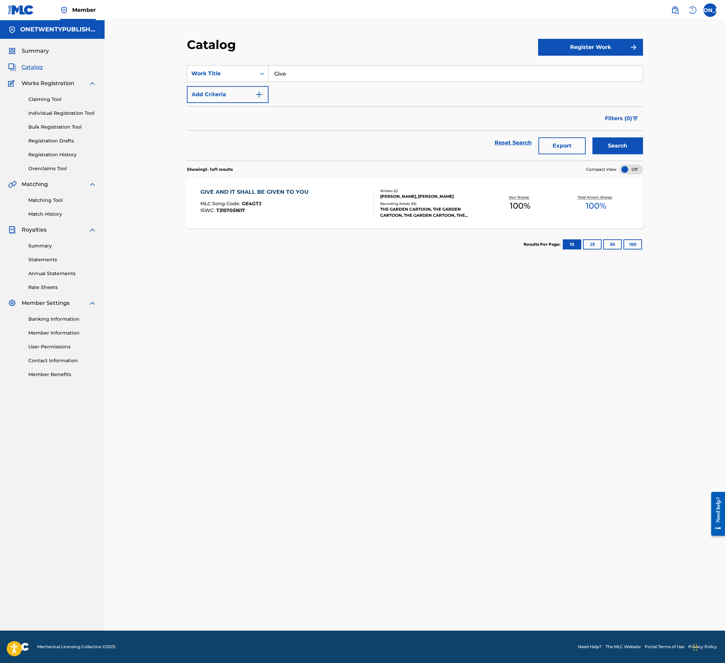
click at [293, 189] on div "GIVE AND IT SHALL BE GIVEN TO YOU" at bounding box center [256, 192] width 112 height 8
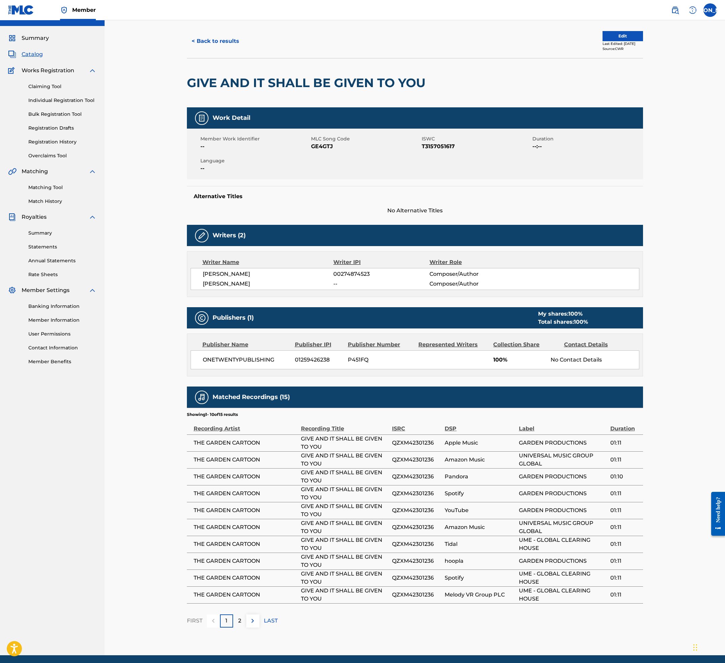
scroll to position [37, 0]
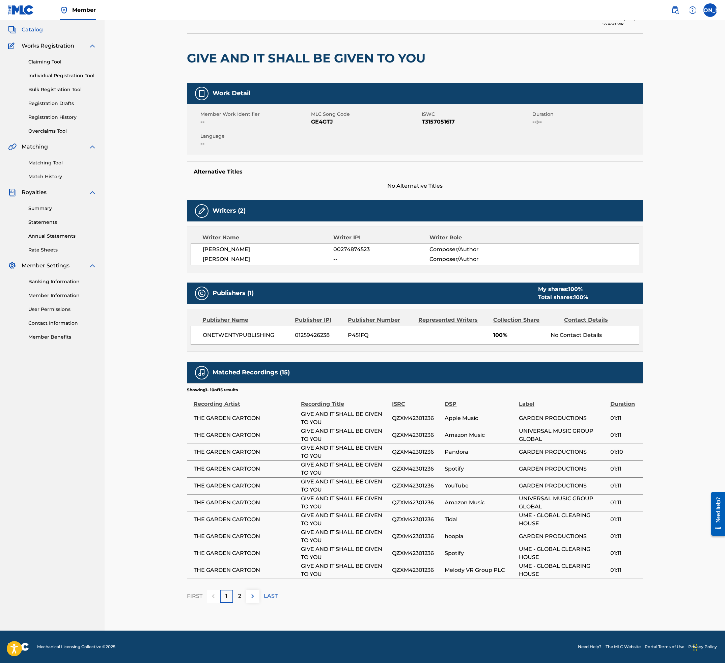
click at [238, 326] on div "2" at bounding box center [239, 595] width 13 height 13
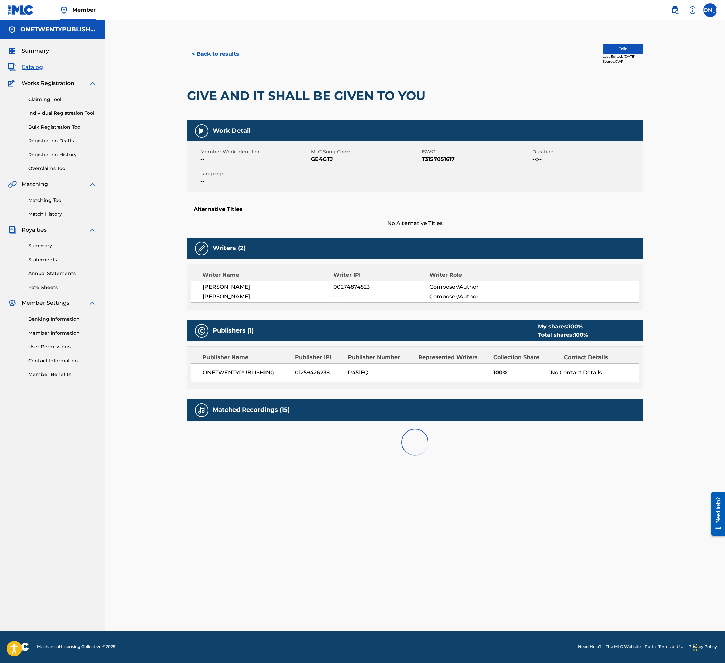
scroll to position [0, 0]
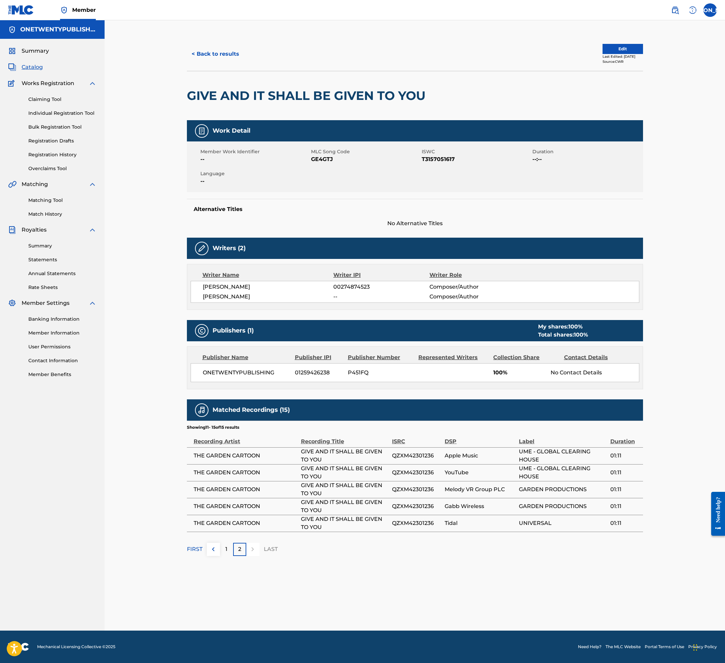
click at [227, 326] on div "1" at bounding box center [226, 549] width 13 height 13
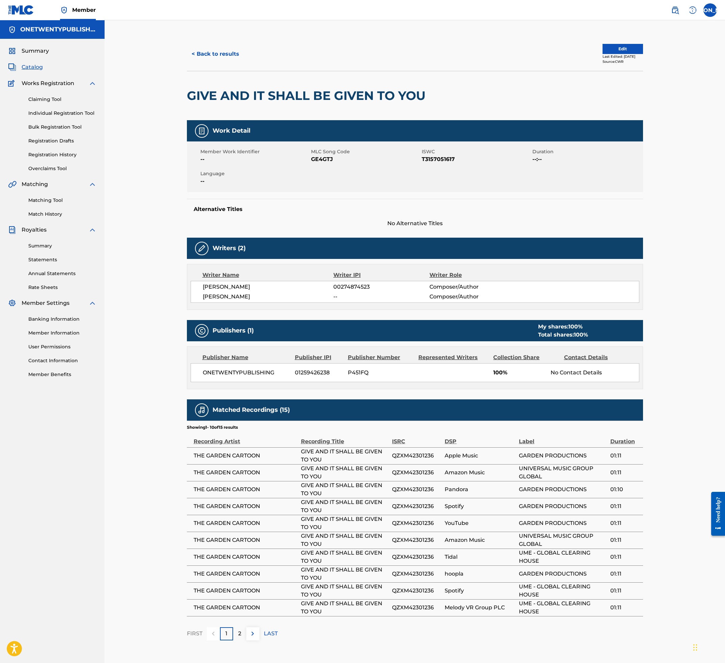
click at [221, 54] on button "< Back to results" at bounding box center [215, 54] width 57 height 17
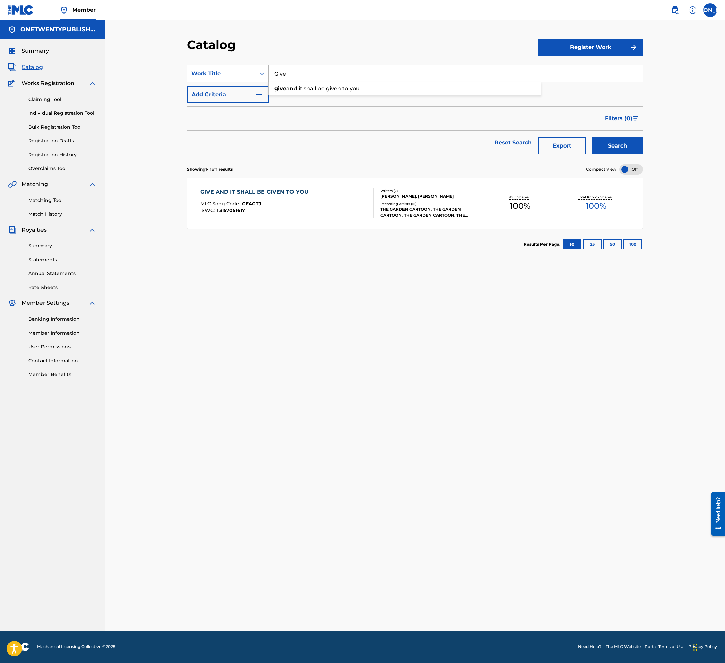
drag, startPoint x: 291, startPoint y: 73, endPoint x: 260, endPoint y: 72, distance: 30.0
click at [261, 72] on div "SearchWithCriteriaedc696a4-b943-4ef6-868c-4a219884062a Work Title Give give and…" at bounding box center [415, 73] width 456 height 17
type input "Trust"
click at [592, 137] on button "Search" at bounding box center [617, 145] width 51 height 17
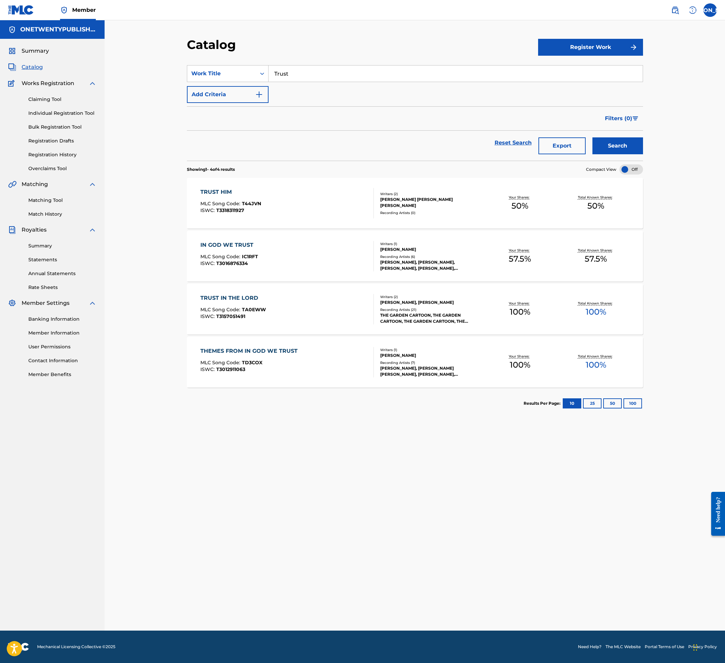
click at [252, 294] on div "TRUST IN THE LORD" at bounding box center [232, 298] width 65 height 8
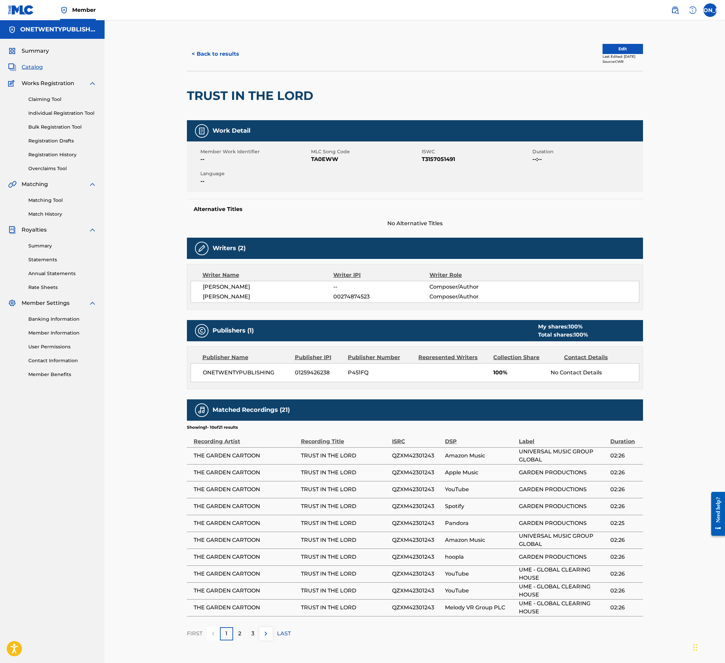
click at [225, 52] on button "< Back to results" at bounding box center [215, 54] width 57 height 17
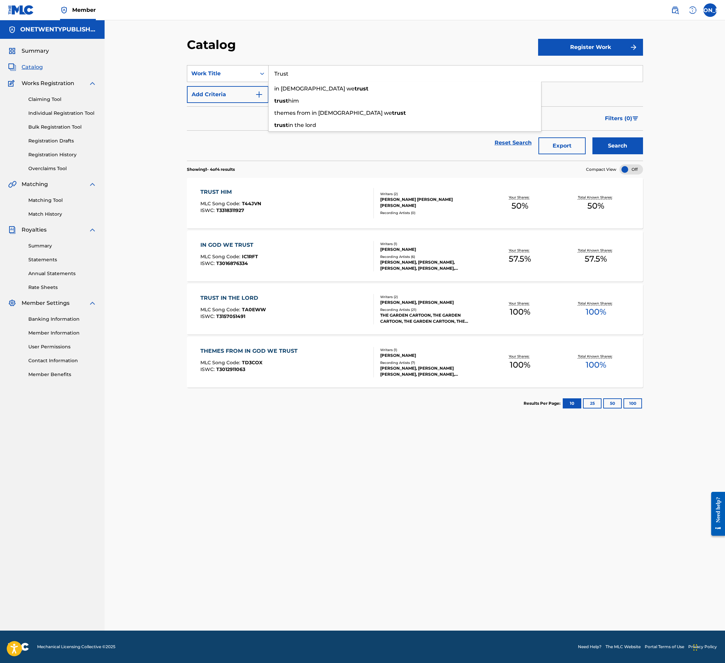
drag, startPoint x: 298, startPoint y: 74, endPoint x: 264, endPoint y: 72, distance: 34.2
click at [264, 71] on div "SearchWithCriteriaedc696a4-b943-4ef6-868c-4a219884062a Work Title Trust in god …" at bounding box center [415, 73] width 456 height 17
type input "I can do"
click at [592, 137] on button "Search" at bounding box center [617, 145] width 51 height 17
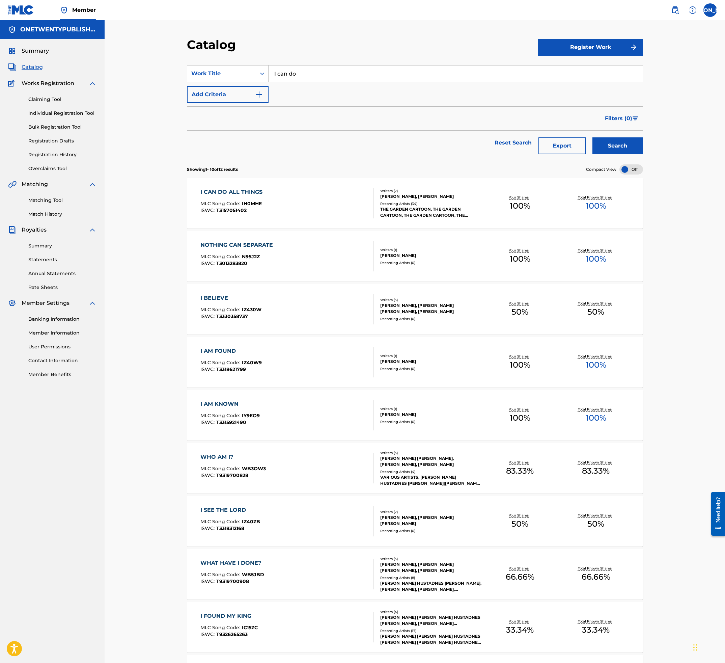
click at [228, 191] on div "I CAN DO ALL THINGS" at bounding box center [232, 192] width 65 height 8
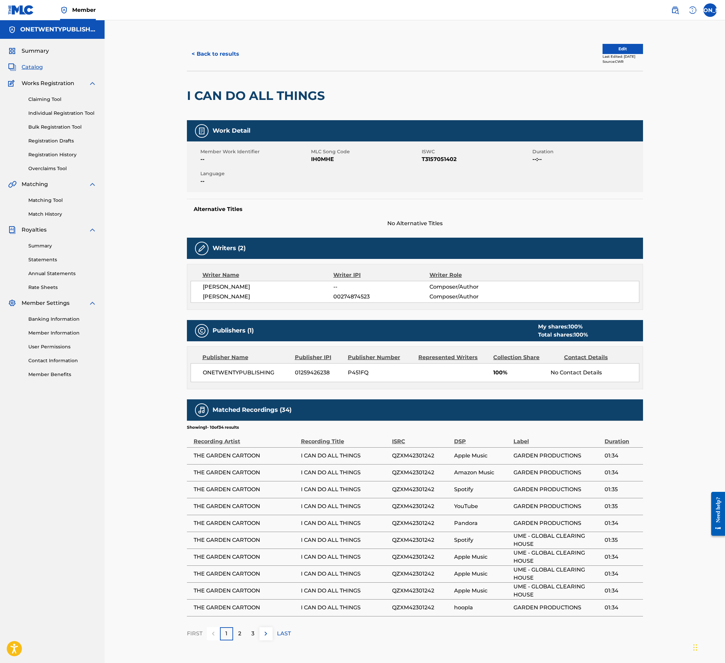
click at [217, 56] on button "< Back to results" at bounding box center [215, 54] width 57 height 17
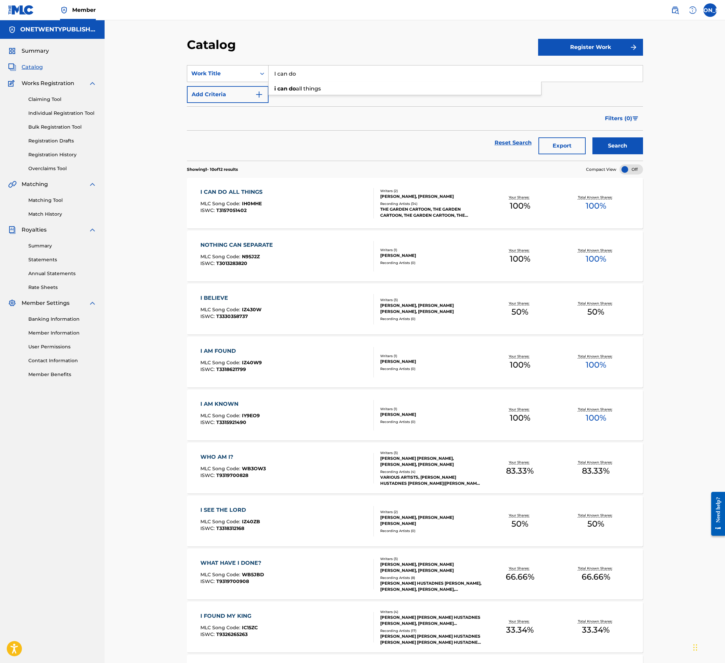
drag, startPoint x: 301, startPoint y: 73, endPoint x: 260, endPoint y: 71, distance: 41.2
click at [261, 66] on div "SearchWithCriteriaedc696a4-b943-4ef6-868c-4a219884062a Work Title I can do i ca…" at bounding box center [415, 73] width 456 height 17
click at [592, 137] on button "Search" at bounding box center [617, 145] width 51 height 17
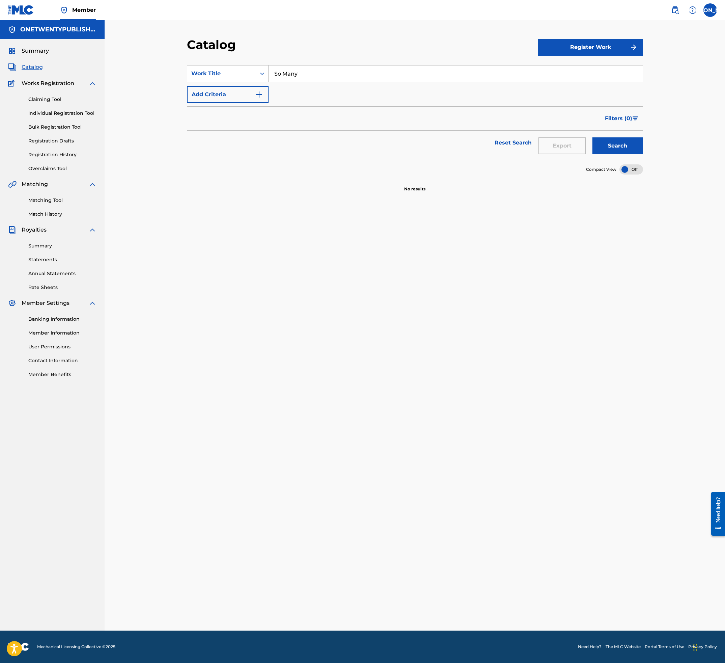
drag, startPoint x: 301, startPoint y: 71, endPoint x: 270, endPoint y: 66, distance: 32.2
click at [270, 65] on input "So Many" at bounding box center [456, 73] width 374 height 16
type input "ships"
click at [592, 137] on button "Search" at bounding box center [617, 145] width 51 height 17
drag, startPoint x: 303, startPoint y: 75, endPoint x: 274, endPoint y: 69, distance: 30.4
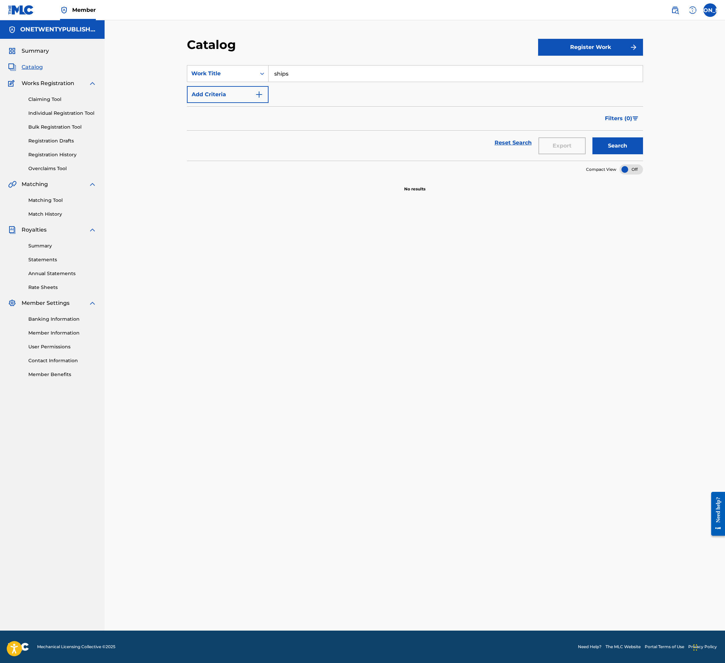
click at [274, 69] on input "ships" at bounding box center [456, 73] width 374 height 16
click at [57, 101] on link "Claiming Tool" at bounding box center [62, 99] width 68 height 7
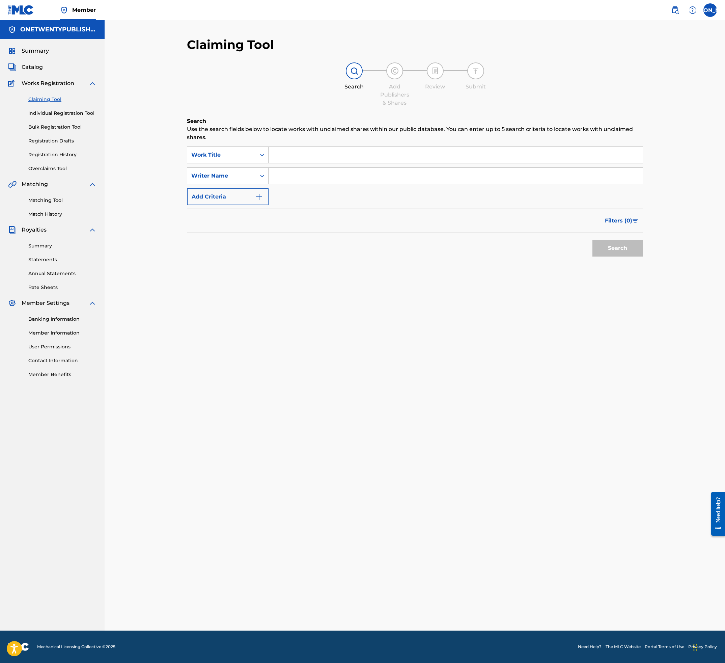
click at [289, 155] on input "Search Form" at bounding box center [456, 155] width 374 height 16
type input "So many ships"
click at [286, 172] on input "Search Form" at bounding box center [456, 176] width 374 height 16
type input "[PERSON_NAME] [PERSON_NAME]"
click at [614, 251] on button "Search" at bounding box center [617, 248] width 51 height 17
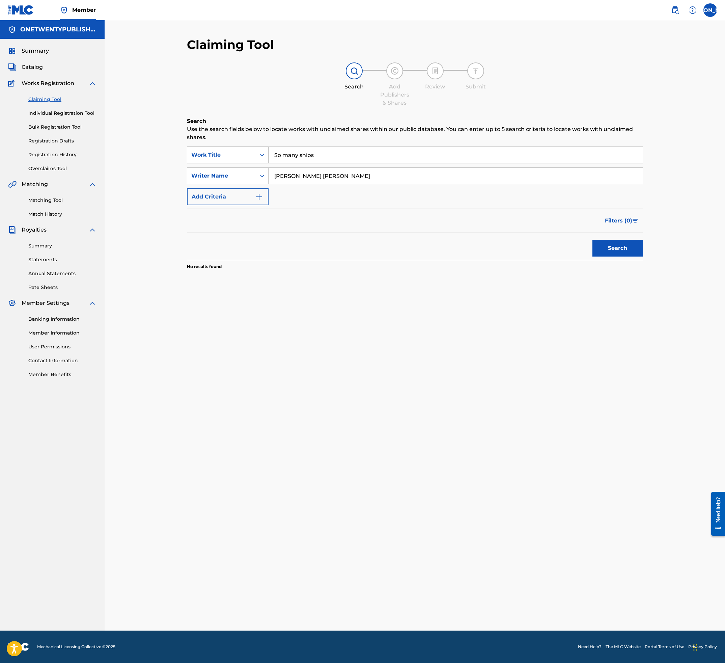
drag, startPoint x: 318, startPoint y: 156, endPoint x: 257, endPoint y: 149, distance: 61.0
click at [257, 149] on div "SearchWithCriteria55381727-ca63-4b3d-abab-95bd3223613d Work Title So many ships" at bounding box center [415, 154] width 456 height 17
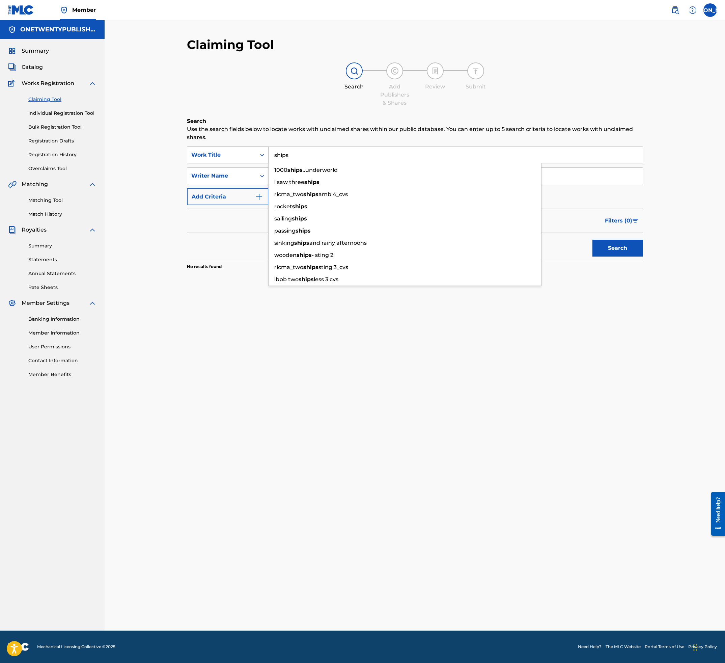
click at [592, 240] on button "Search" at bounding box center [617, 248] width 51 height 17
drag, startPoint x: 292, startPoint y: 155, endPoint x: 251, endPoint y: 149, distance: 41.2
click at [251, 149] on div "SearchWithCriteria55381727-ca63-4b3d-abab-95bd3223613d Work Title ships" at bounding box center [415, 154] width 456 height 17
type input "Where"
click at [61, 202] on link "Matching Tool" at bounding box center [62, 200] width 68 height 7
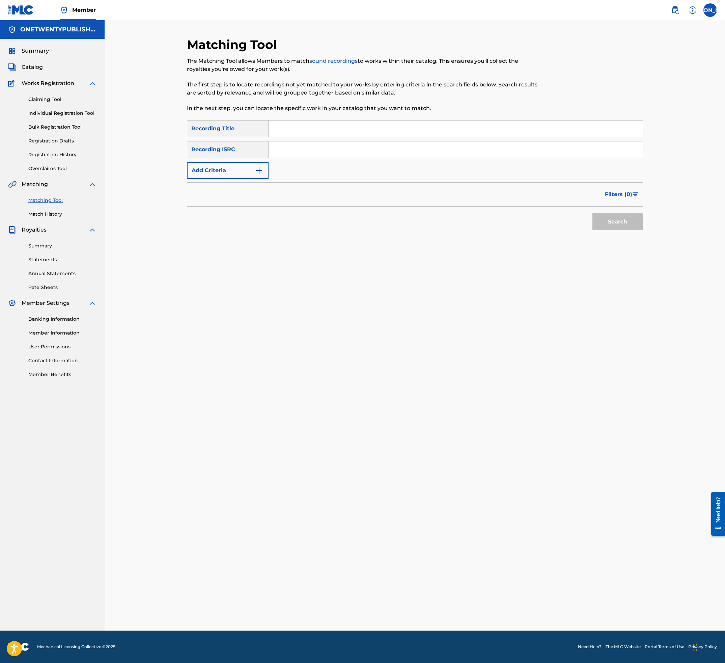
click at [302, 137] on div "Search Form" at bounding box center [456, 128] width 375 height 17
click at [302, 133] on input "Search Form" at bounding box center [456, 128] width 374 height 16
type input "so many"
click at [37, 65] on span "Catalog" at bounding box center [32, 67] width 21 height 8
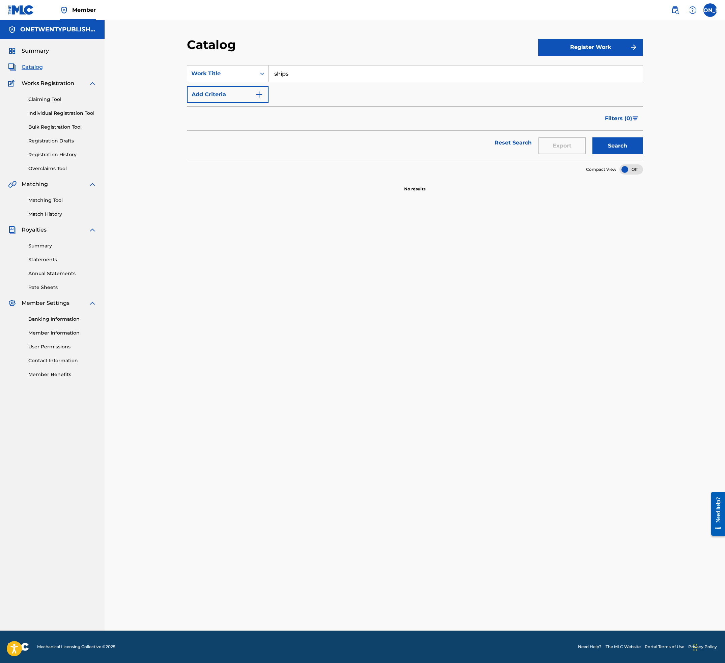
click at [307, 72] on input "ships" at bounding box center [456, 73] width 374 height 16
click at [592, 137] on button "Search" at bounding box center [617, 145] width 51 height 17
drag, startPoint x: 299, startPoint y: 73, endPoint x: 260, endPoint y: 73, distance: 38.5
click at [261, 73] on div "SearchWithCriteriaedc696a4-b943-4ef6-868c-4a219884062a Work Title ships" at bounding box center [415, 73] width 456 height 17
type input "So many"
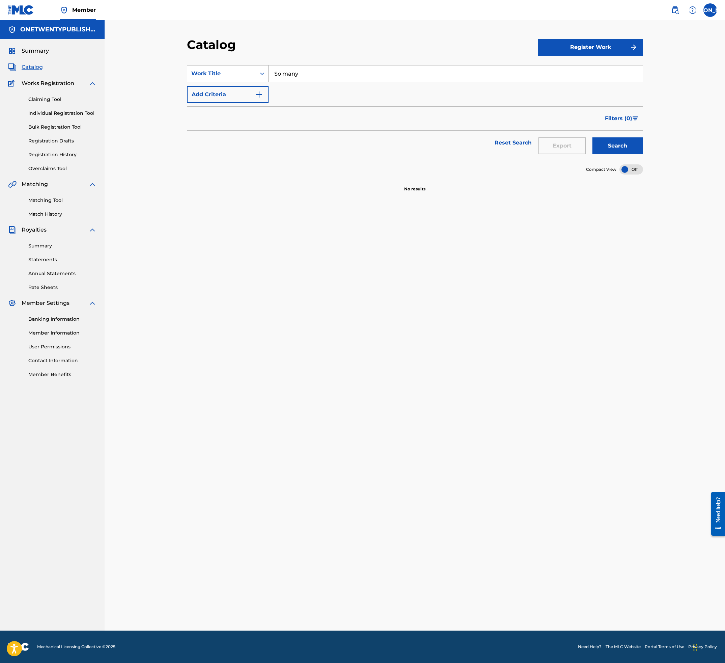
click at [592, 137] on button "Search" at bounding box center [617, 145] width 51 height 17
click at [47, 100] on link "Claiming Tool" at bounding box center [62, 99] width 68 height 7
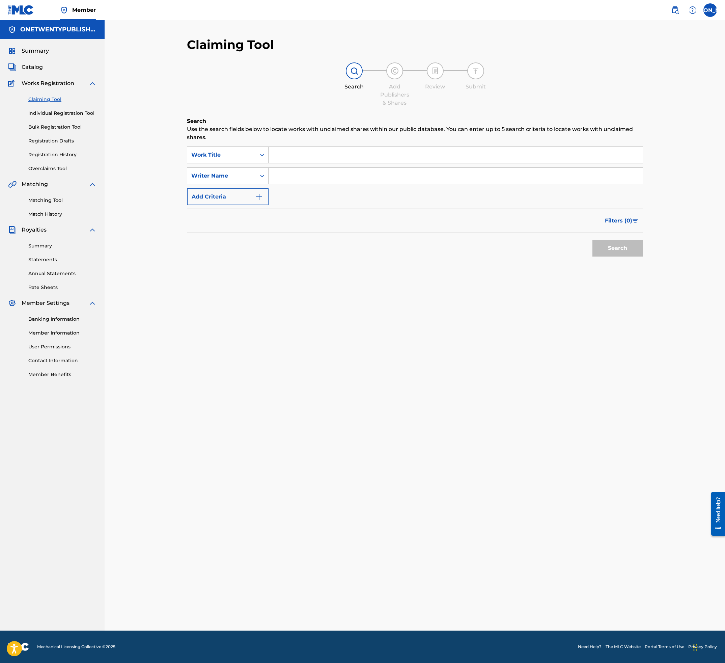
click at [301, 153] on input "Search Form" at bounding box center [456, 155] width 374 height 16
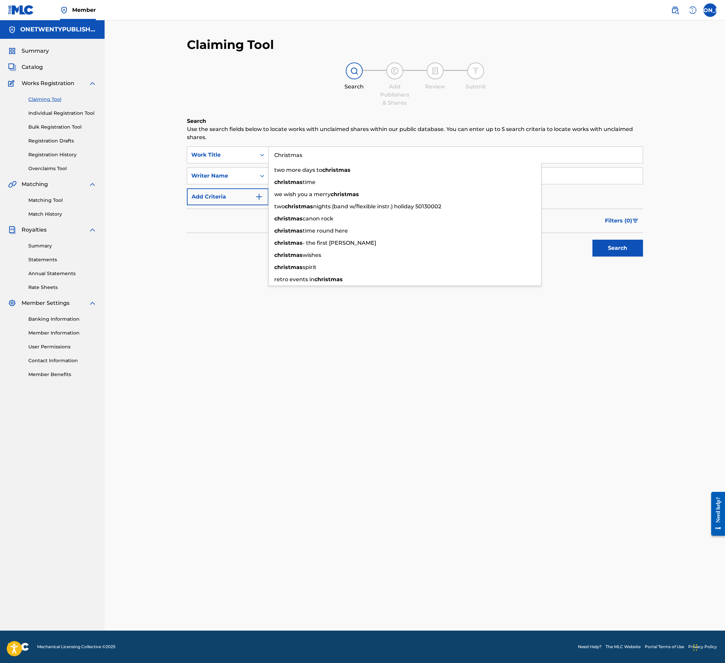
type input "Christmas"
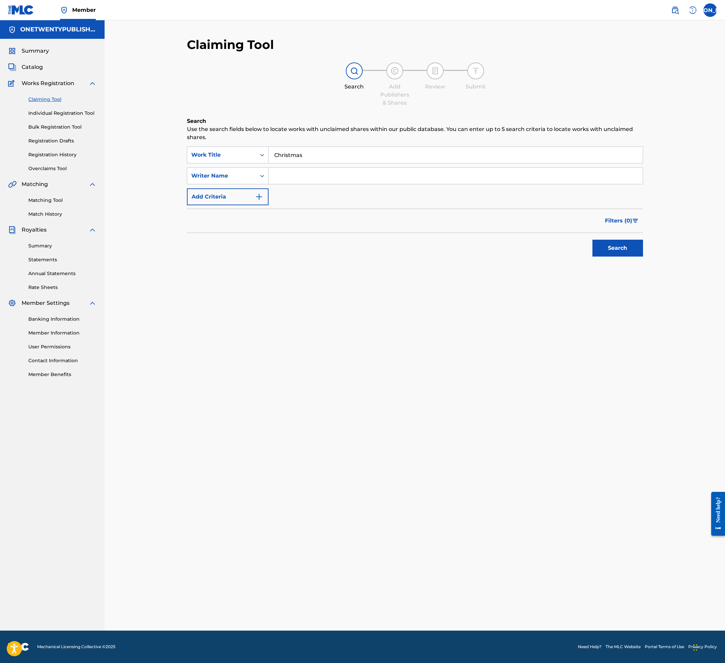
click at [303, 109] on div "Claiming Tool Search Add Publishers & Shares Review Submit Search Use the searc…" at bounding box center [415, 165] width 456 height 256
click at [293, 174] on input "Search Form" at bounding box center [456, 176] width 374 height 16
type input "[PERSON_NAME] [PERSON_NAME]"
click at [617, 251] on button "Search" at bounding box center [617, 248] width 51 height 17
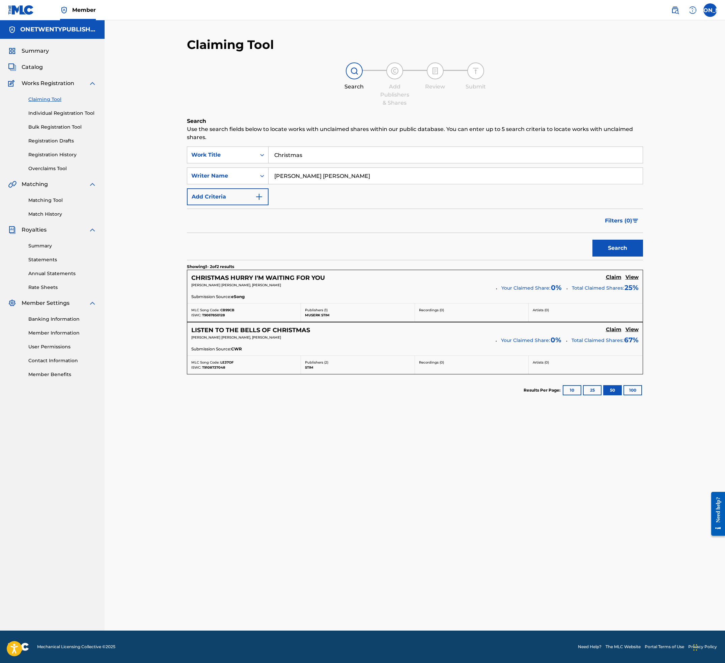
click at [58, 201] on link "Matching Tool" at bounding box center [62, 200] width 68 height 7
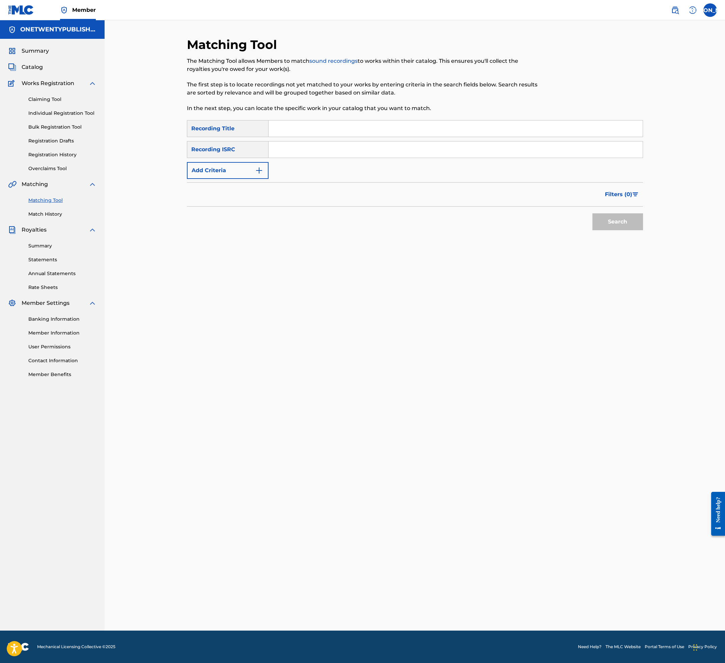
click at [292, 133] on input "Search Form" at bounding box center [456, 128] width 374 height 16
type input "Christmas"
click at [313, 148] on input "Search Form" at bounding box center [456, 149] width 374 height 16
paste input "QZXM42301237"
type input "QZXM42301237"
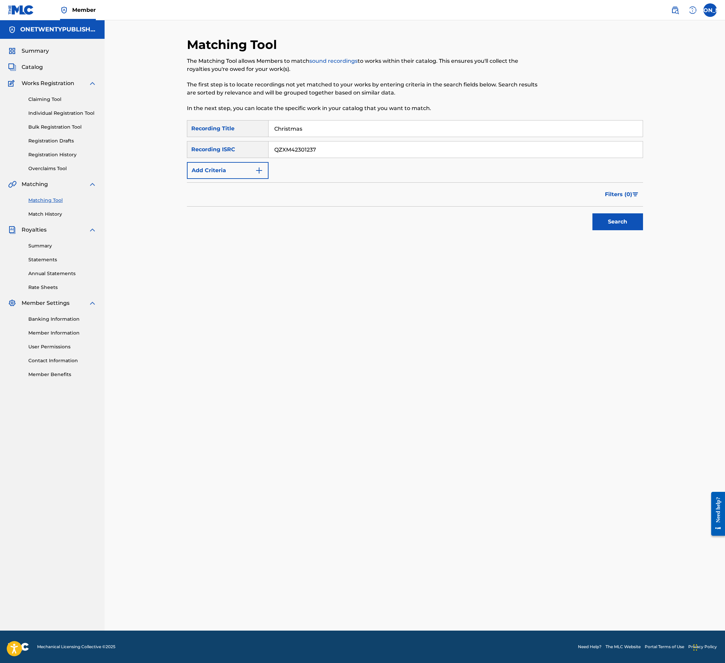
drag, startPoint x: 283, startPoint y: 125, endPoint x: 255, endPoint y: 123, distance: 28.4
click at [255, 123] on div "SearchWithCriteria6a62ff03-fffb-44e3-9b6f-3d4fa6d1e2a2 Recording Title Christmas" at bounding box center [415, 128] width 456 height 17
type input "Humility"
click at [592, 213] on button "Search" at bounding box center [617, 221] width 51 height 17
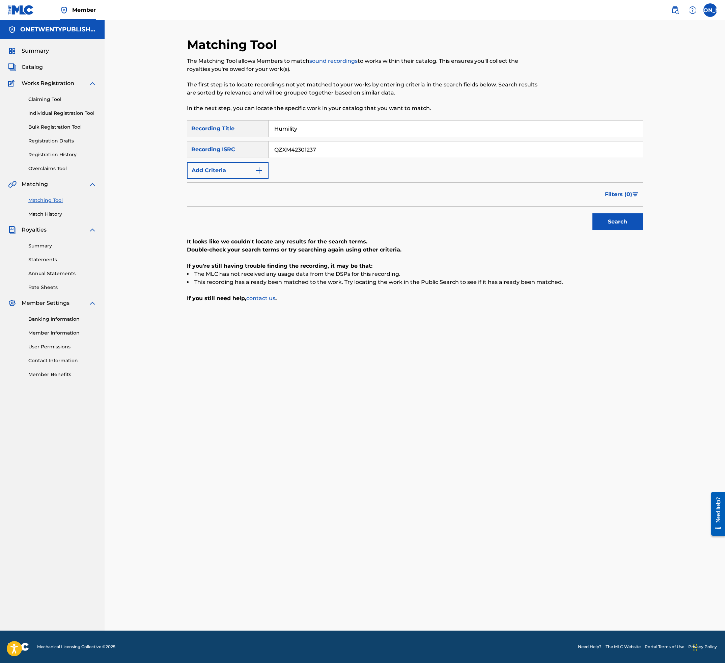
drag, startPoint x: 306, startPoint y: 129, endPoint x: 263, endPoint y: 121, distance: 43.5
click at [263, 121] on div "SearchWithCriteria6a62ff03-fffb-44e3-9b6f-3d4fa6d1e2a2 Recording Title Humility" at bounding box center [415, 128] width 456 height 17
click at [618, 217] on button "Search" at bounding box center [617, 221] width 51 height 17
click at [275, 148] on input "QZXM42301237" at bounding box center [456, 149] width 374 height 16
click at [578, 227] on div "Search" at bounding box center [415, 219] width 456 height 27
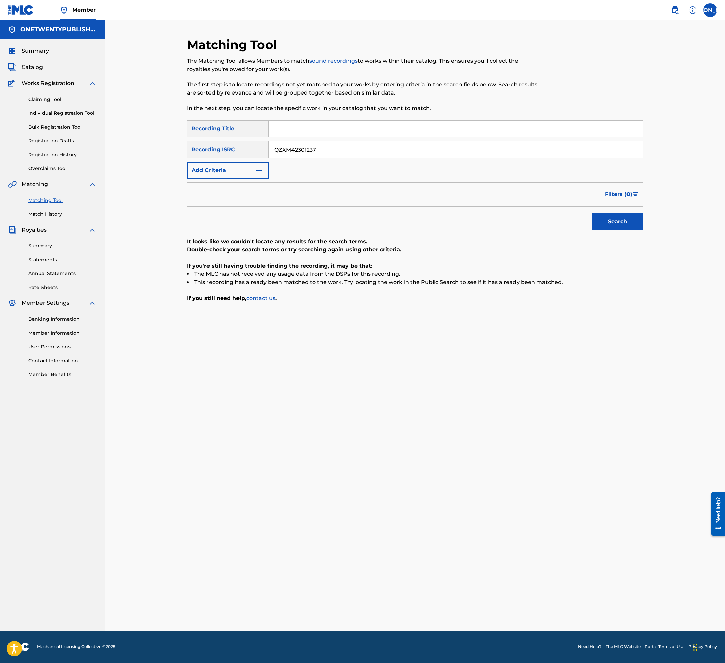
click at [324, 149] on input "QZXM42301237" at bounding box center [456, 149] width 374 height 16
click at [609, 223] on button "Search" at bounding box center [617, 221] width 51 height 17
drag, startPoint x: 319, startPoint y: 149, endPoint x: 237, endPoint y: 142, distance: 83.0
click at [237, 142] on div "SearchWithCriteriad55e4675-351a-4c39-8262-60611abd7fd2 Recording ISRC QZXM42301…" at bounding box center [415, 149] width 456 height 17
click at [612, 221] on button "Search" at bounding box center [617, 221] width 51 height 17
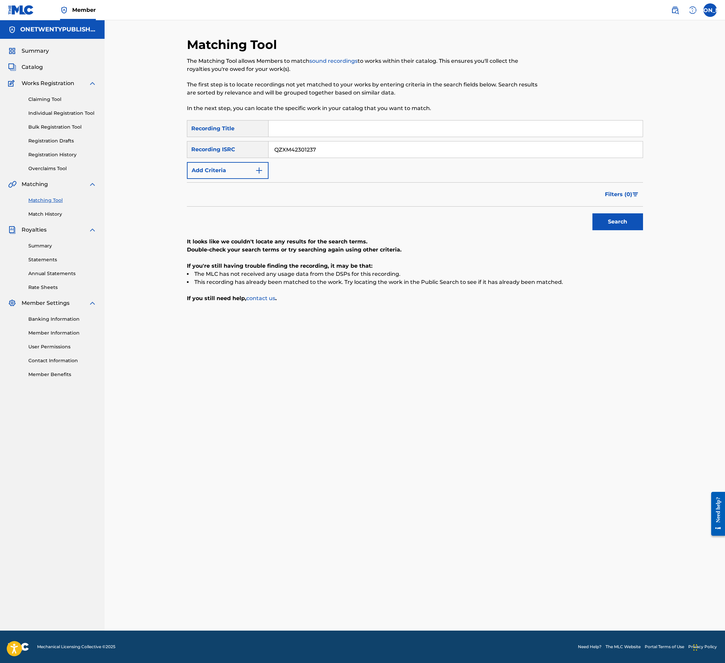
click at [289, 130] on input "Search Form" at bounding box center [456, 128] width 374 height 16
drag, startPoint x: 286, startPoint y: 149, endPoint x: 248, endPoint y: 148, distance: 37.8
click at [249, 148] on div "SearchWithCriteriad55e4675-351a-4c39-8262-60611abd7fd2 Recording ISRC QZXM42301…" at bounding box center [415, 149] width 456 height 17
paste input "9"
type input "QZXM42301239"
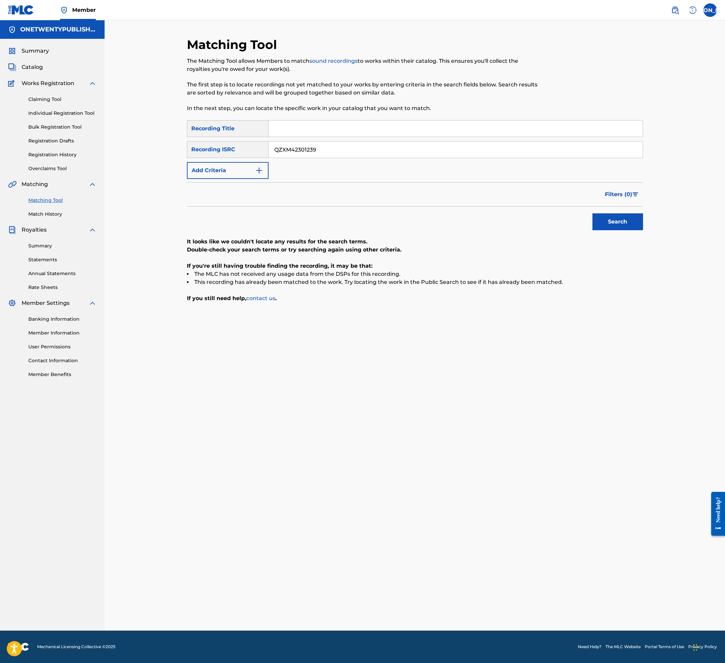
click at [613, 221] on button "Search" at bounding box center [617, 221] width 51 height 17
click at [298, 126] on input "Search Form" at bounding box center [456, 128] width 374 height 16
type input "The Joy"
click at [592, 213] on button "Search" at bounding box center [617, 221] width 51 height 17
click at [60, 97] on link "Claiming Tool" at bounding box center [62, 99] width 68 height 7
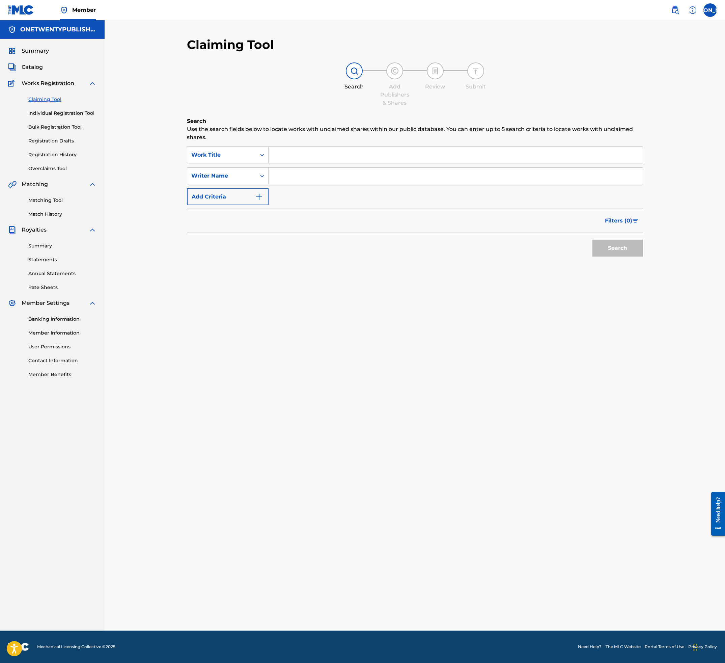
click at [293, 149] on input "Search Form" at bounding box center [456, 155] width 374 height 16
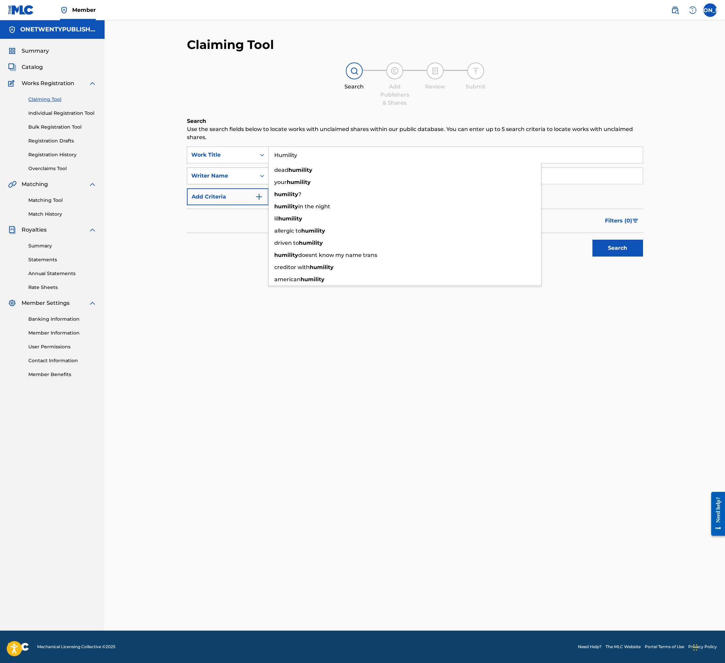
type input "Humility"
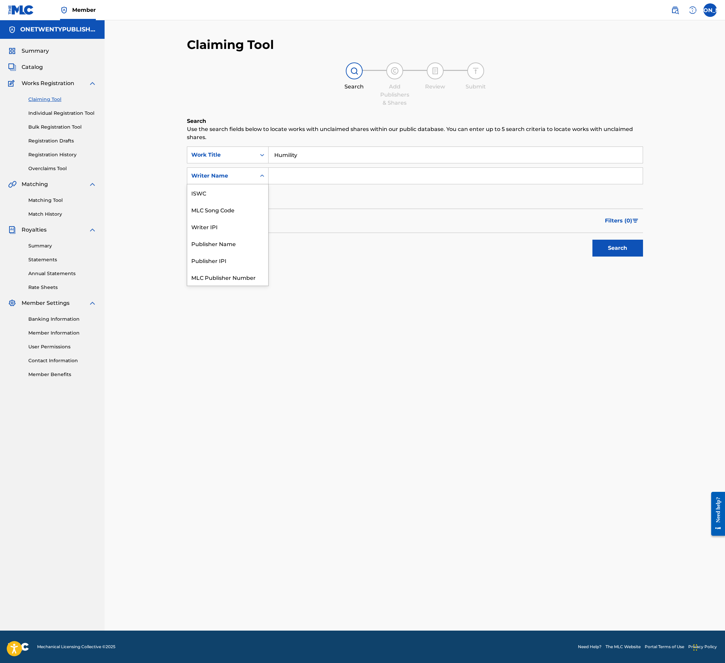
click at [245, 177] on div "Writer Name" at bounding box center [221, 176] width 61 height 8
click at [297, 173] on input "Search Form" at bounding box center [456, 176] width 374 height 16
type input "[PERSON_NAME] [PERSON_NAME]"
click at [615, 242] on button "Search" at bounding box center [617, 248] width 51 height 17
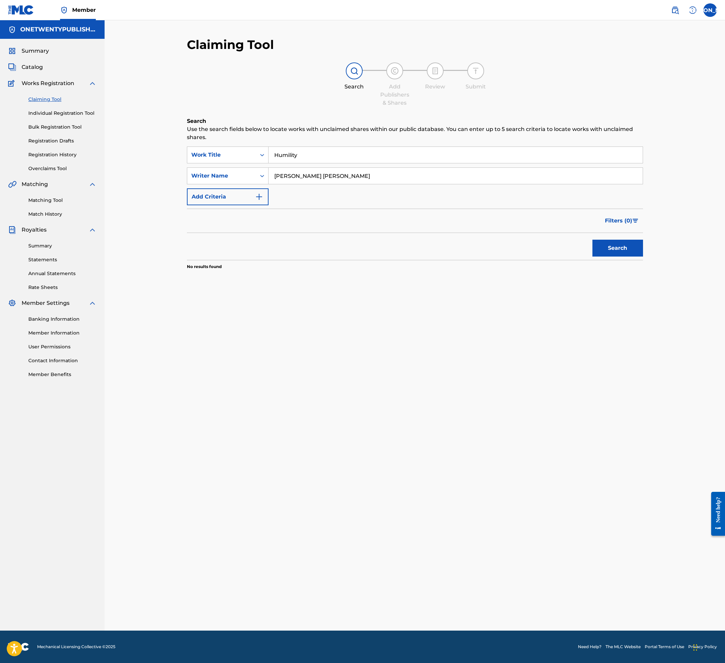
click at [312, 153] on input "Humility" at bounding box center [456, 155] width 374 height 16
click at [592, 240] on button "Search" at bounding box center [617, 248] width 51 height 17
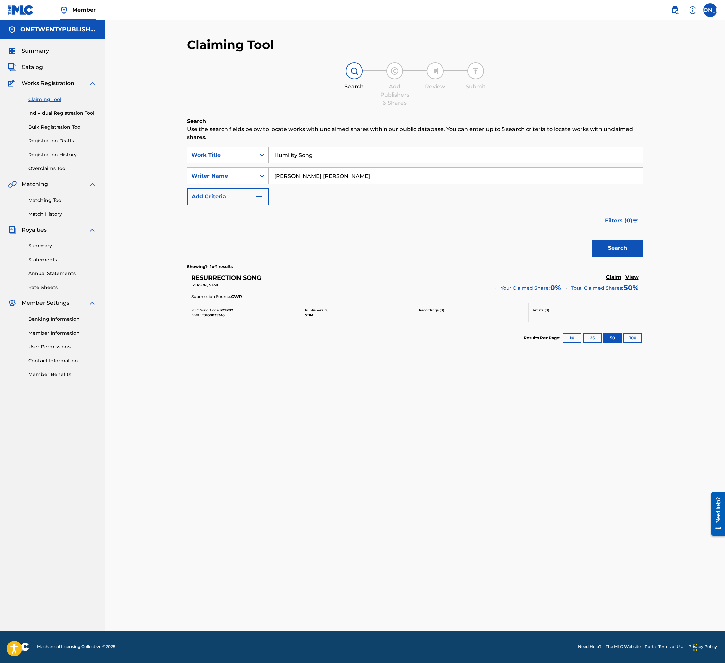
drag, startPoint x: 314, startPoint y: 159, endPoint x: 258, endPoint y: 153, distance: 57.0
click at [258, 153] on div "SearchWithCriteria55381727-ca63-4b3d-abab-95bd3223613d Work Title Humility Song" at bounding box center [415, 154] width 456 height 17
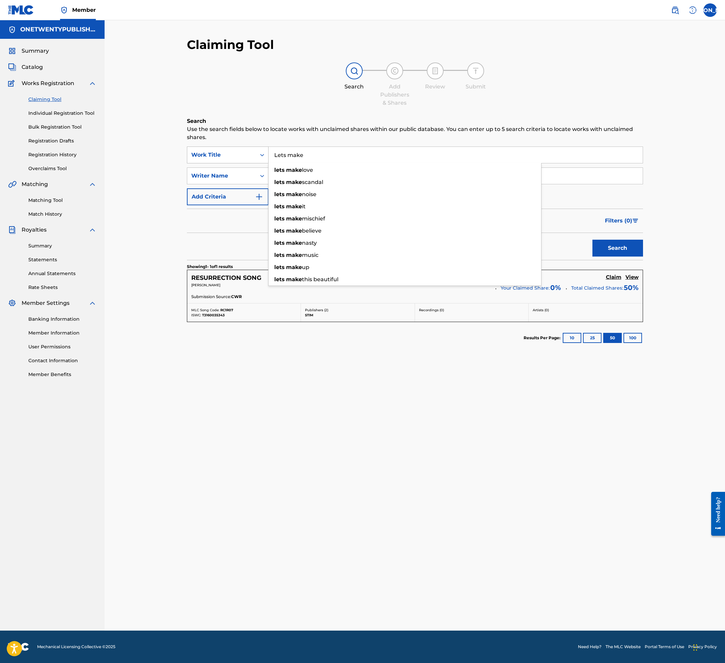
type input "Lets make"
click at [592, 240] on button "Search" at bounding box center [617, 248] width 51 height 17
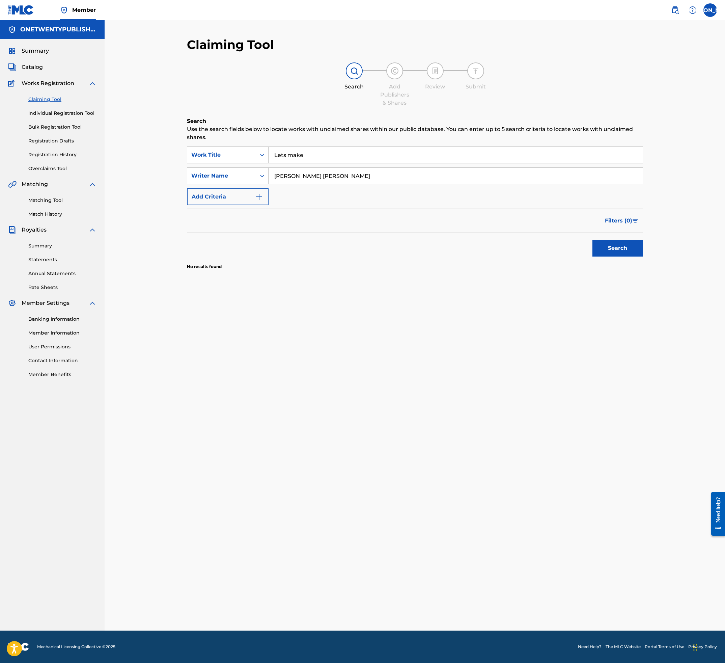
drag, startPoint x: 612, startPoint y: 238, endPoint x: 617, endPoint y: 247, distance: 10.9
click at [612, 238] on div "Search" at bounding box center [616, 246] width 54 height 27
click at [618, 250] on button "Search" at bounding box center [617, 248] width 51 height 17
click at [54, 197] on link "Matching Tool" at bounding box center [62, 200] width 68 height 7
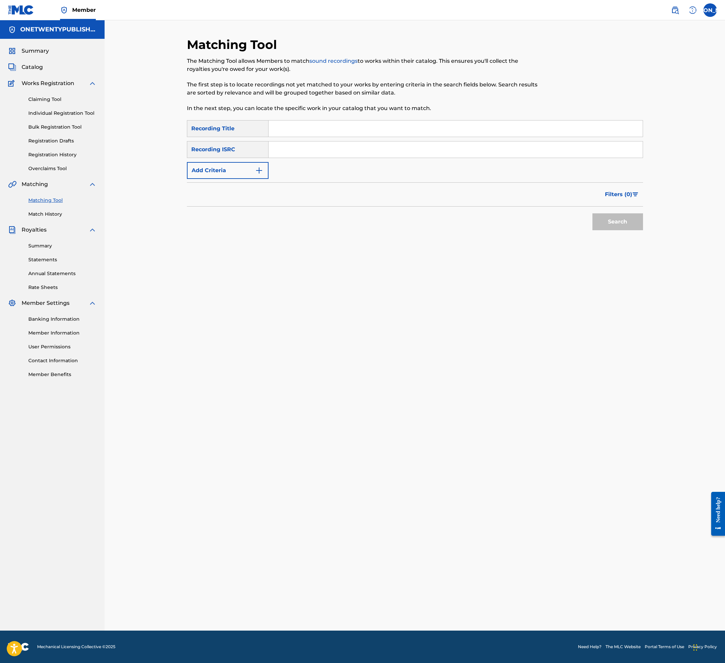
click at [297, 132] on input "Search Form" at bounding box center [456, 128] width 374 height 16
click at [296, 131] on input "Search Form" at bounding box center [456, 128] width 374 height 16
type input "Lets make this place a place"
click at [592, 213] on button "Search" at bounding box center [617, 221] width 51 height 17
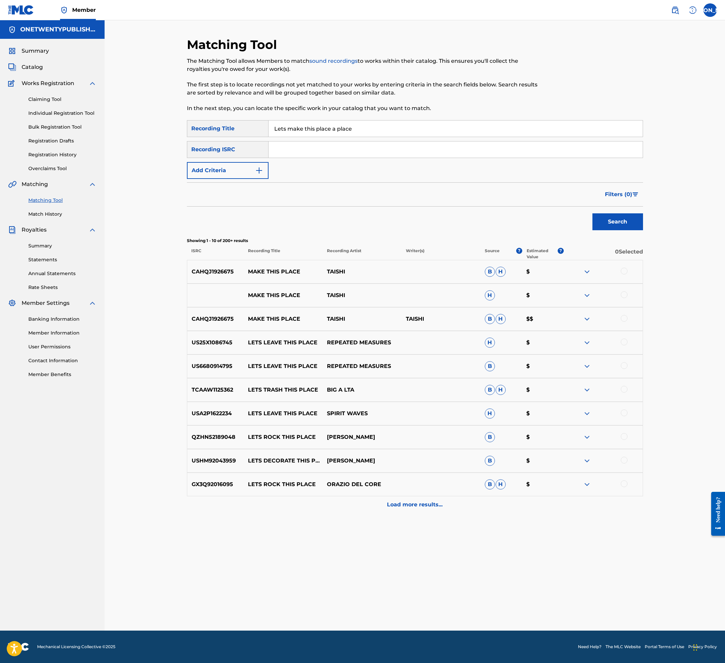
click at [249, 149] on div "Recording ISRC" at bounding box center [228, 149] width 82 height 17
click at [256, 168] on img "Search Form" at bounding box center [259, 170] width 8 height 8
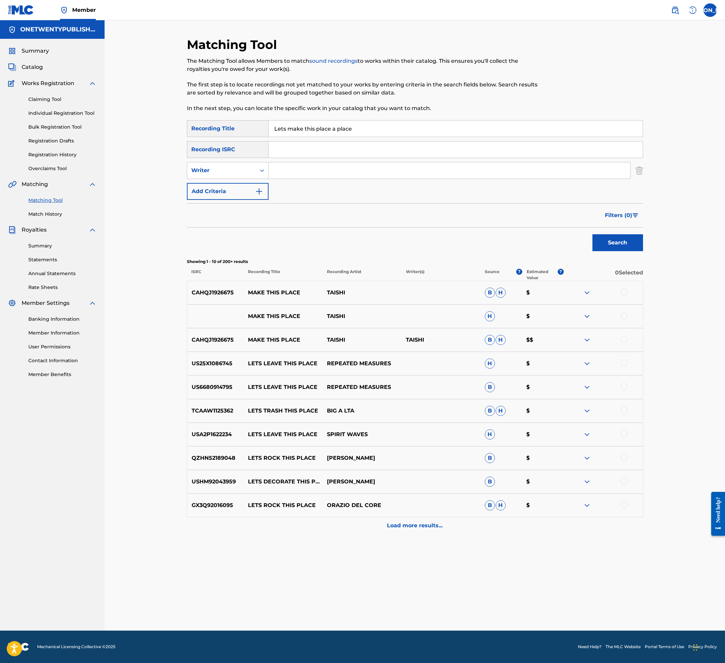
click at [314, 173] on input "Search Form" at bounding box center [450, 170] width 362 height 16
type input "[PERSON_NAME]"
click at [617, 245] on button "Search" at bounding box center [617, 242] width 51 height 17
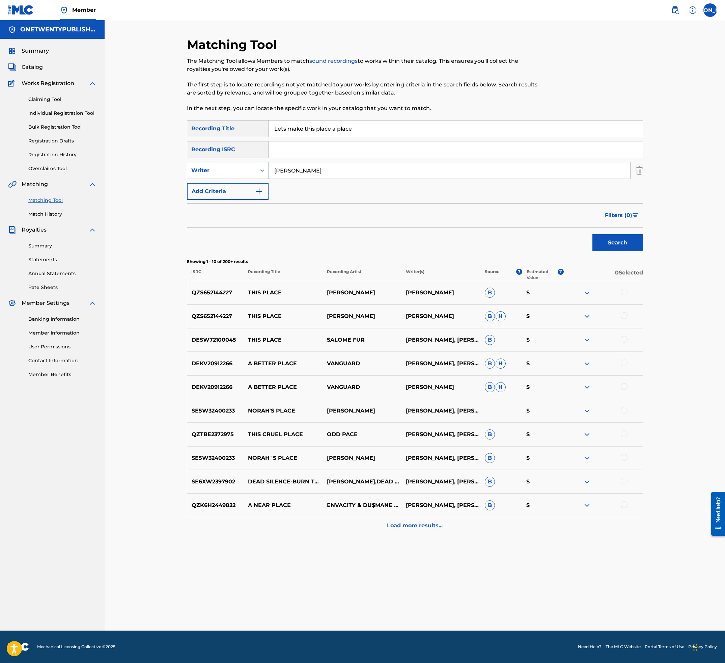
click at [422, 326] on p "Load more results..." at bounding box center [415, 525] width 56 height 8
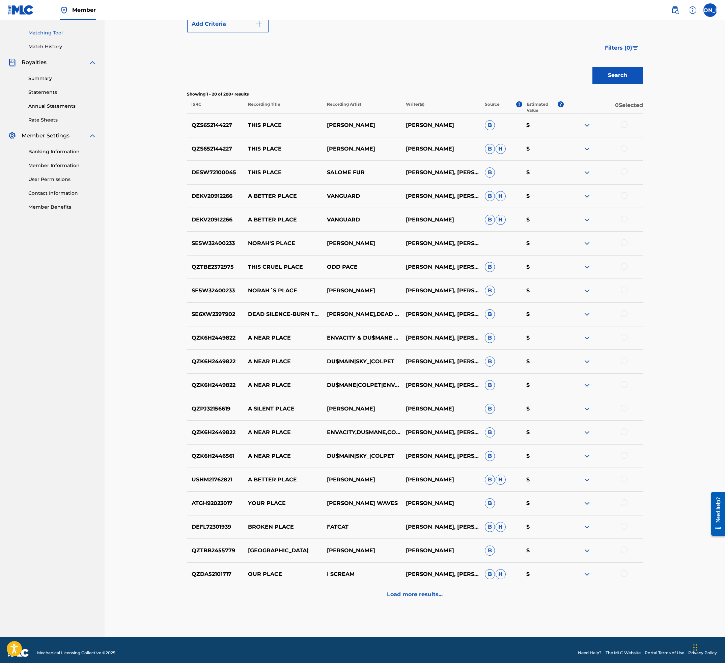
scroll to position [173, 0]
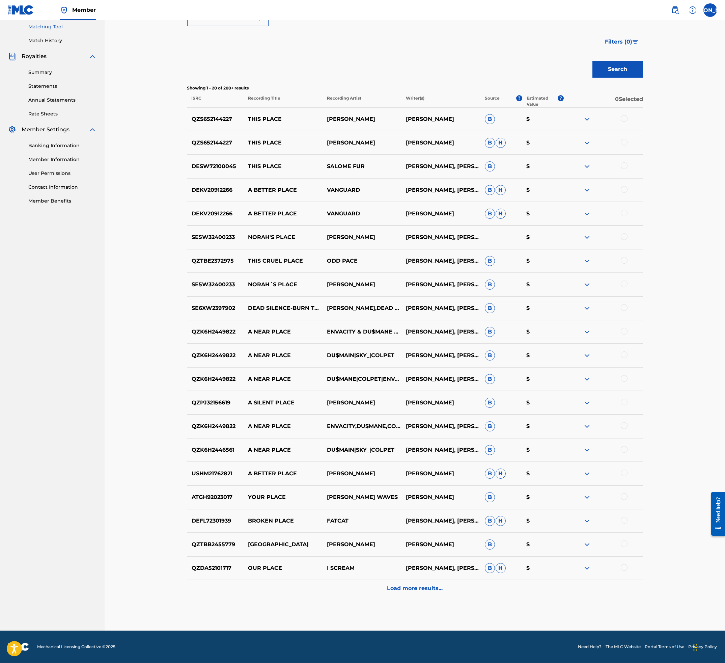
click at [426, 326] on div "Load more results..." at bounding box center [415, 588] width 456 height 17
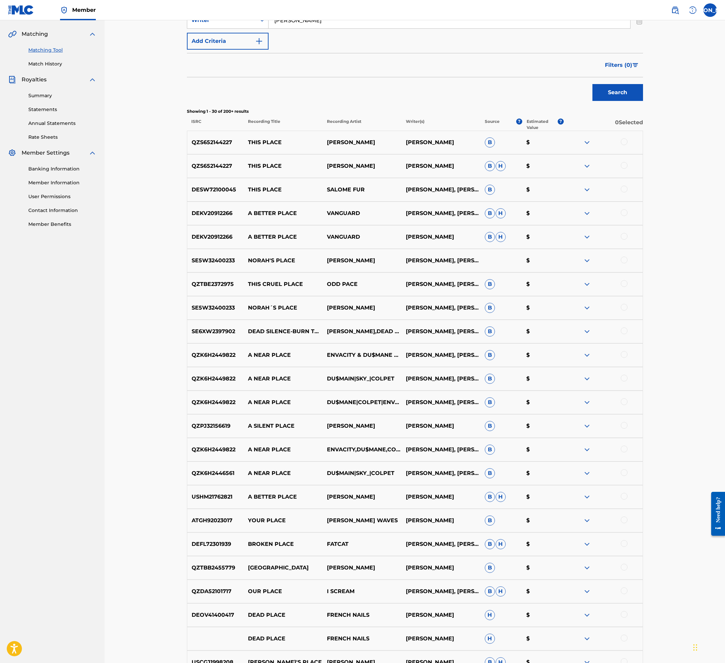
scroll to position [0, 0]
